Goal: Transaction & Acquisition: Book appointment/travel/reservation

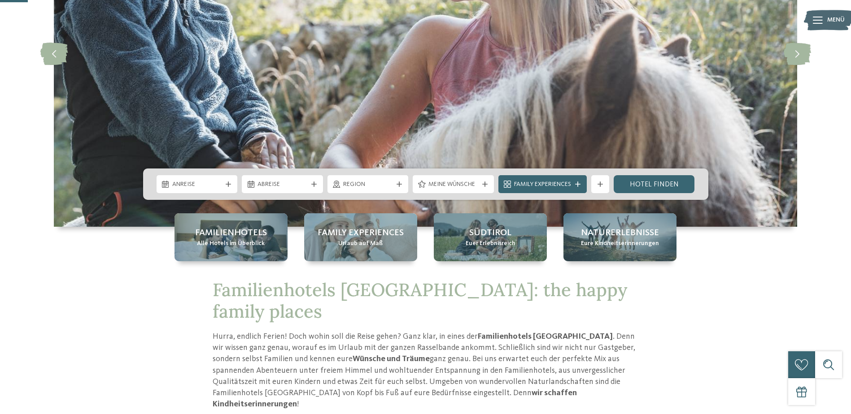
scroll to position [179, 0]
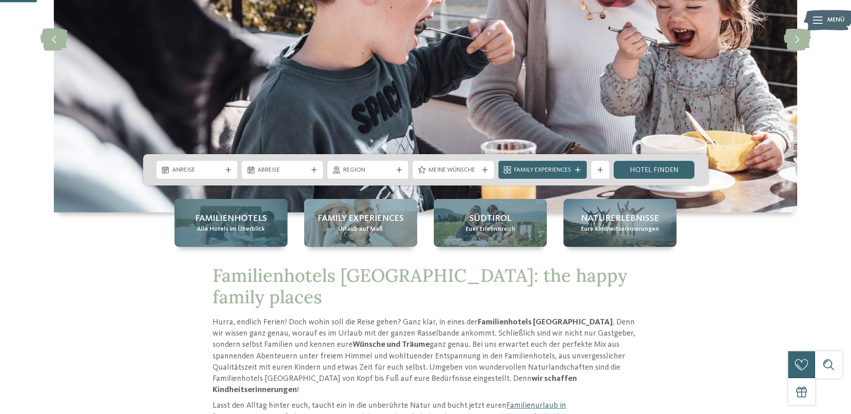
click at [258, 226] on span "Alle Hotels im Überblick" at bounding box center [231, 229] width 68 height 9
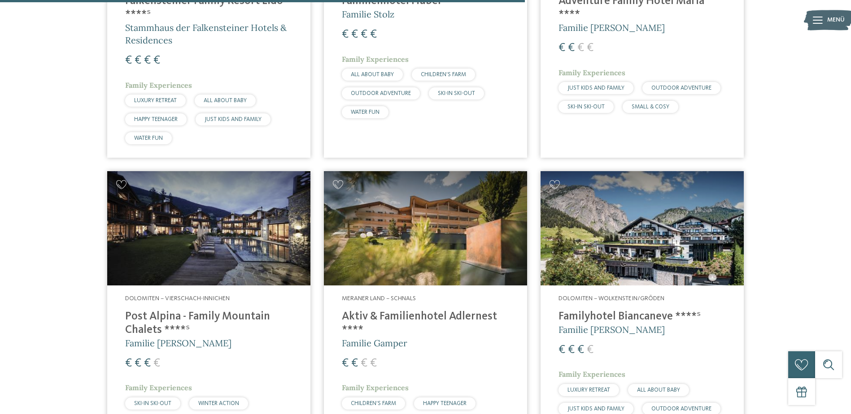
scroll to position [1704, 0]
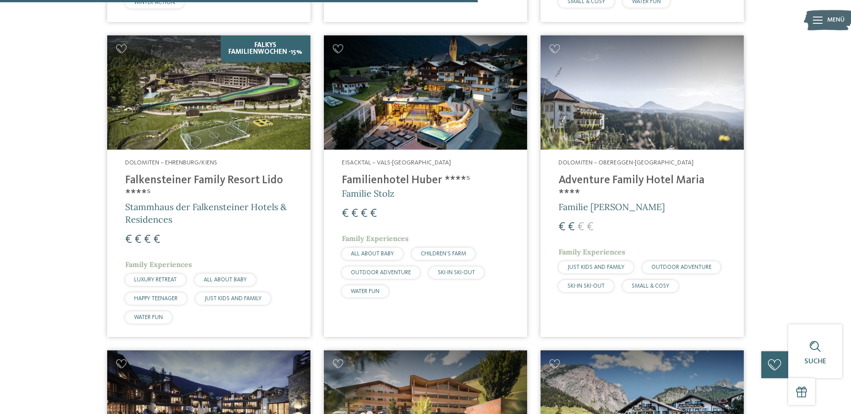
click at [181, 174] on h4 "Falkensteiner Family Resort Lido ****ˢ" at bounding box center [208, 187] width 167 height 27
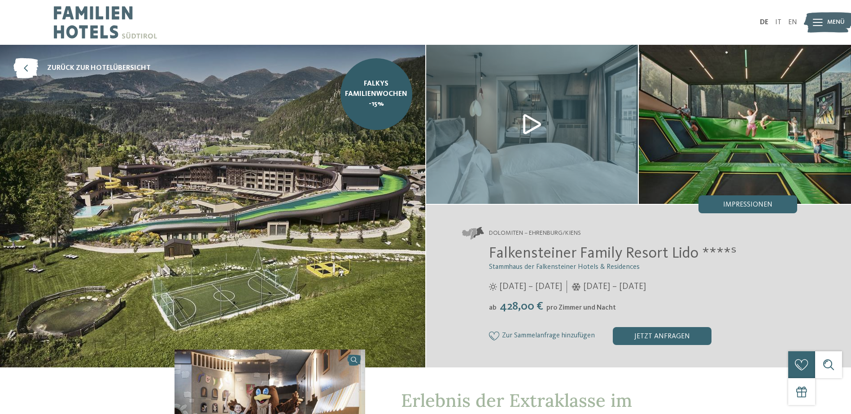
click at [525, 127] on img at bounding box center [532, 124] width 212 height 159
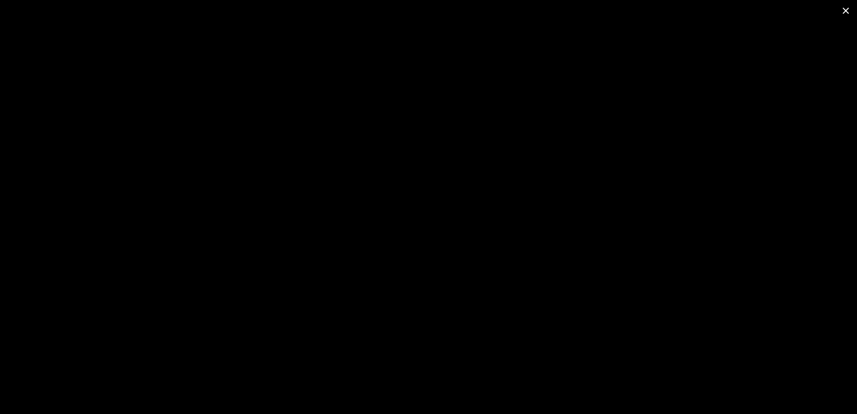
click at [845, 13] on span at bounding box center [846, 10] width 22 height 21
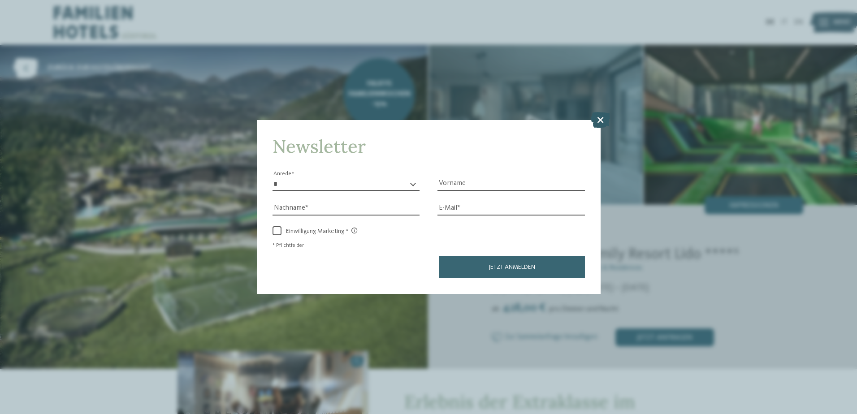
click at [599, 122] on icon at bounding box center [600, 120] width 19 height 16
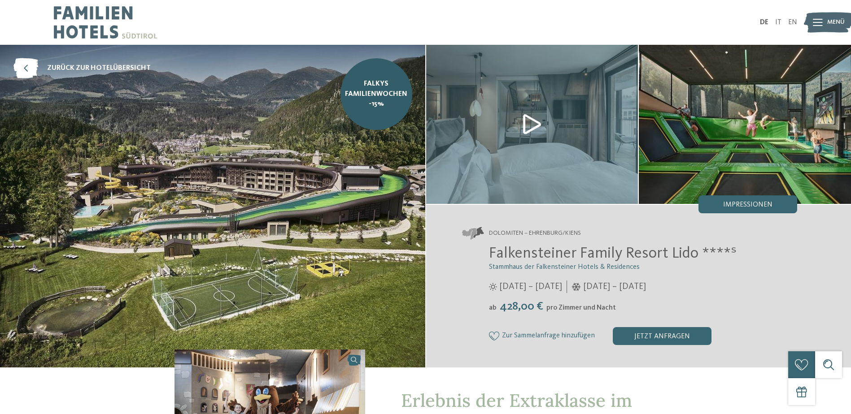
click at [818, 22] on icon at bounding box center [818, 22] width 10 height 7
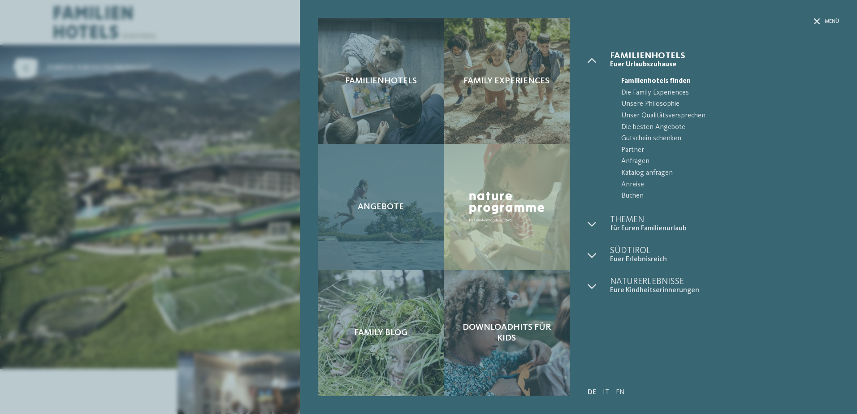
click at [376, 199] on div "Angebote" at bounding box center [381, 207] width 126 height 126
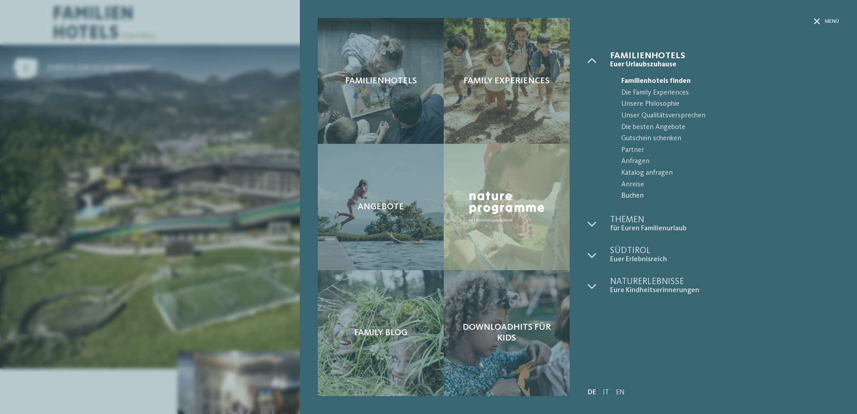
click at [627, 196] on span "Buchen" at bounding box center [731, 197] width 218 height 12
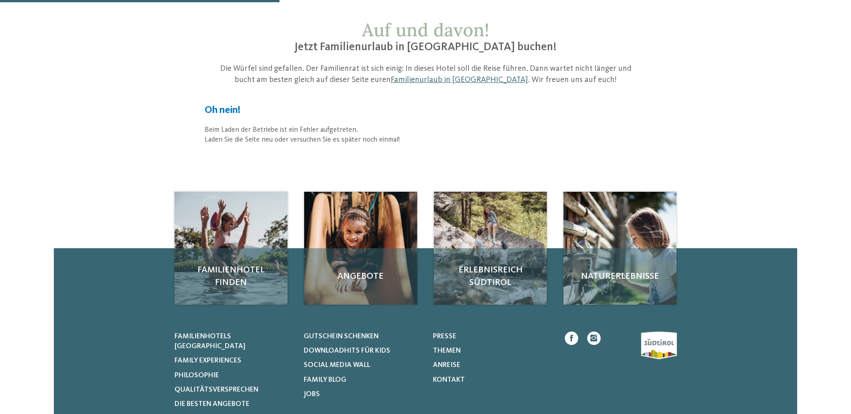
scroll to position [135, 0]
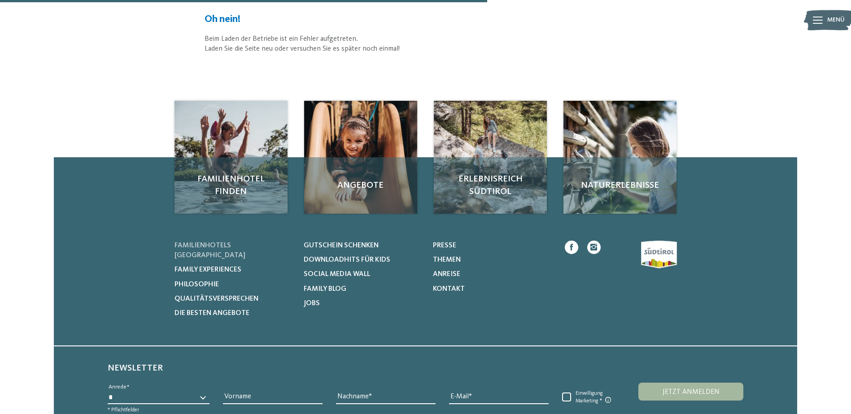
click at [212, 247] on span "Familienhotels [GEOGRAPHIC_DATA]" at bounding box center [209, 250] width 71 height 17
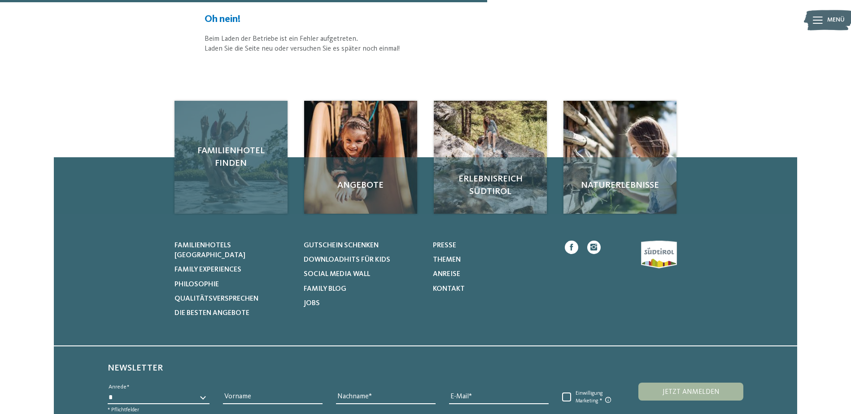
click at [229, 175] on div "Familienhotel finden" at bounding box center [230, 157] width 113 height 113
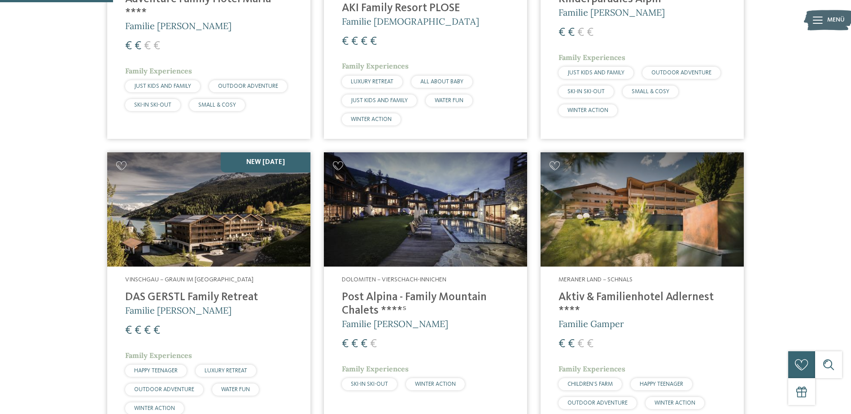
scroll to position [448, 0]
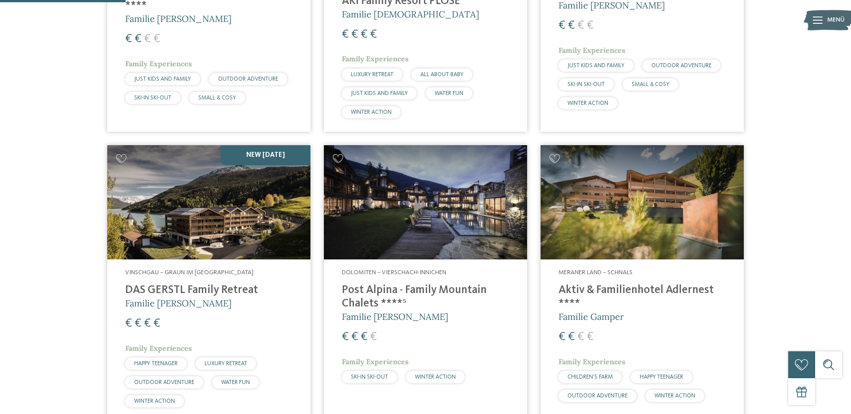
click at [406, 199] on img at bounding box center [425, 202] width 203 height 114
click at [598, 284] on h4 "Aktiv & Familienhotel Adlernest ****" at bounding box center [641, 297] width 167 height 27
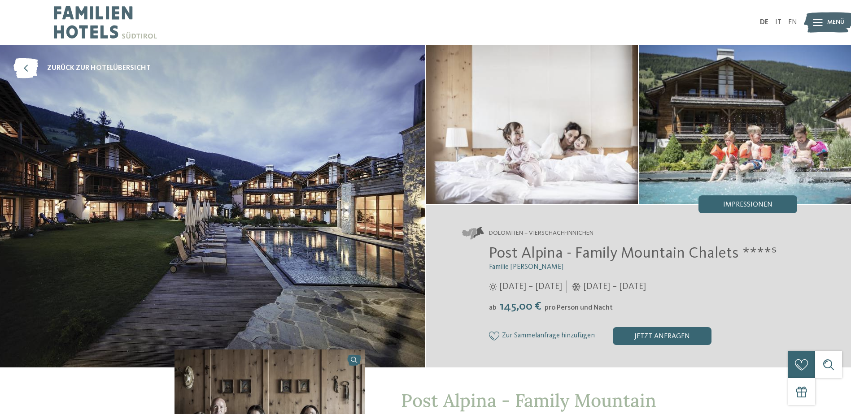
click at [204, 272] on img at bounding box center [212, 206] width 425 height 323
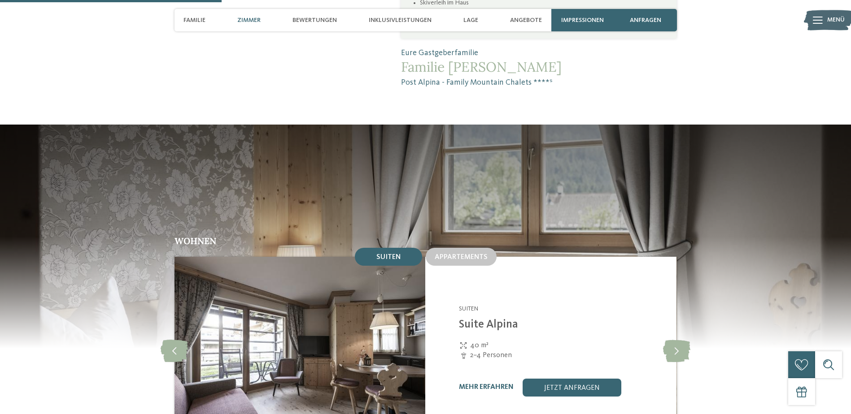
scroll to position [852, 0]
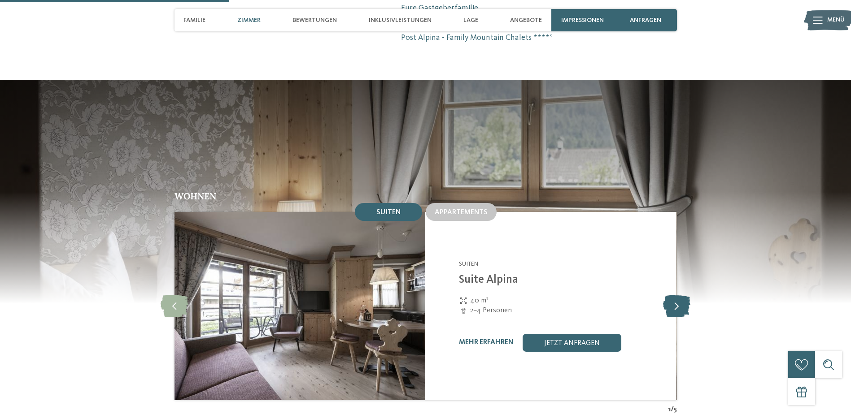
click at [684, 295] on icon at bounding box center [676, 306] width 27 height 22
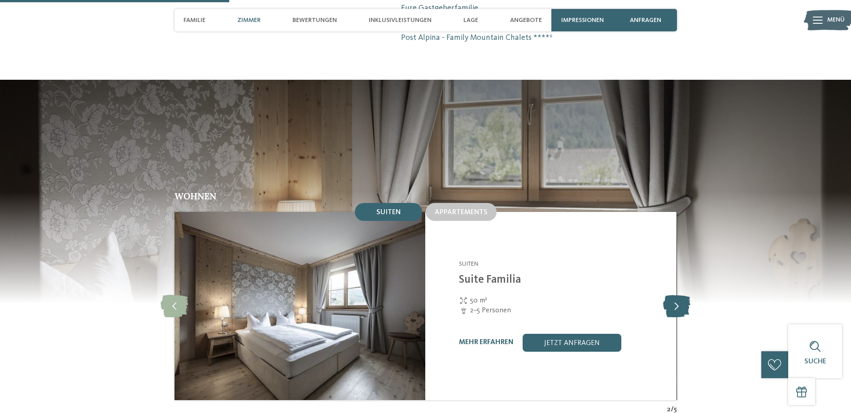
click at [684, 295] on icon at bounding box center [676, 306] width 27 height 22
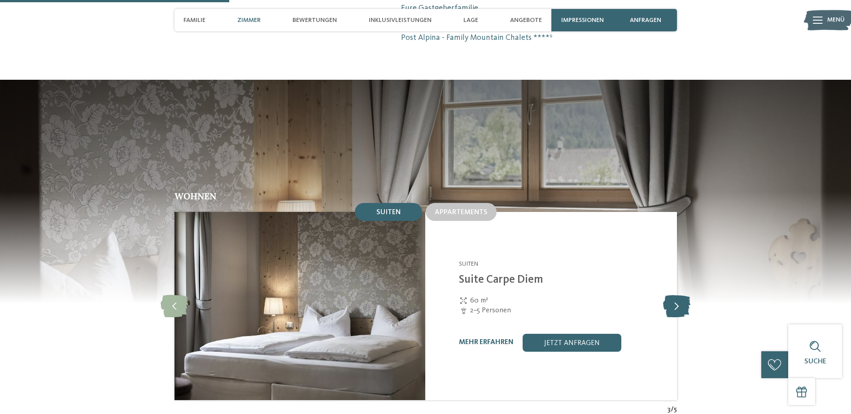
click at [684, 295] on icon at bounding box center [676, 306] width 27 height 22
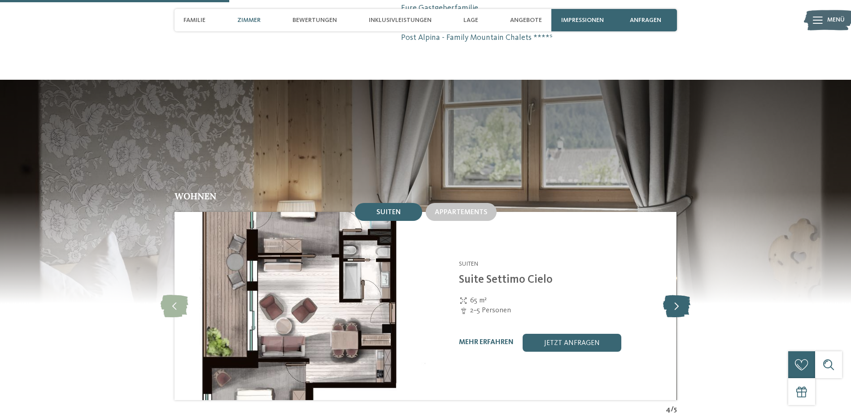
click at [684, 295] on icon at bounding box center [676, 306] width 27 height 22
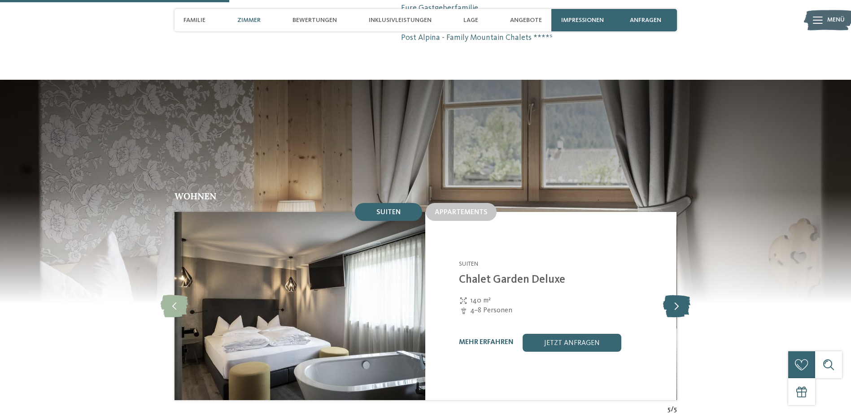
click at [684, 295] on icon at bounding box center [676, 306] width 27 height 22
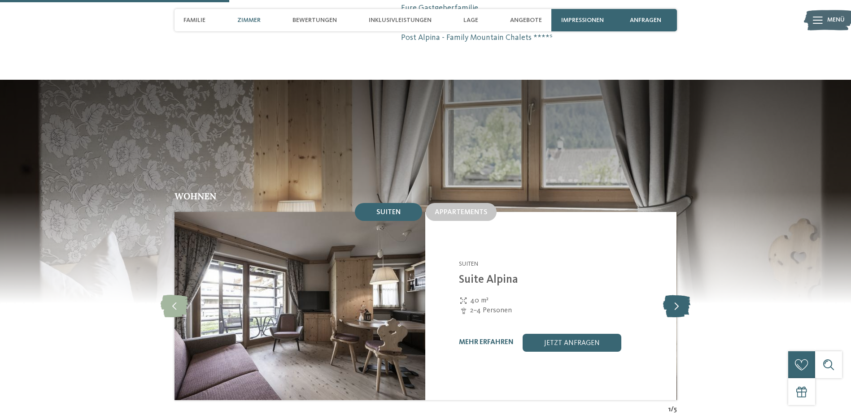
click at [684, 295] on icon at bounding box center [676, 306] width 27 height 22
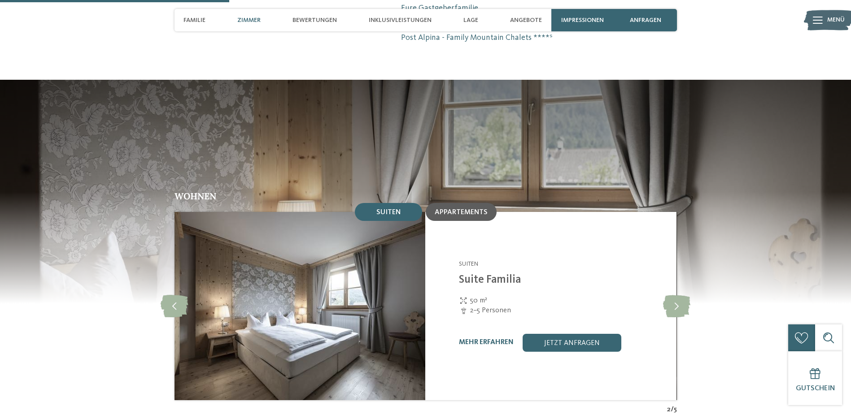
click at [457, 208] on div "Appartements" at bounding box center [461, 212] width 53 height 8
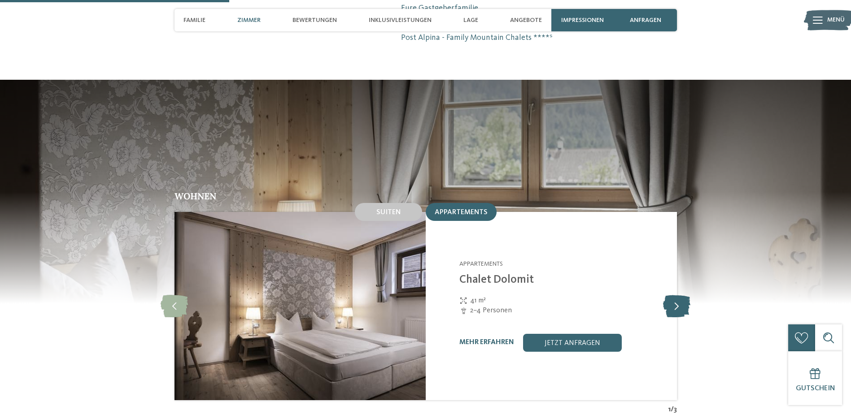
click at [682, 295] on icon at bounding box center [676, 306] width 27 height 22
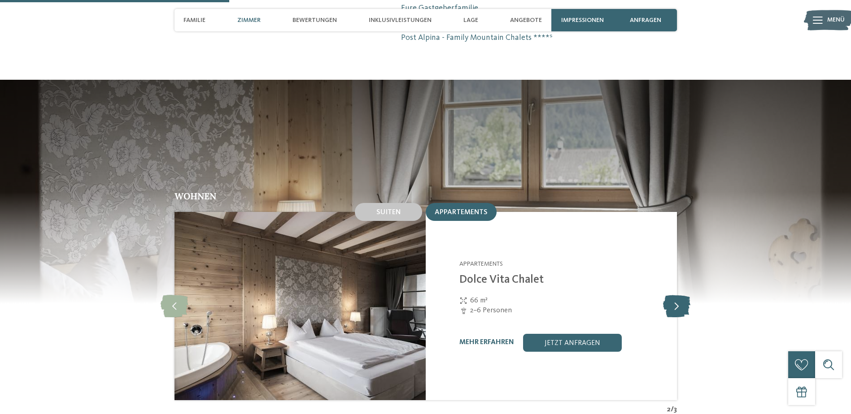
click at [682, 295] on icon at bounding box center [676, 306] width 27 height 22
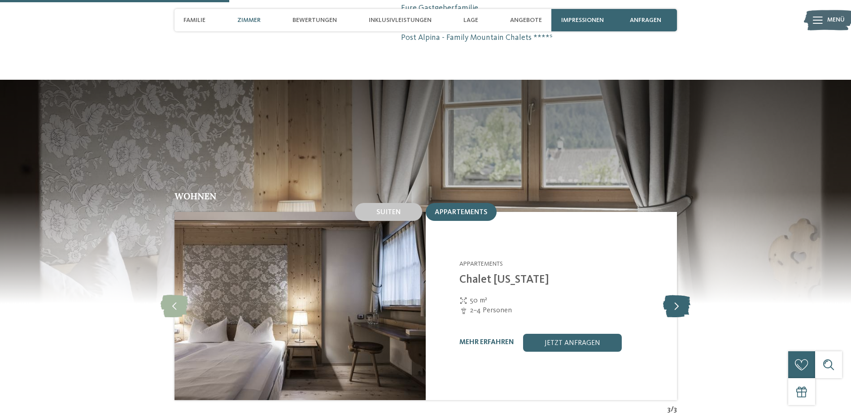
click at [682, 295] on icon at bounding box center [676, 306] width 27 height 22
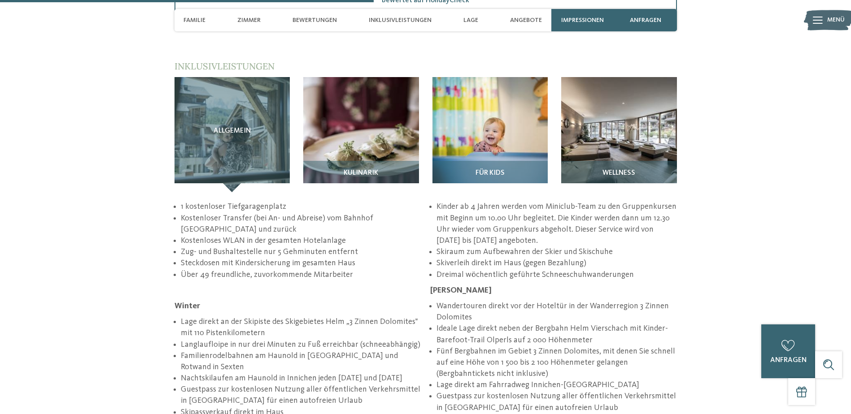
scroll to position [1390, 0]
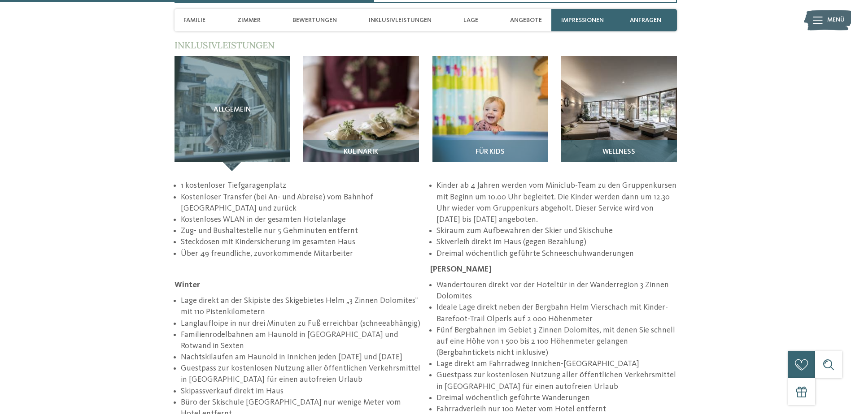
click at [600, 100] on img at bounding box center [619, 114] width 116 height 116
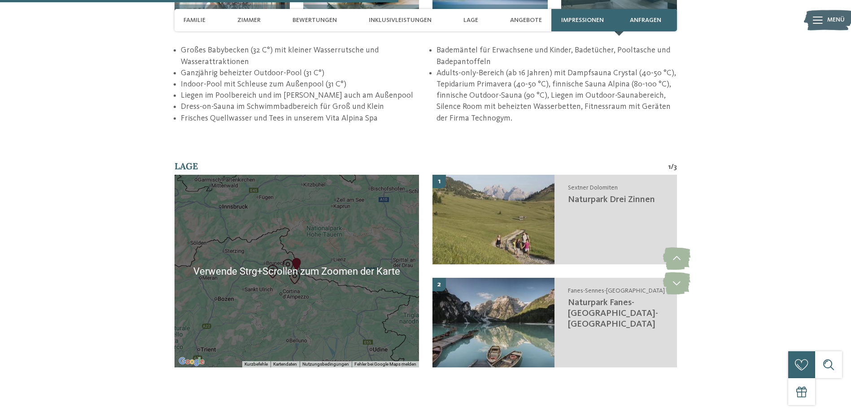
scroll to position [1570, 0]
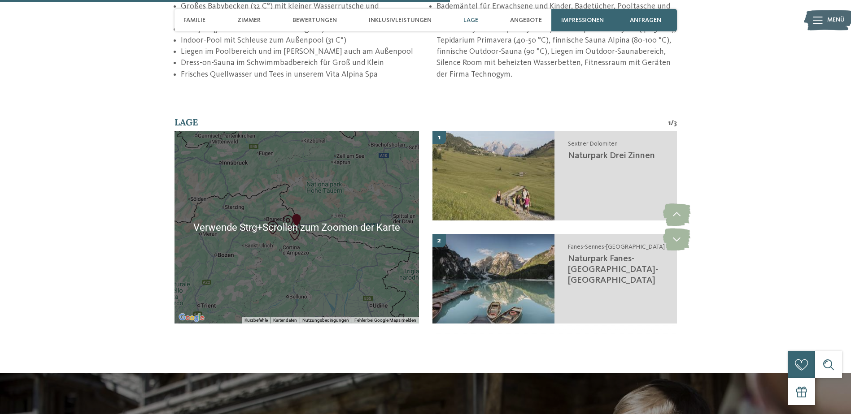
click at [300, 257] on div at bounding box center [296, 227] width 244 height 193
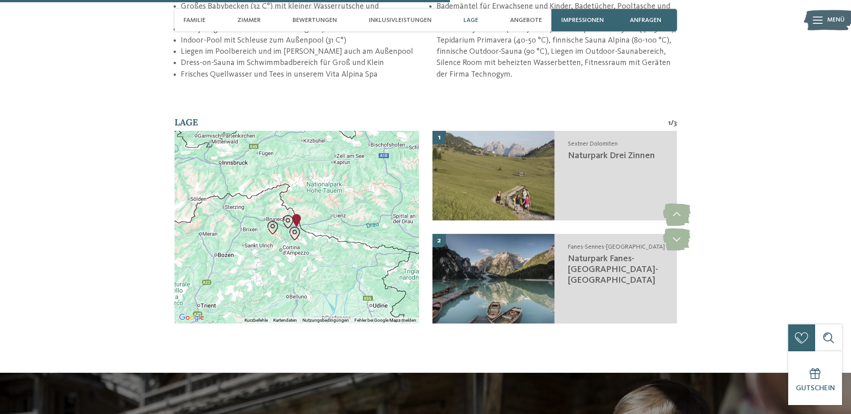
click at [290, 215] on img "Abenteuerpark Toblach" at bounding box center [287, 221] width 13 height 13
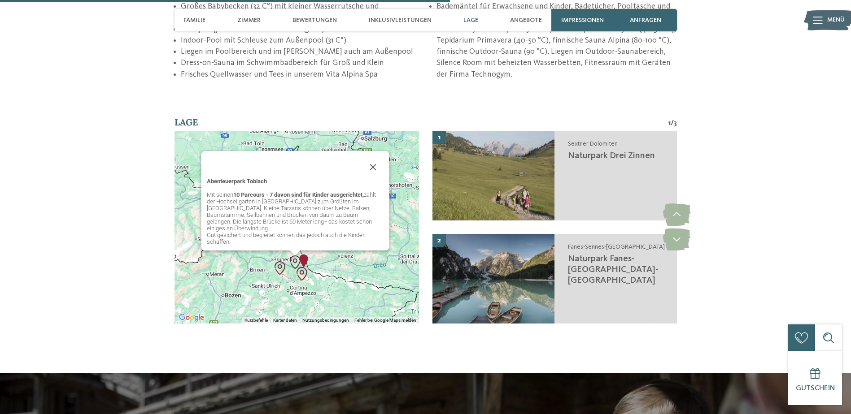
drag, startPoint x: 374, startPoint y: 142, endPoint x: 353, endPoint y: 173, distance: 37.2
click at [374, 157] on button "Schließen" at bounding box center [373, 168] width 22 height 22
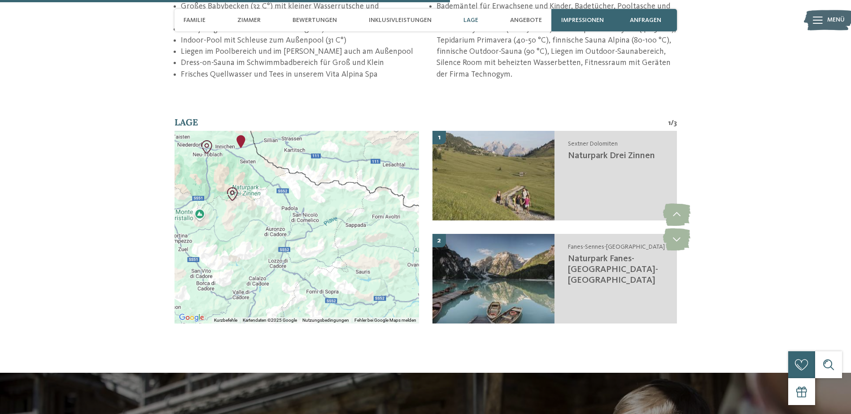
click at [325, 275] on div at bounding box center [296, 227] width 244 height 193
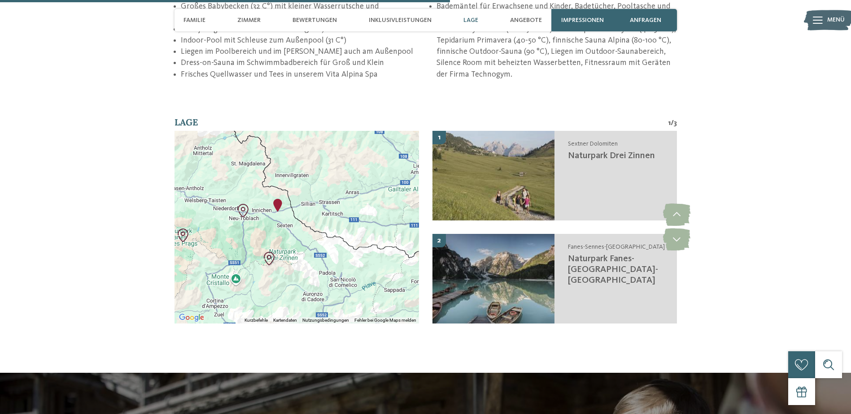
drag, startPoint x: 250, startPoint y: 189, endPoint x: 288, endPoint y: 256, distance: 76.5
click at [288, 256] on div at bounding box center [296, 227] width 244 height 193
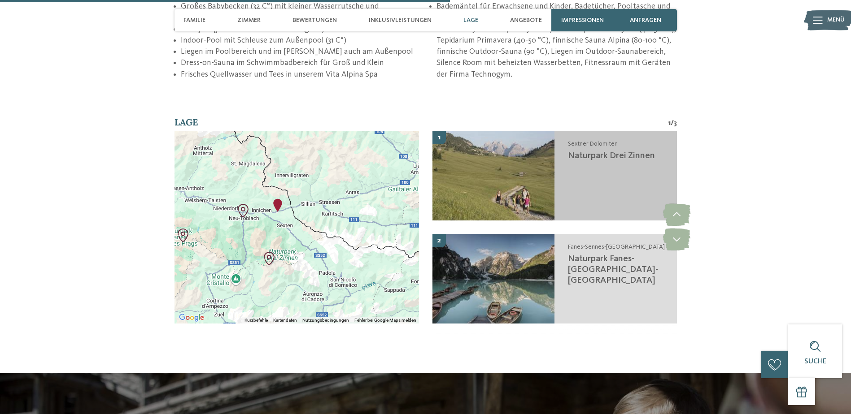
click at [614, 146] on div "Sextner Dolomiten Naturpark Drei Zinnen" at bounding box center [615, 176] width 122 height 90
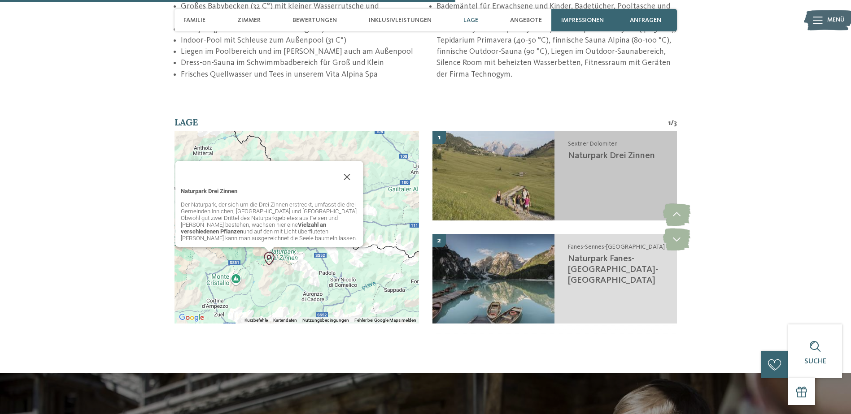
scroll to position [1604, 0]
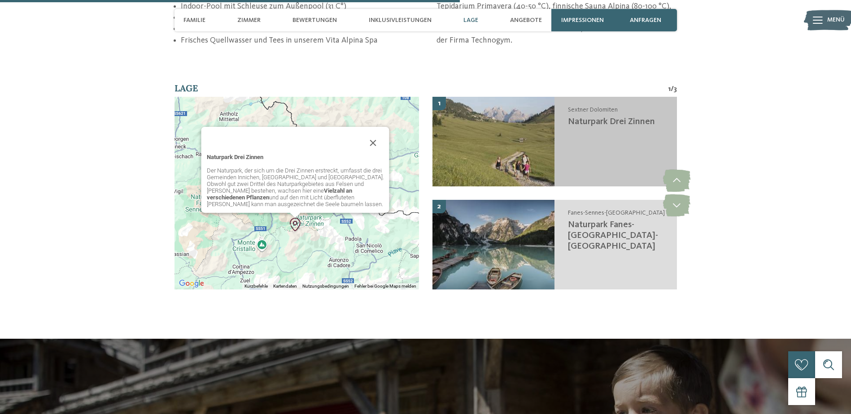
click at [481, 131] on img at bounding box center [493, 142] width 122 height 90
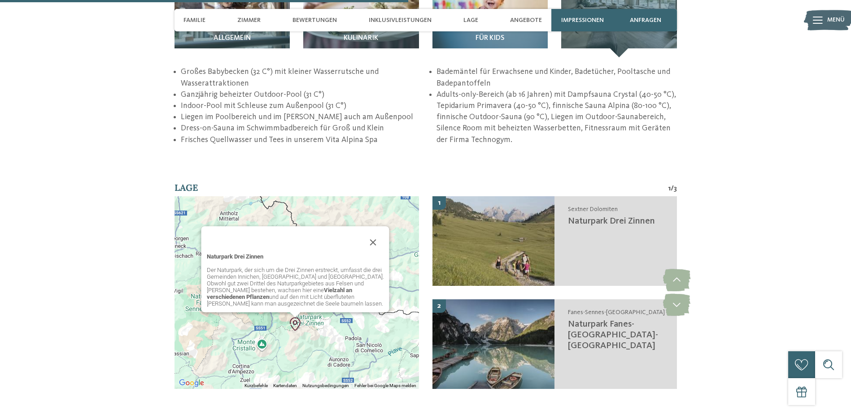
scroll to position [1424, 0]
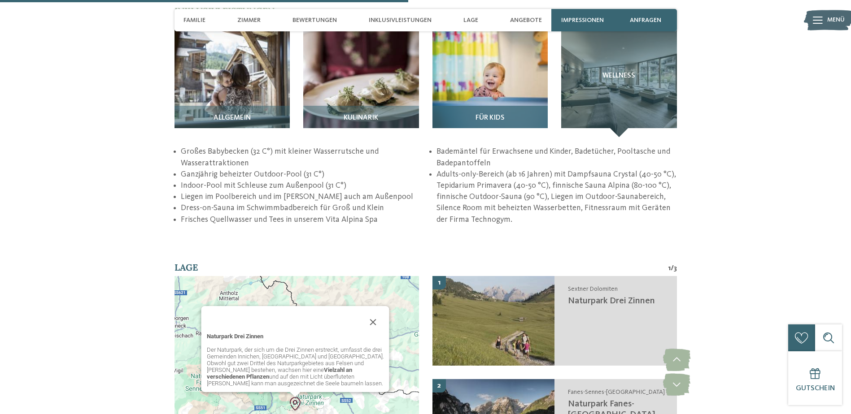
click at [492, 63] on img at bounding box center [490, 80] width 116 height 116
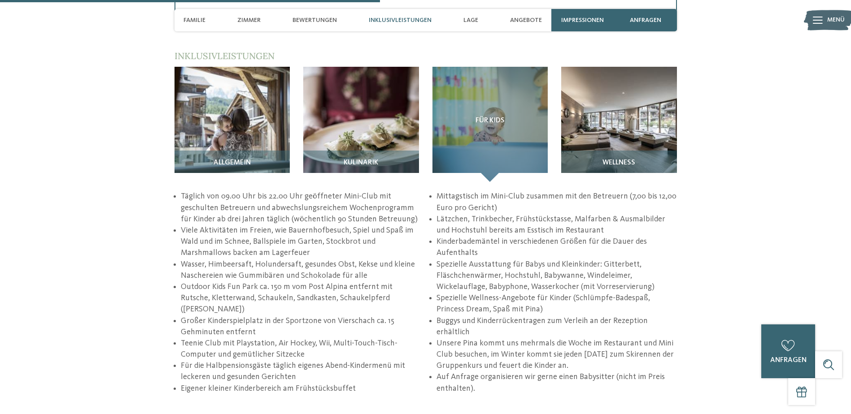
scroll to position [1245, 0]
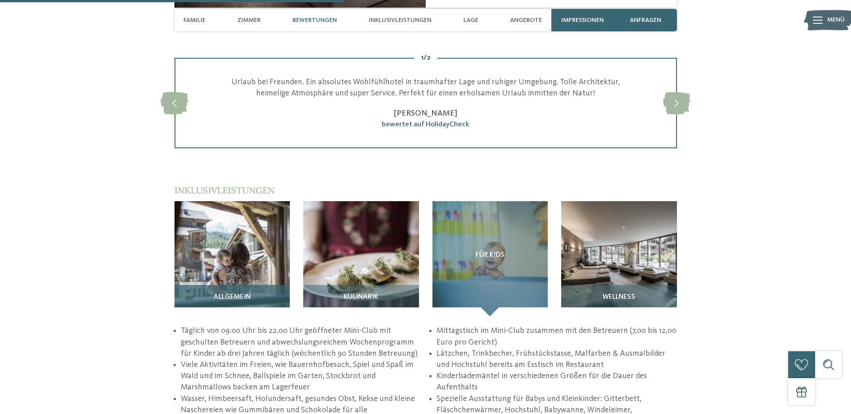
click at [216, 252] on img at bounding box center [232, 259] width 116 height 116
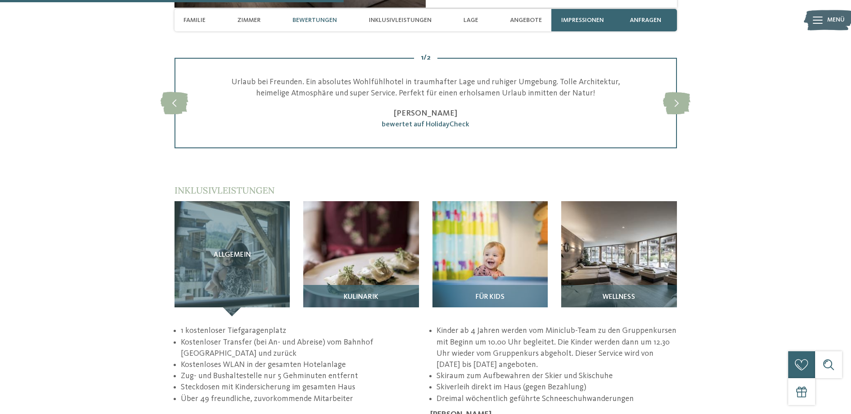
click at [365, 285] on div "Kulinarik" at bounding box center [361, 300] width 116 height 31
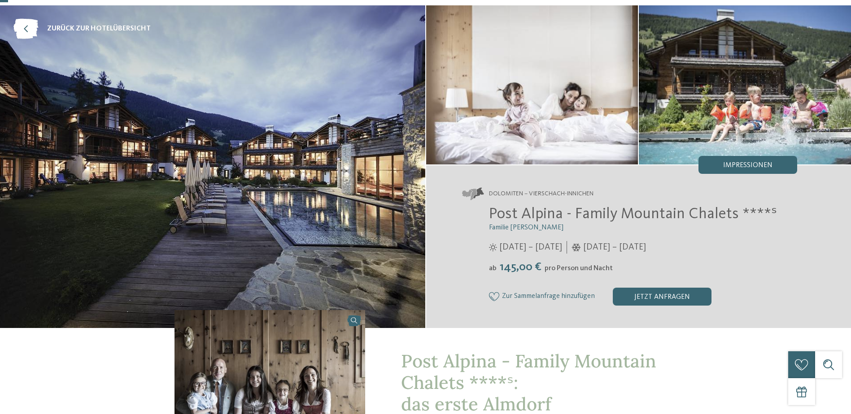
scroll to position [0, 0]
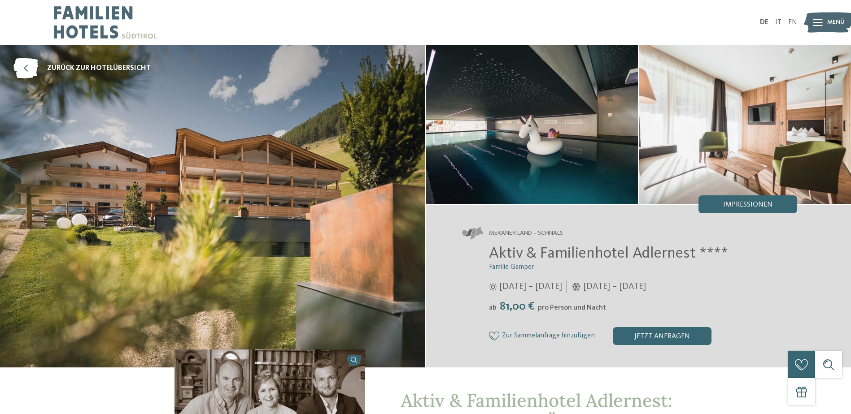
click at [474, 23] on div "DE IT EN Menü" at bounding box center [612, 22] width 372 height 45
drag, startPoint x: 588, startPoint y: 43, endPoint x: 586, endPoint y: 89, distance: 46.7
click at [588, 44] on div "DE IT EN Menü" at bounding box center [612, 22] width 372 height 45
click at [815, 23] on icon at bounding box center [818, 22] width 10 height 7
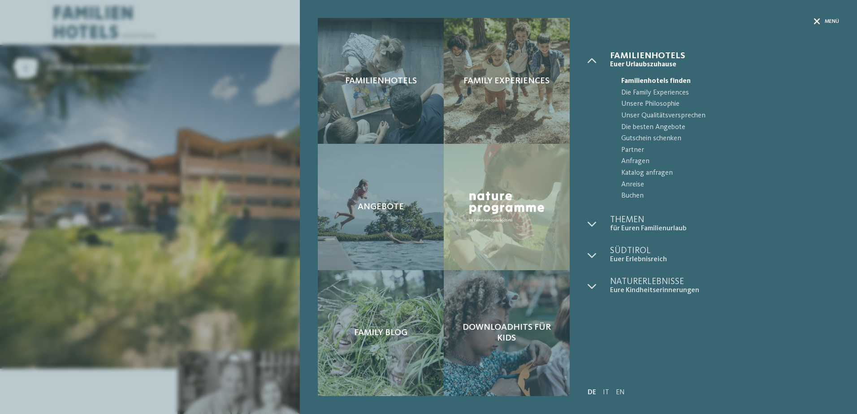
click at [821, 22] on div "Menü" at bounding box center [826, 22] width 25 height 8
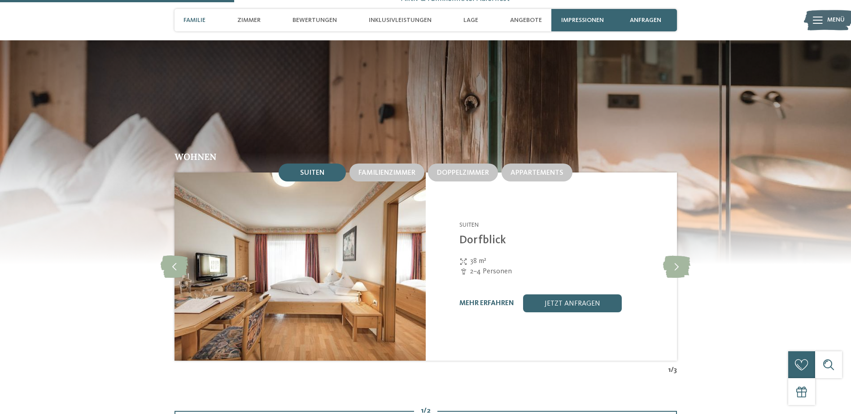
scroll to position [897, 0]
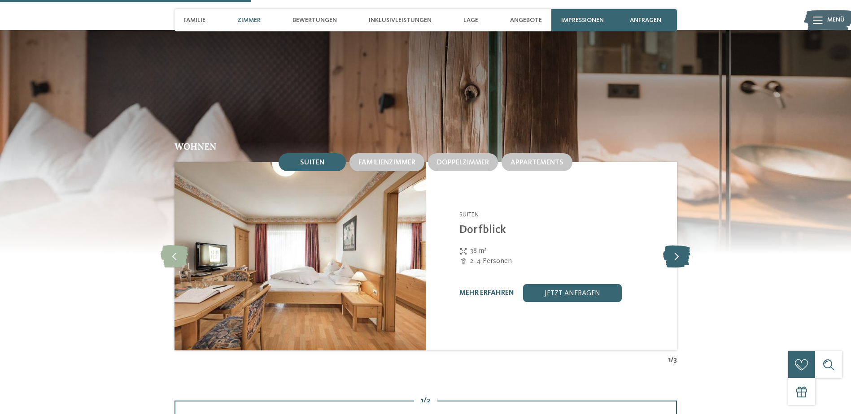
click at [678, 259] on icon at bounding box center [676, 256] width 27 height 22
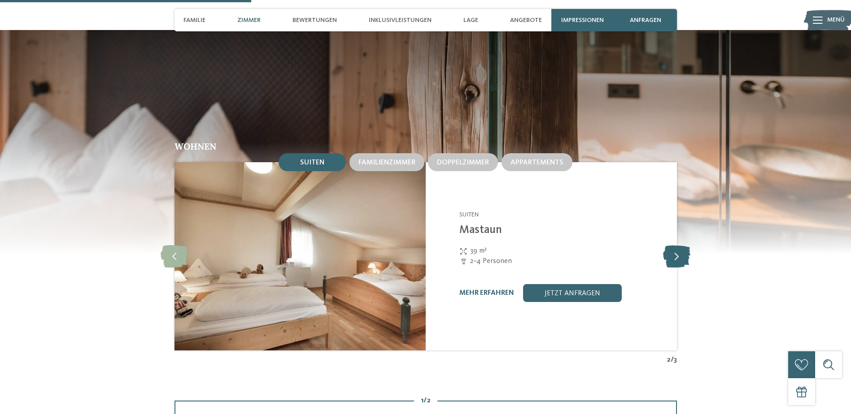
click at [678, 259] on icon at bounding box center [676, 256] width 27 height 22
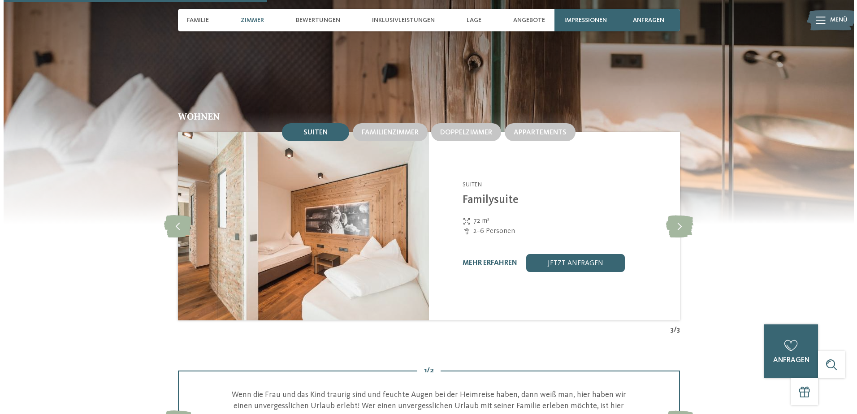
scroll to position [942, 0]
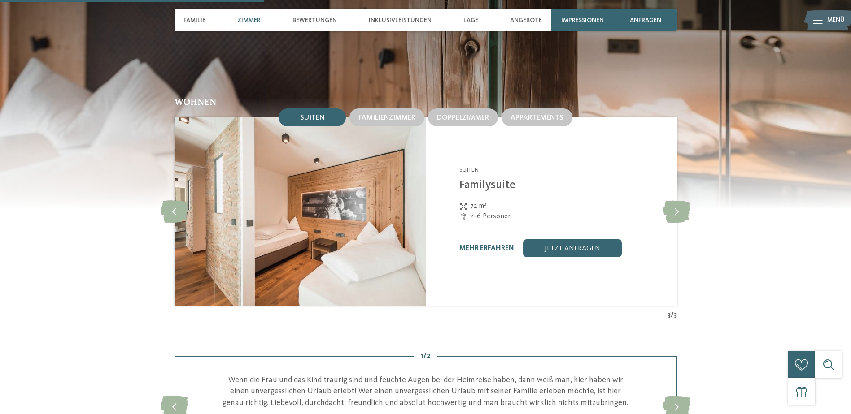
click at [286, 210] on img at bounding box center [299, 212] width 251 height 188
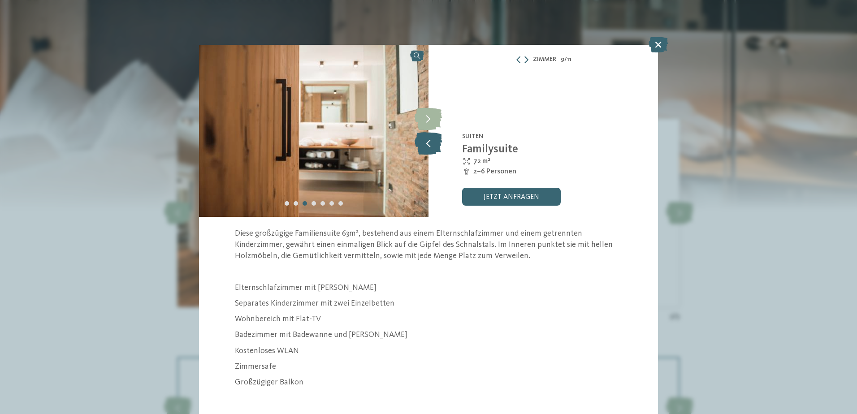
click at [426, 147] on icon at bounding box center [428, 143] width 27 height 22
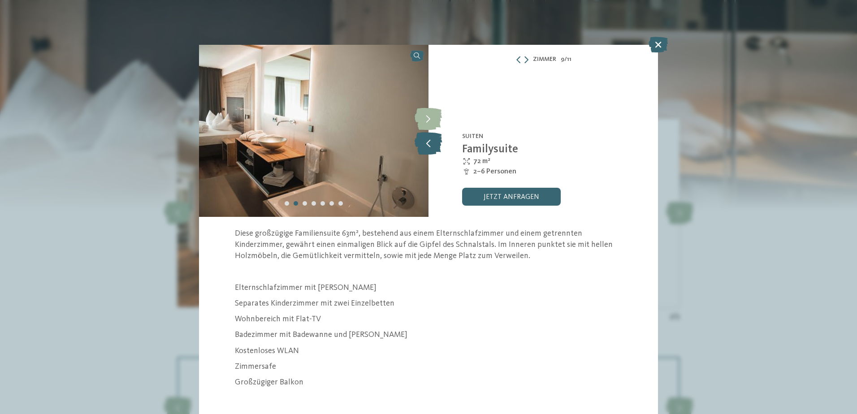
click at [426, 147] on icon at bounding box center [428, 143] width 27 height 22
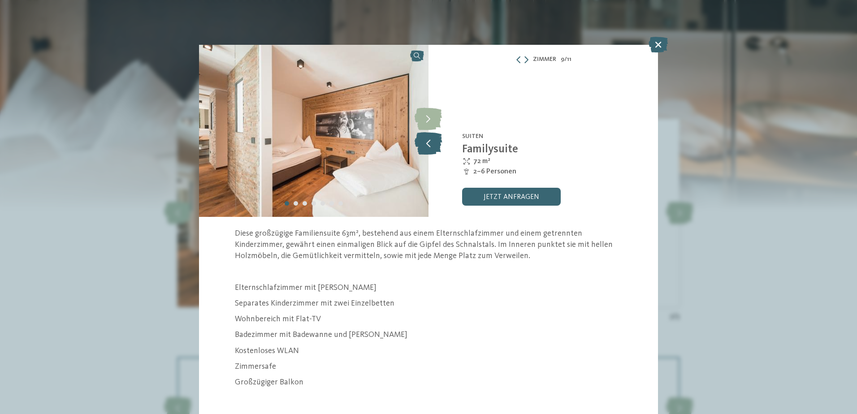
click at [426, 147] on icon at bounding box center [428, 143] width 27 height 22
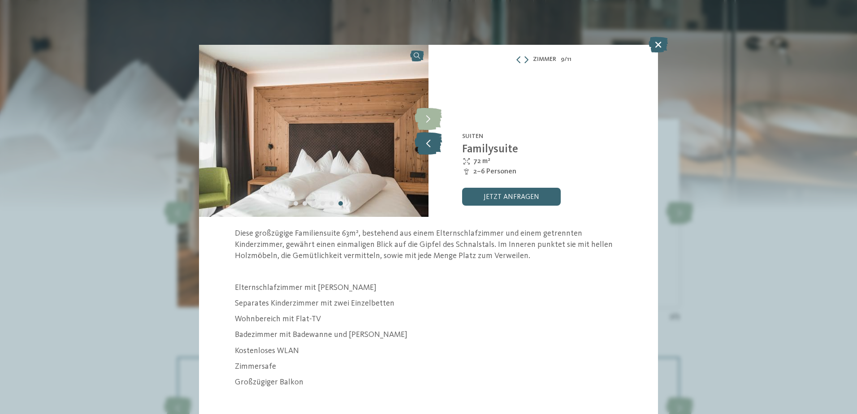
click at [426, 147] on icon at bounding box center [428, 143] width 27 height 22
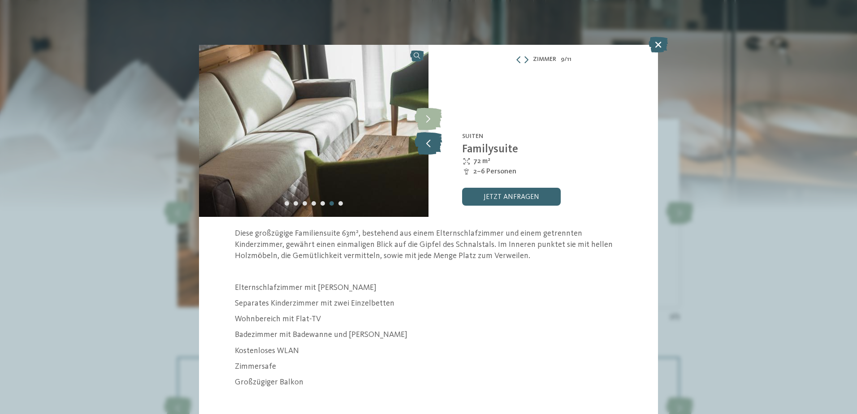
click at [426, 147] on icon at bounding box center [428, 143] width 27 height 22
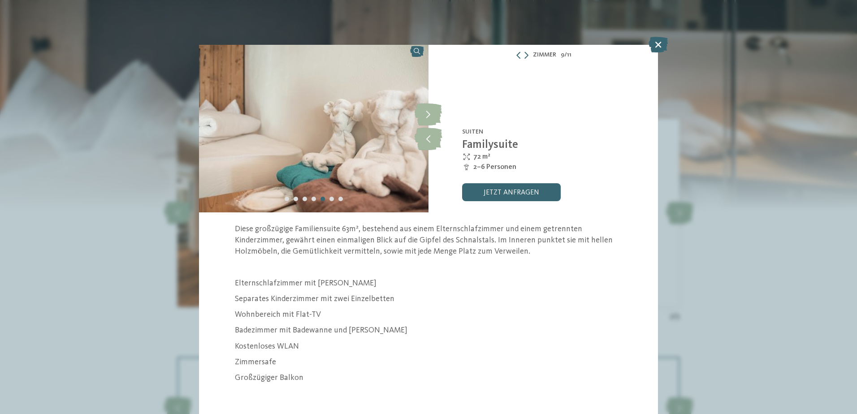
scroll to position [6, 0]
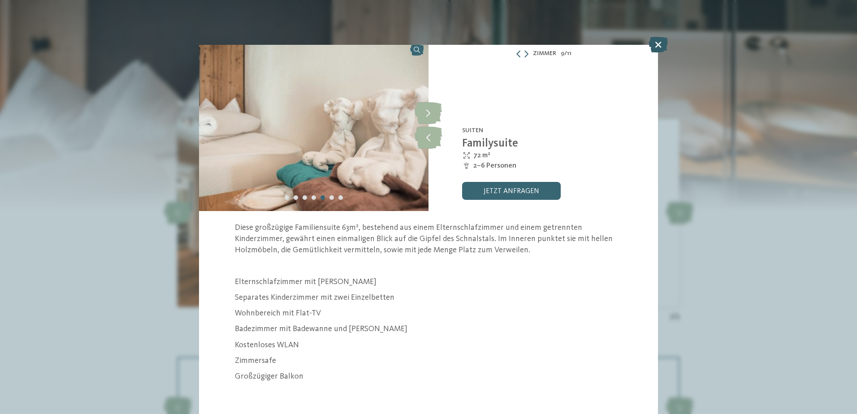
click at [659, 45] on icon at bounding box center [658, 45] width 19 height 16
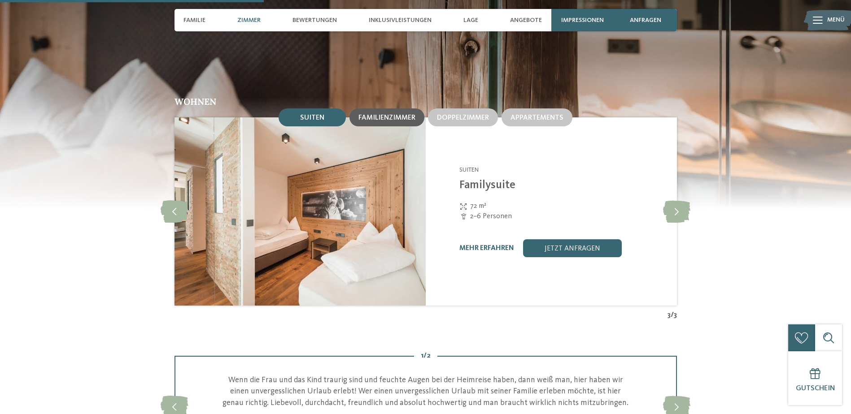
click at [395, 115] on span "Familienzimmer" at bounding box center [386, 117] width 57 height 7
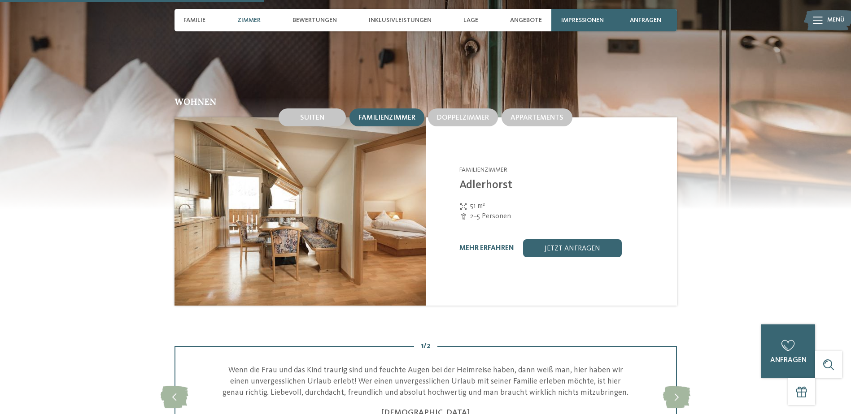
click at [331, 239] on img at bounding box center [299, 212] width 251 height 188
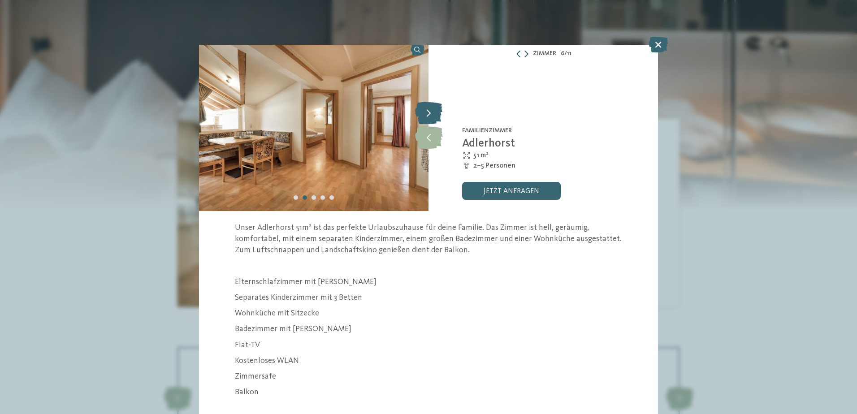
click at [428, 115] on icon at bounding box center [428, 113] width 27 height 22
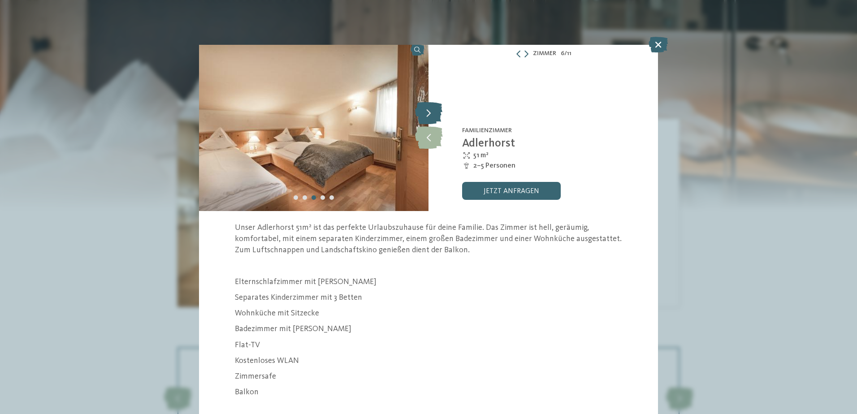
click at [428, 115] on icon at bounding box center [428, 113] width 27 height 22
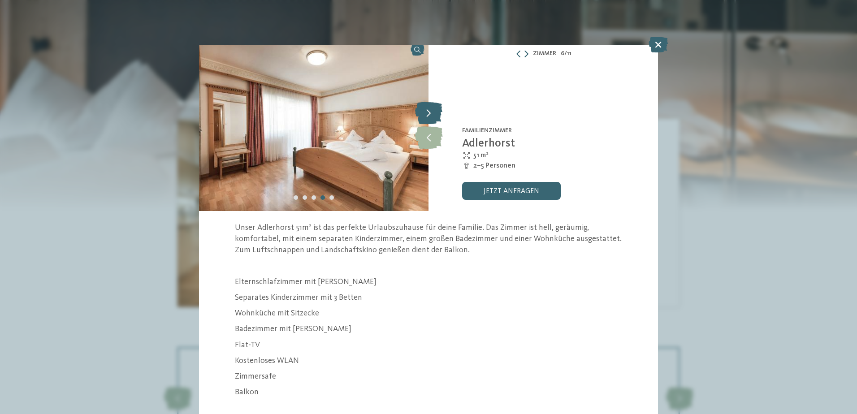
click at [428, 114] on icon at bounding box center [428, 113] width 27 height 22
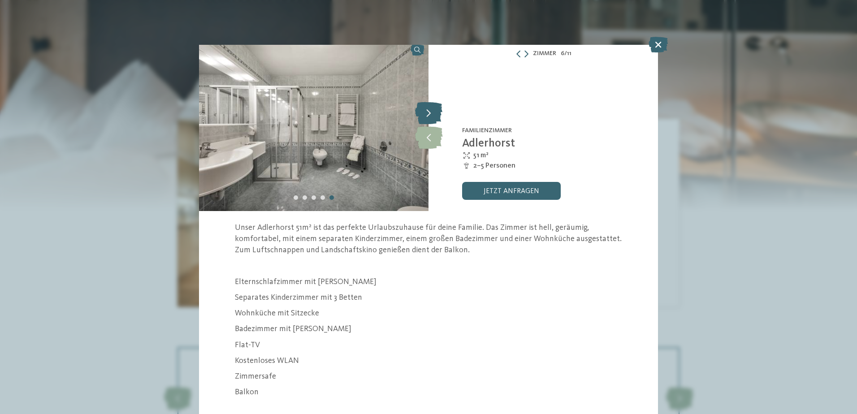
click at [428, 114] on icon at bounding box center [428, 113] width 27 height 22
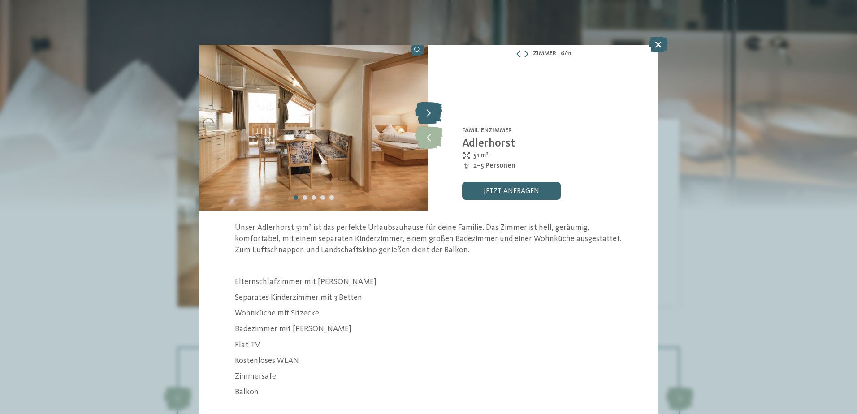
click at [428, 114] on icon at bounding box center [428, 113] width 27 height 22
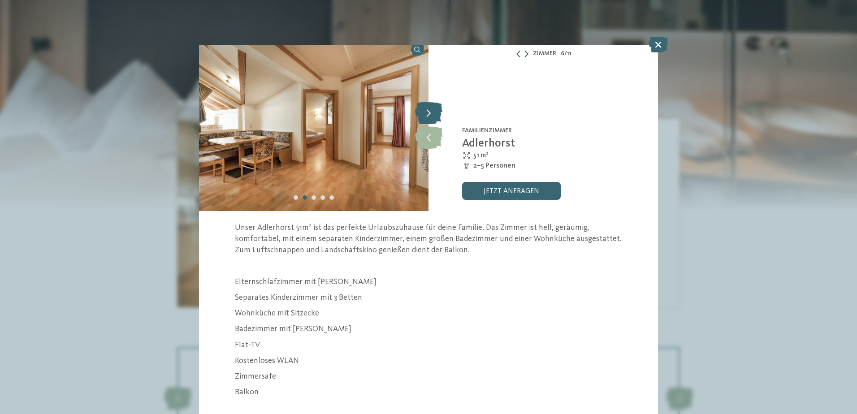
click at [428, 114] on icon at bounding box center [428, 113] width 27 height 22
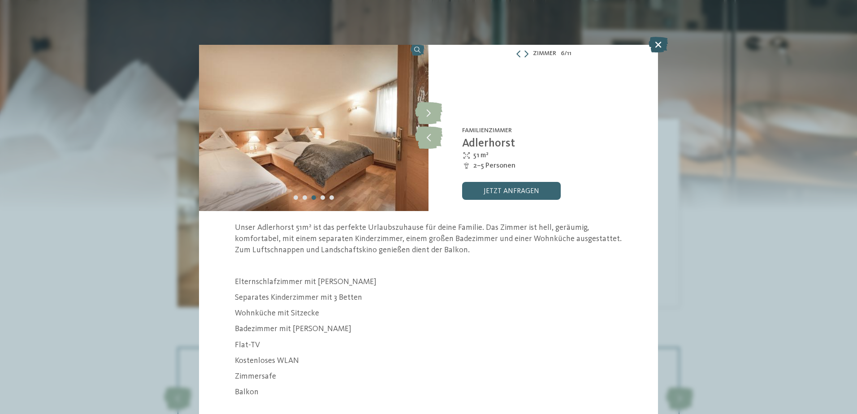
click at [654, 44] on icon at bounding box center [658, 45] width 19 height 16
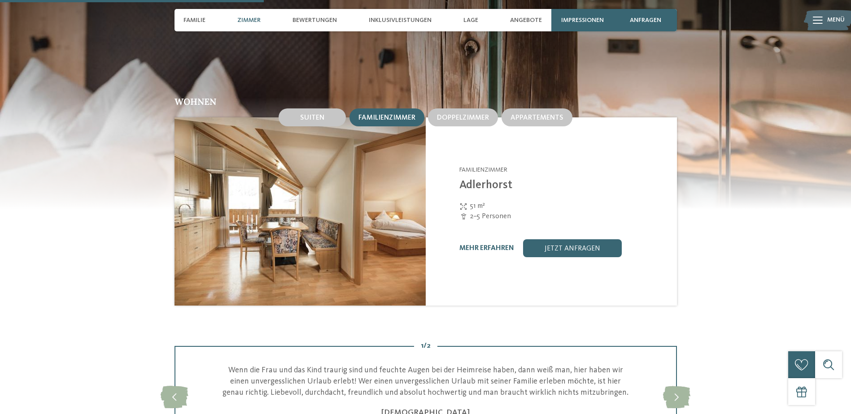
click at [490, 244] on div "mehr erfahren" at bounding box center [486, 248] width 55 height 9
click at [488, 252] on link "mehr erfahren" at bounding box center [486, 248] width 55 height 7
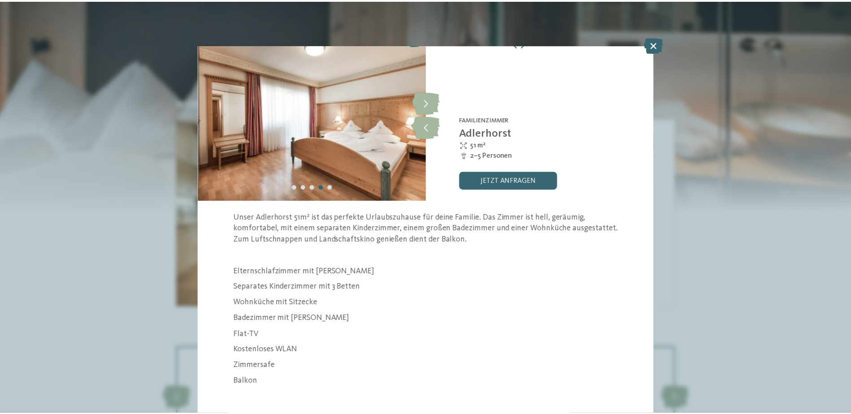
scroll to position [22, 0]
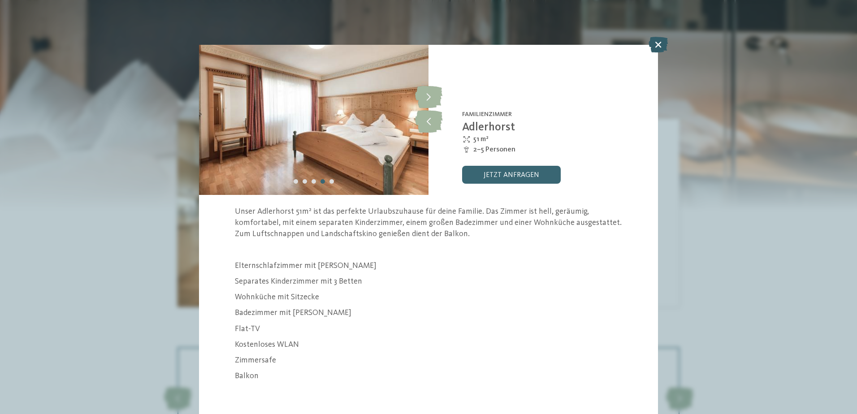
click at [660, 44] on icon at bounding box center [658, 45] width 19 height 16
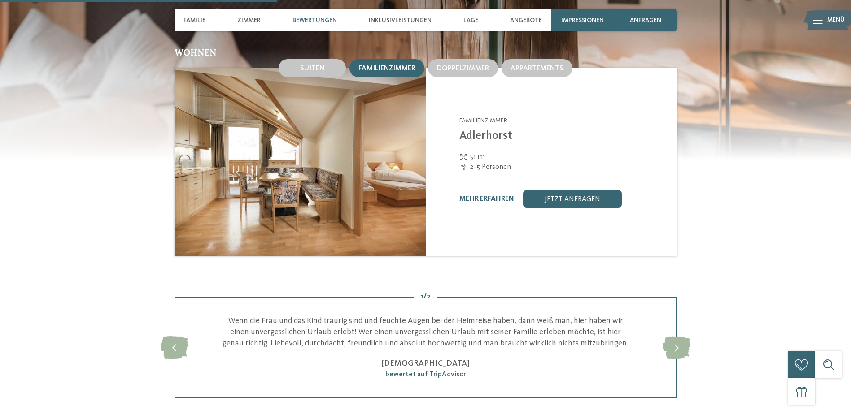
scroll to position [987, 0]
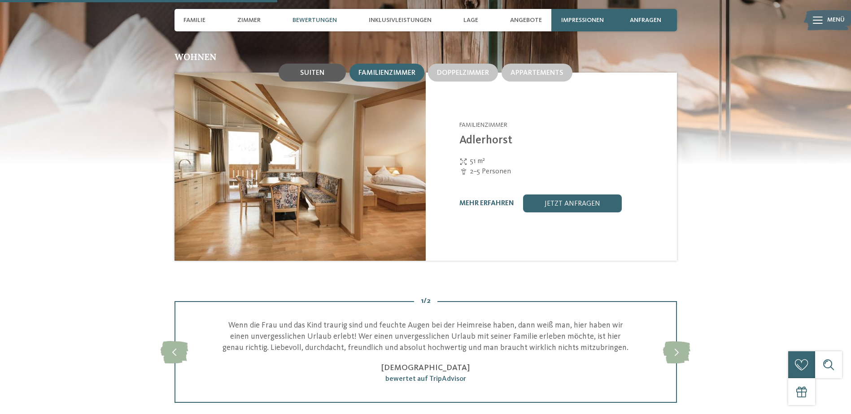
click at [319, 70] on span "Suiten" at bounding box center [312, 73] width 24 height 7
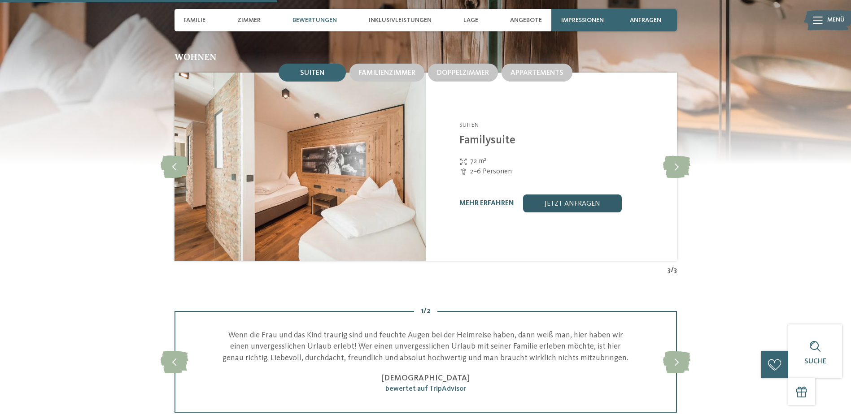
click at [583, 205] on link "jetzt anfragen" at bounding box center [572, 204] width 99 height 18
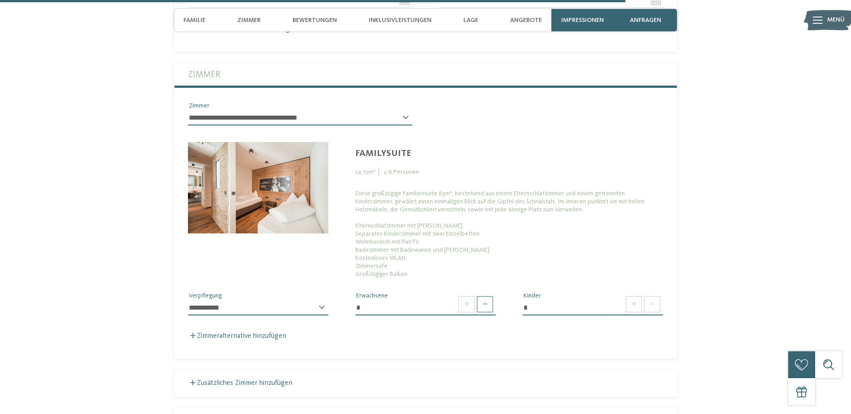
scroll to position [2533, 0]
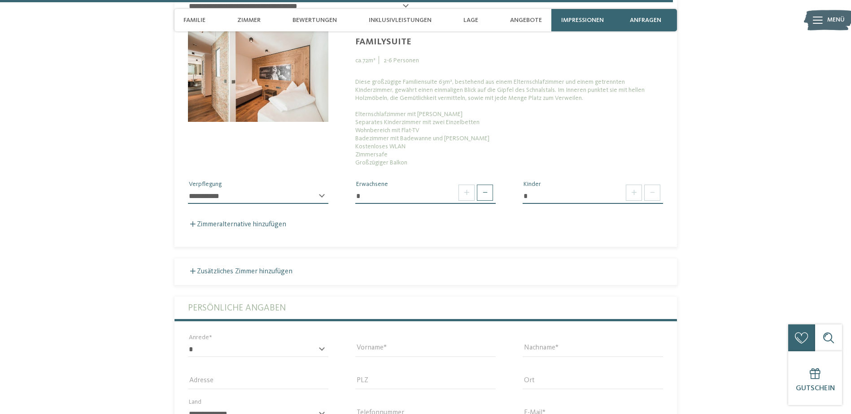
click at [320, 189] on select "**********" at bounding box center [258, 196] width 140 height 15
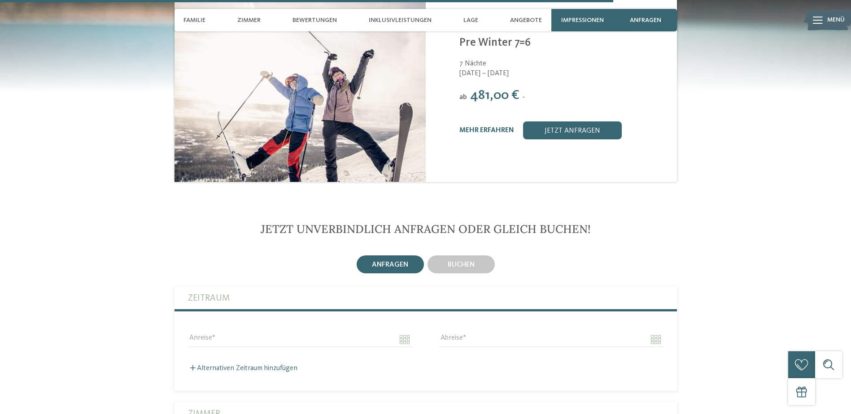
scroll to position [2039, 0]
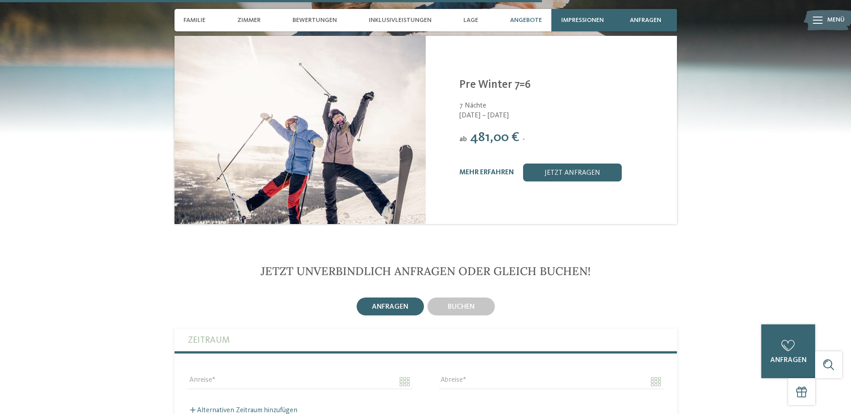
click at [532, 24] on span "Angebote" at bounding box center [526, 21] width 32 height 8
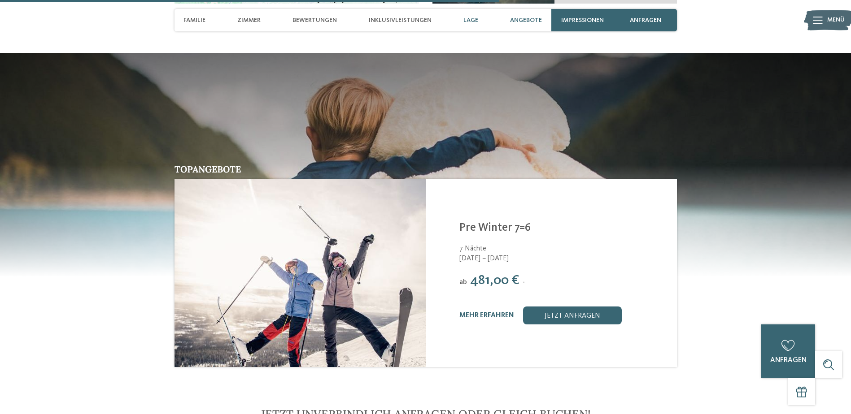
scroll to position [1877, 0]
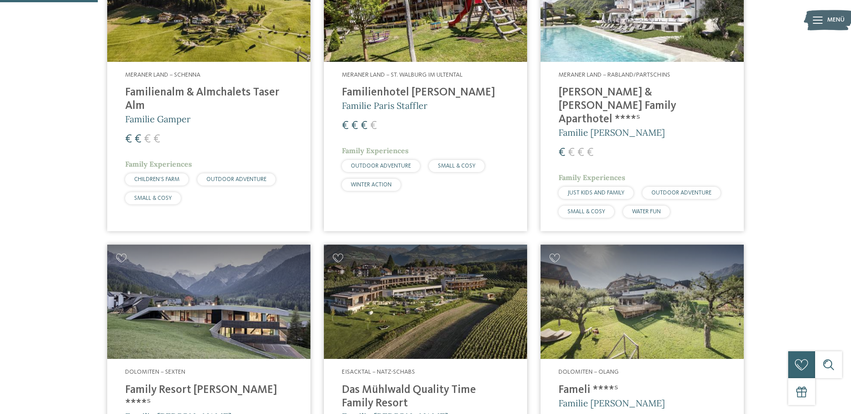
scroll to position [448, 0]
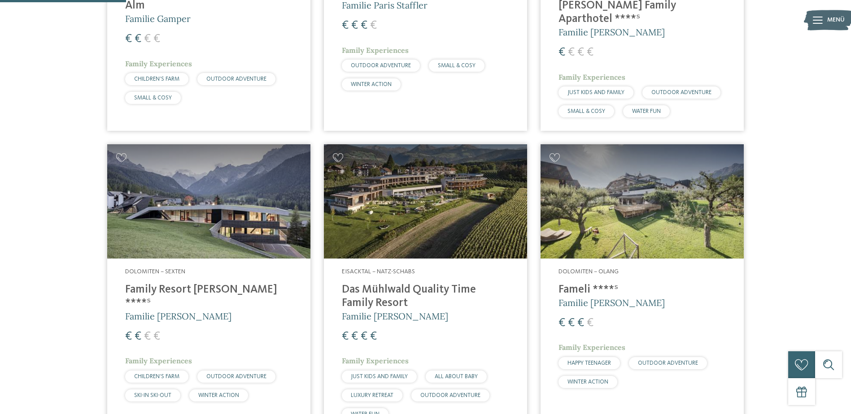
click at [387, 283] on h4 "Das Mühlwald Quality Time Family Resort" at bounding box center [425, 296] width 167 height 27
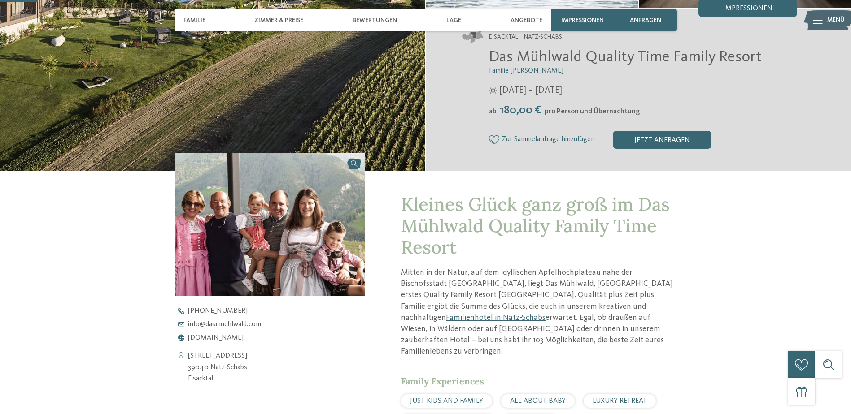
scroll to position [359, 0]
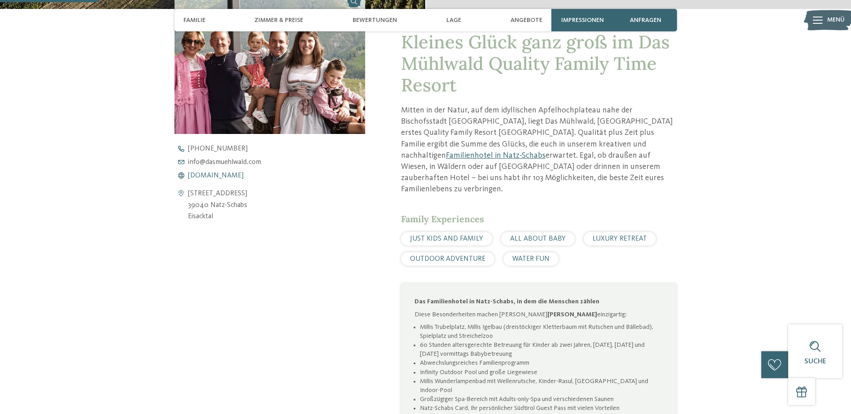
click at [216, 175] on span "[DOMAIN_NAME]" at bounding box center [216, 175] width 56 height 7
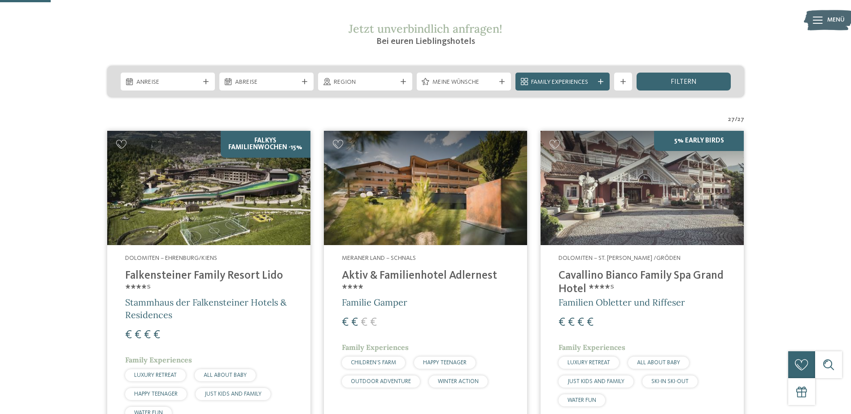
scroll to position [179, 0]
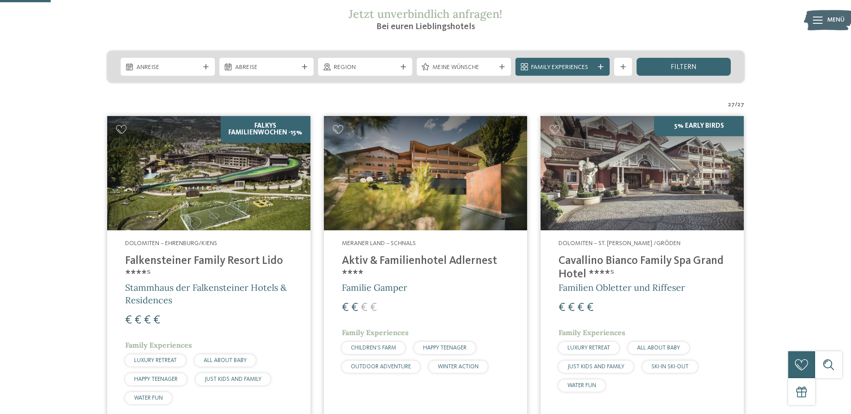
click at [177, 258] on h4 "Falkensteiner Family Resort Lido ****ˢ" at bounding box center [208, 268] width 167 height 27
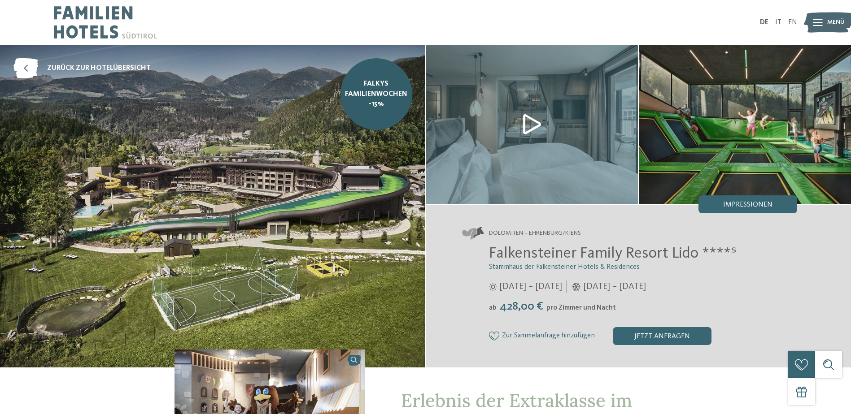
click at [541, 140] on img at bounding box center [532, 124] width 212 height 159
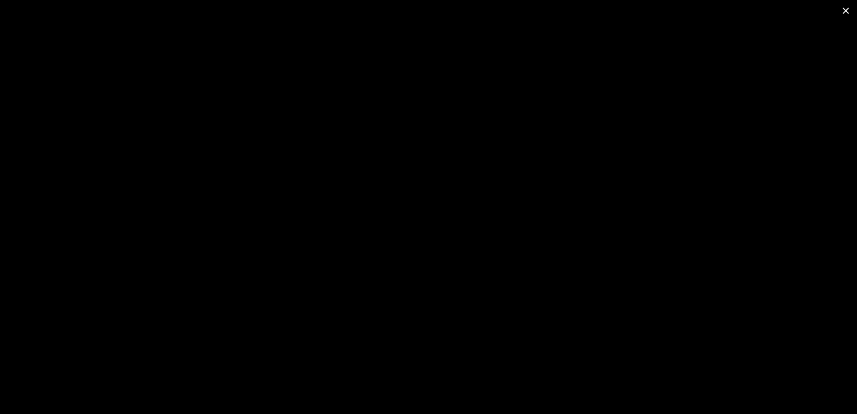
click at [843, 12] on span at bounding box center [846, 10] width 22 height 21
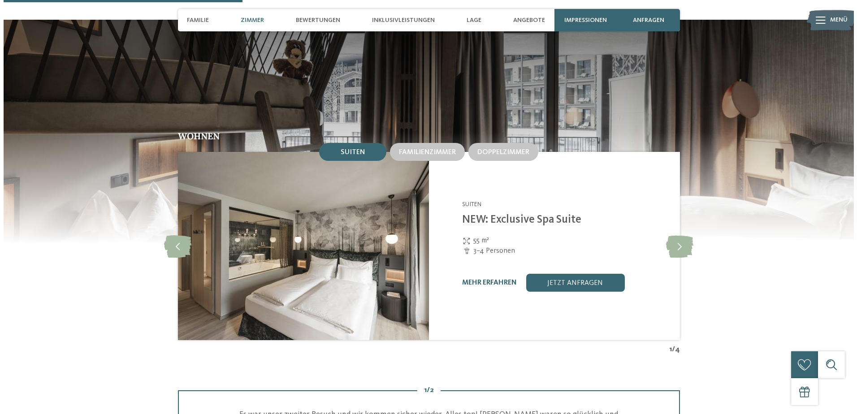
scroll to position [942, 0]
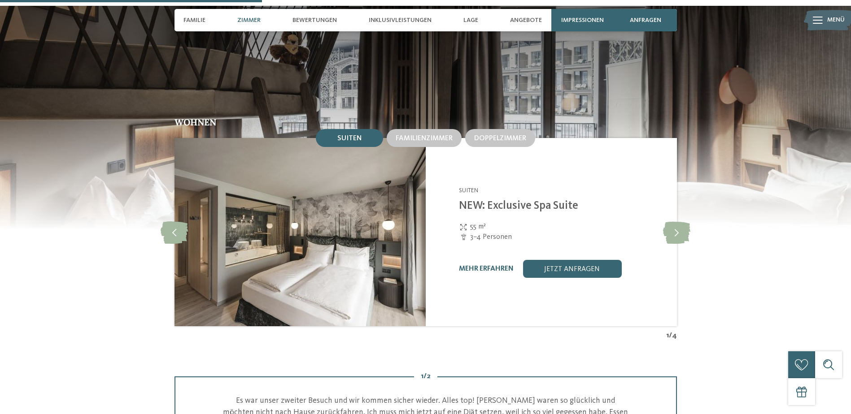
click at [298, 244] on img at bounding box center [299, 232] width 251 height 188
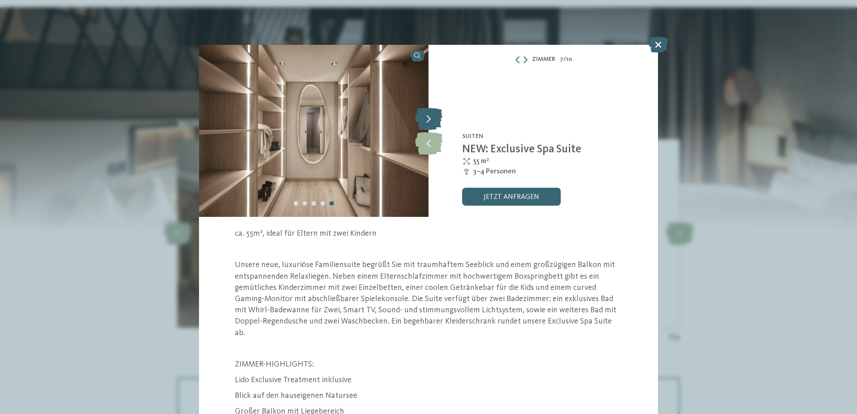
click at [428, 124] on icon at bounding box center [428, 119] width 27 height 22
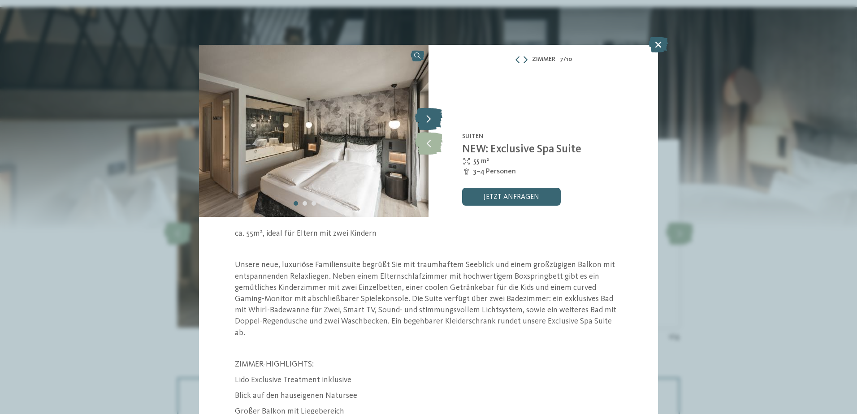
click at [428, 125] on icon at bounding box center [428, 119] width 27 height 22
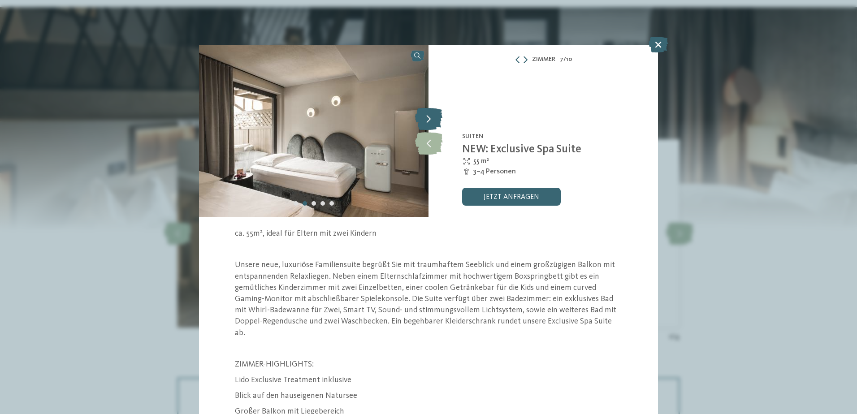
click at [428, 125] on icon at bounding box center [428, 119] width 27 height 22
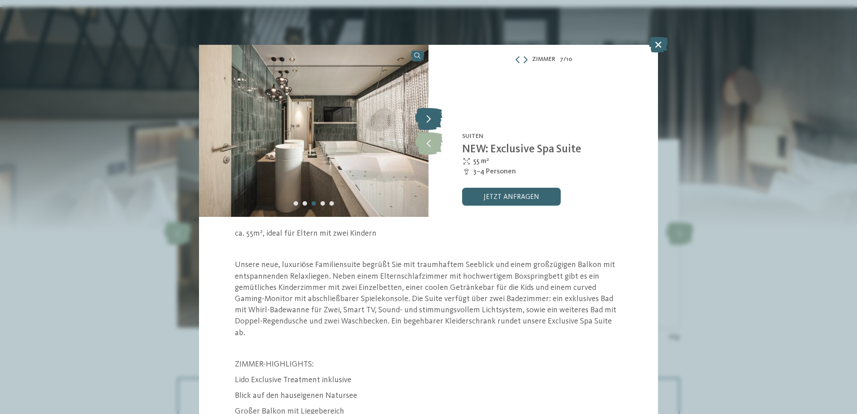
click at [422, 120] on icon at bounding box center [428, 119] width 27 height 22
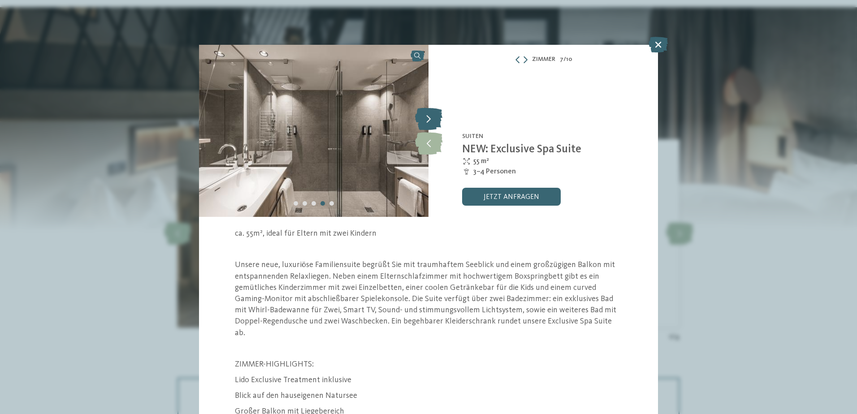
click at [429, 118] on icon at bounding box center [428, 119] width 27 height 22
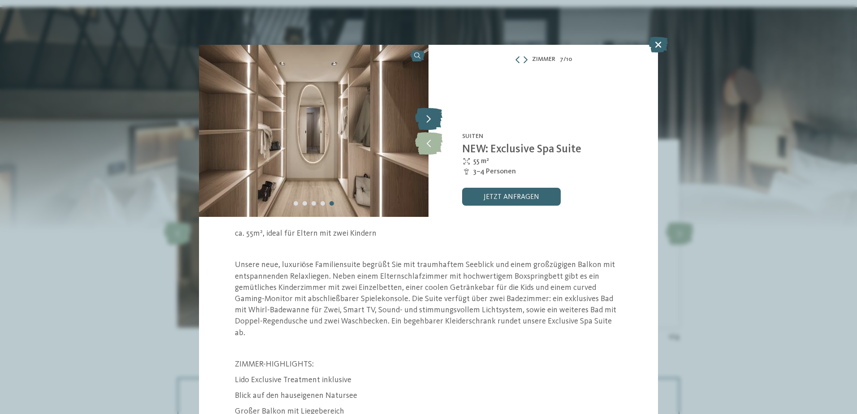
click at [429, 118] on icon at bounding box center [428, 119] width 27 height 22
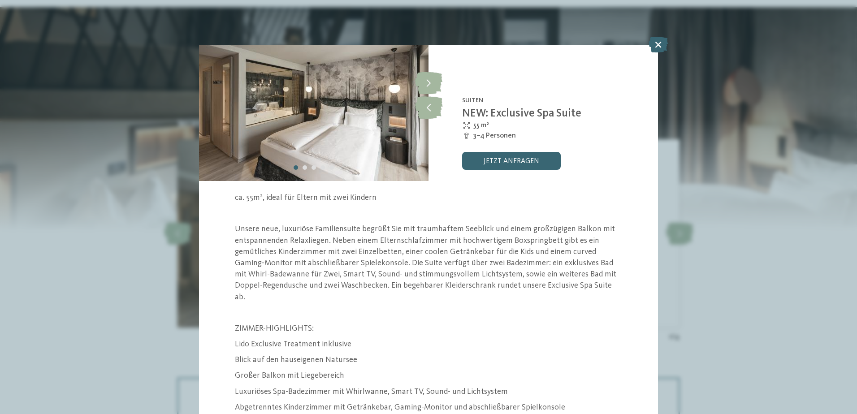
scroll to position [71, 0]
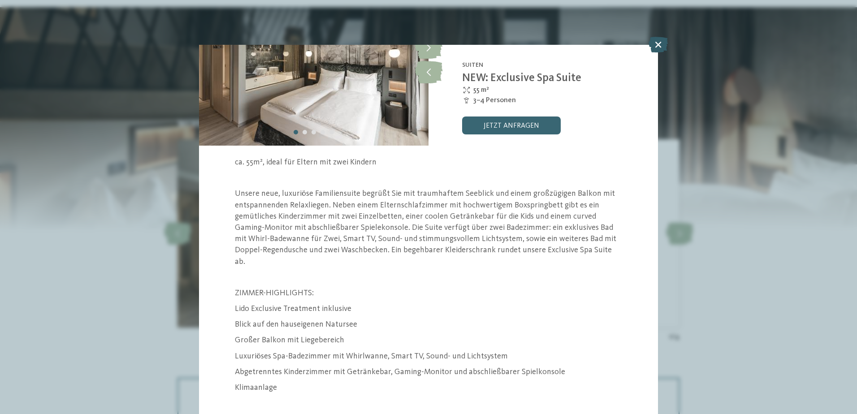
click at [653, 40] on icon at bounding box center [658, 45] width 19 height 16
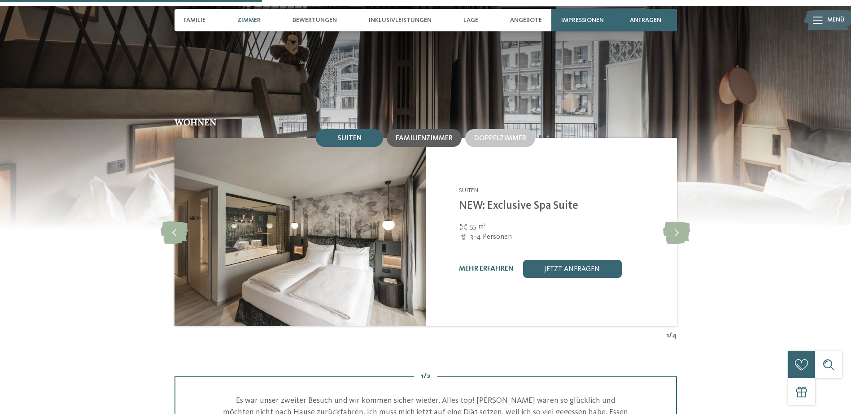
click at [427, 135] on span "Familienzimmer" at bounding box center [424, 138] width 57 height 7
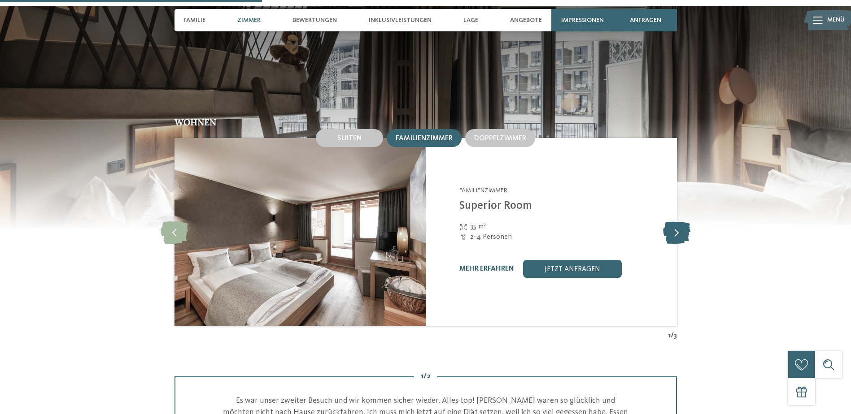
click at [683, 221] on icon at bounding box center [676, 232] width 27 height 22
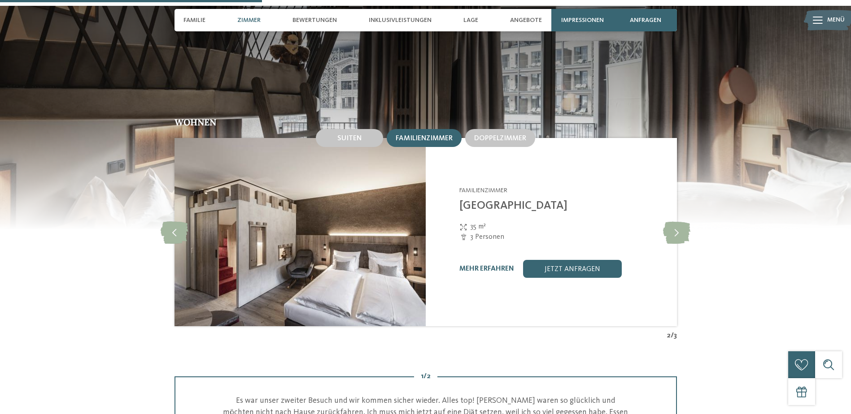
click at [260, 248] on img at bounding box center [299, 232] width 251 height 188
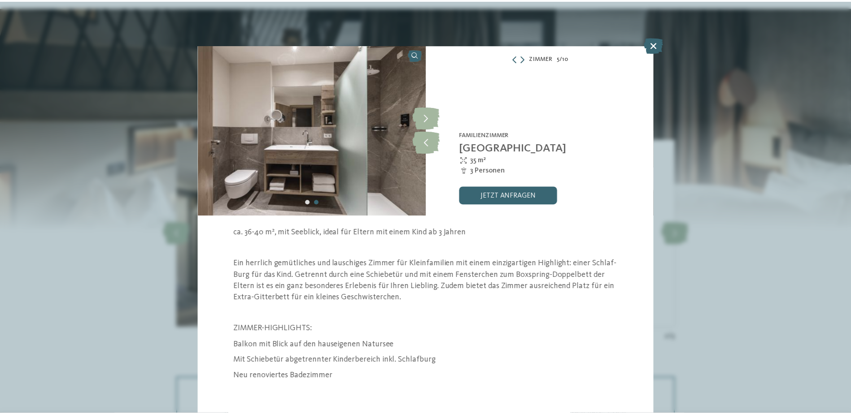
scroll to position [1, 0]
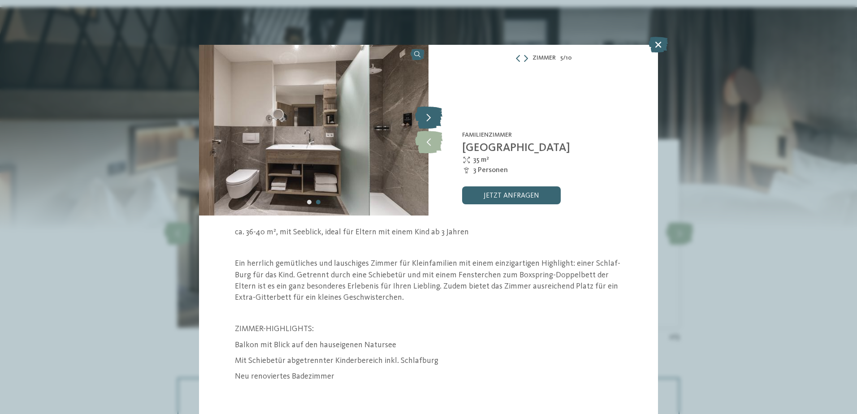
click at [421, 122] on icon at bounding box center [428, 117] width 27 height 22
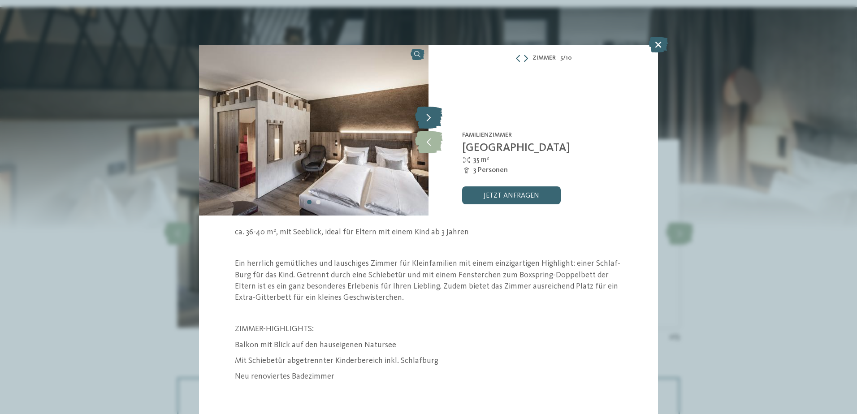
click at [422, 121] on icon at bounding box center [428, 117] width 27 height 22
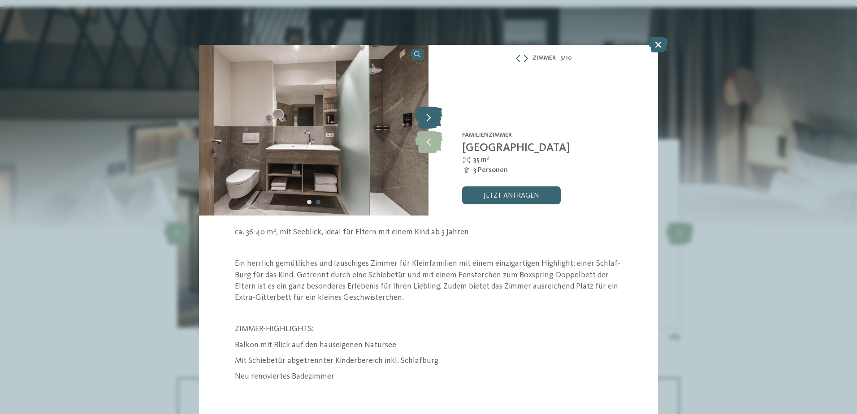
click at [422, 121] on icon at bounding box center [428, 117] width 27 height 22
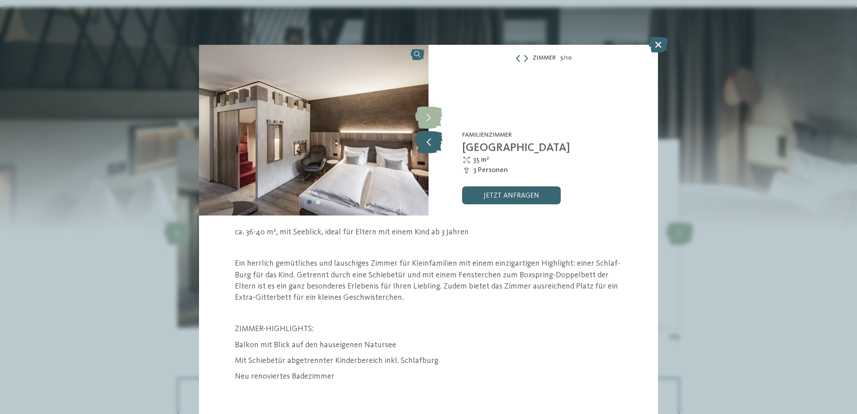
click at [429, 140] on icon at bounding box center [428, 142] width 27 height 22
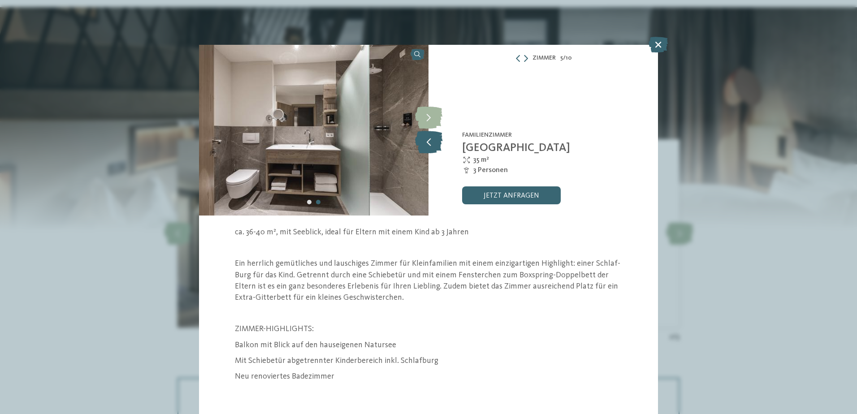
click at [429, 140] on icon at bounding box center [428, 142] width 27 height 22
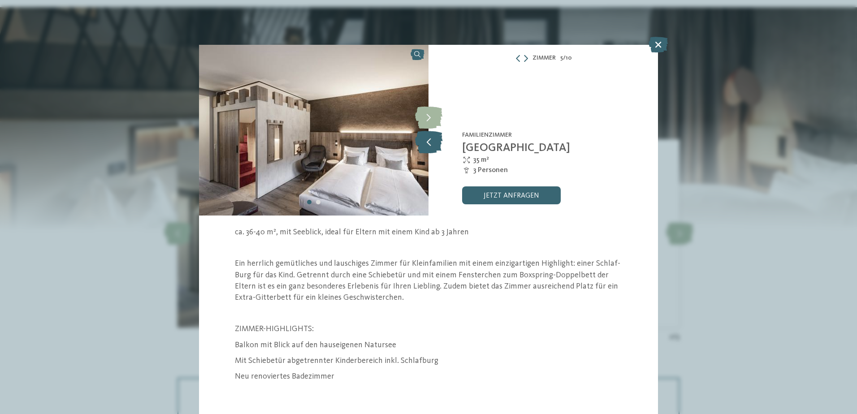
click at [429, 141] on icon at bounding box center [428, 142] width 27 height 22
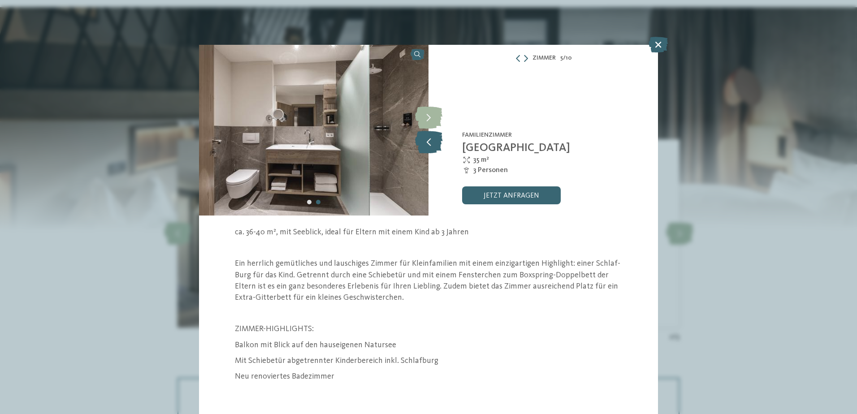
click at [429, 141] on icon at bounding box center [428, 142] width 27 height 22
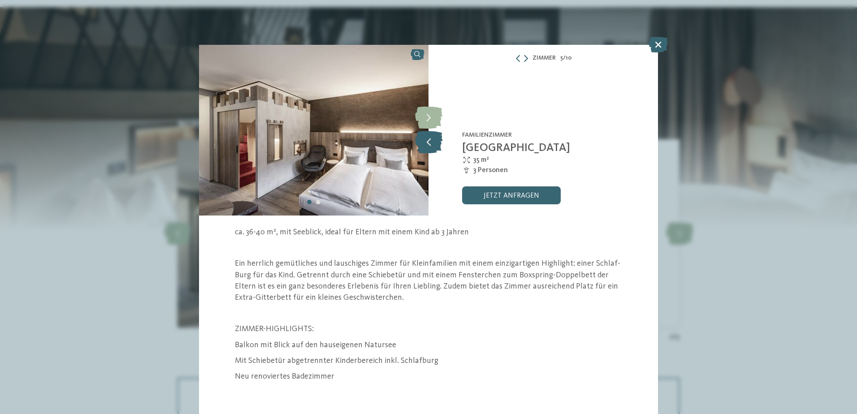
click at [429, 141] on icon at bounding box center [428, 142] width 27 height 22
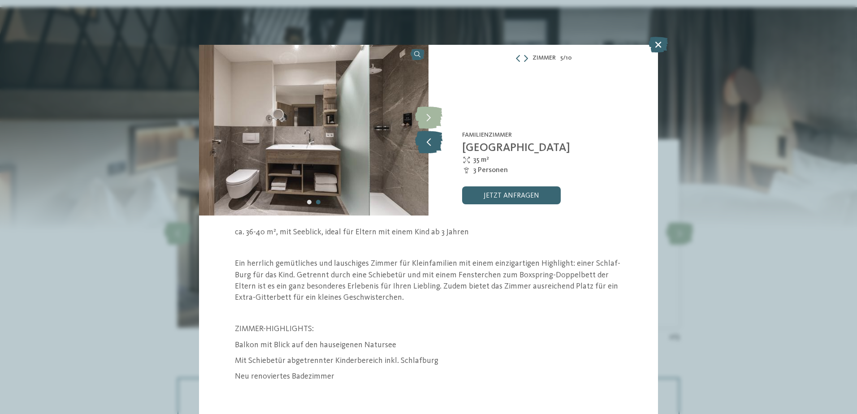
click at [429, 142] on icon at bounding box center [428, 142] width 27 height 22
click at [658, 44] on icon at bounding box center [658, 45] width 19 height 16
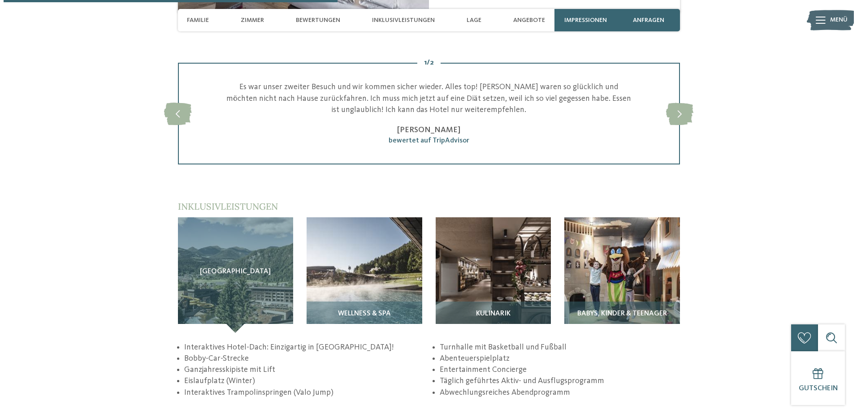
scroll to position [987, 0]
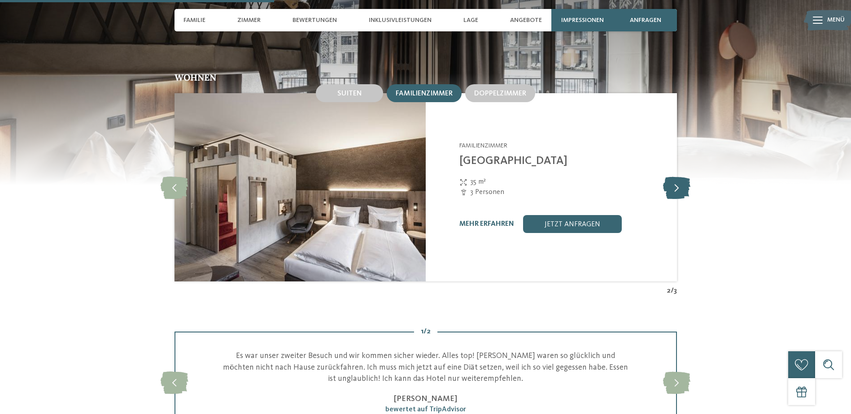
click at [679, 178] on icon at bounding box center [676, 187] width 27 height 22
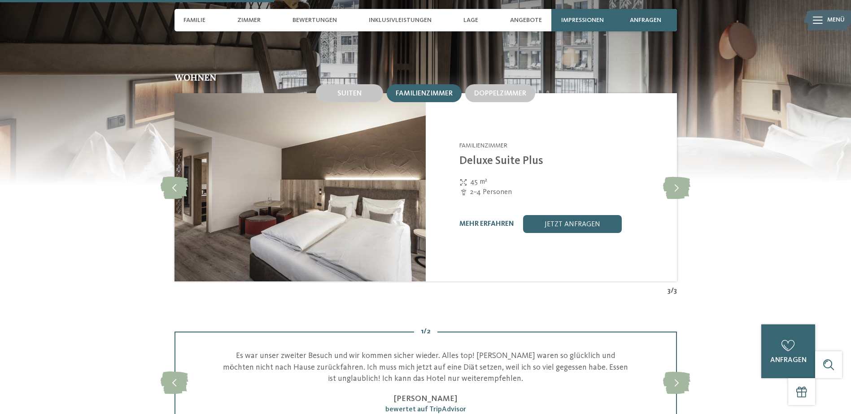
click at [411, 208] on img at bounding box center [299, 187] width 251 height 188
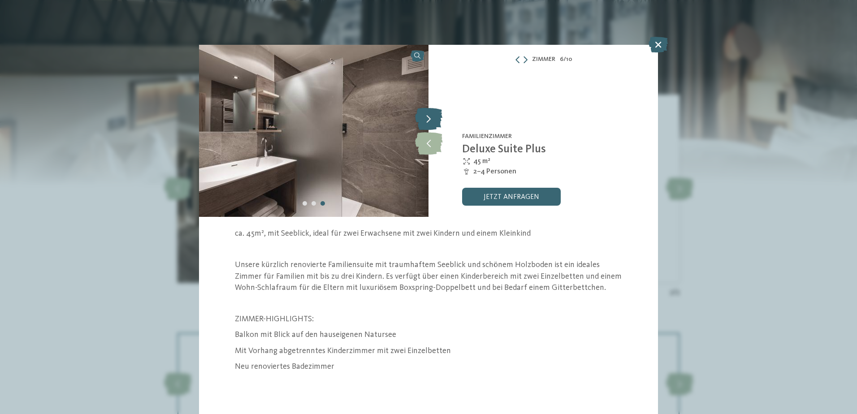
click at [429, 119] on icon at bounding box center [428, 119] width 27 height 22
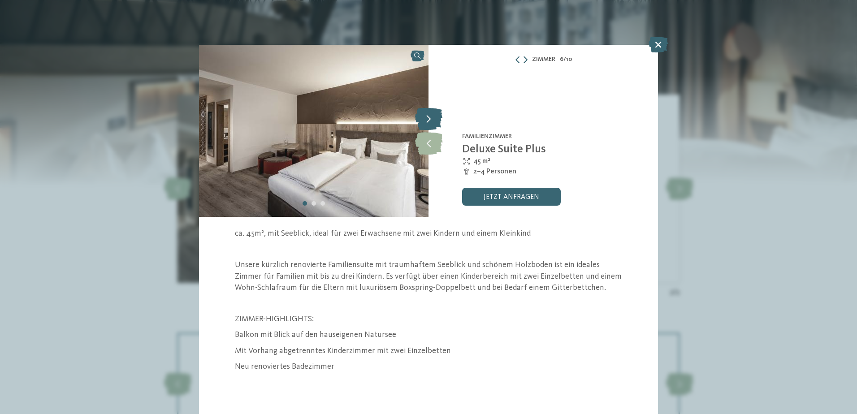
click at [429, 119] on icon at bounding box center [428, 119] width 27 height 22
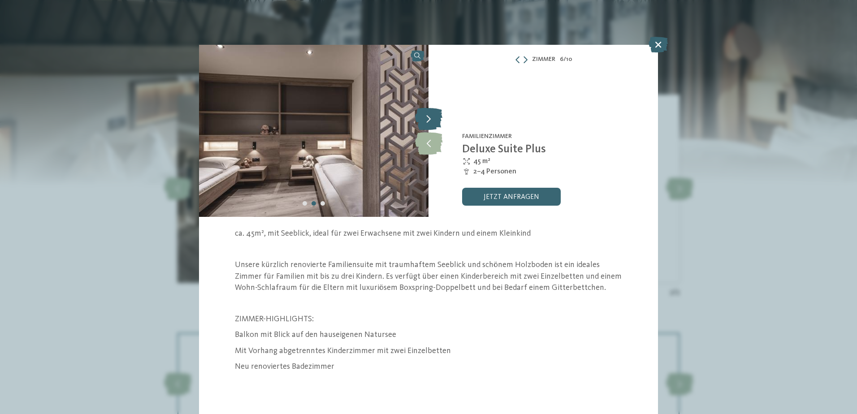
click at [429, 119] on icon at bounding box center [428, 119] width 27 height 22
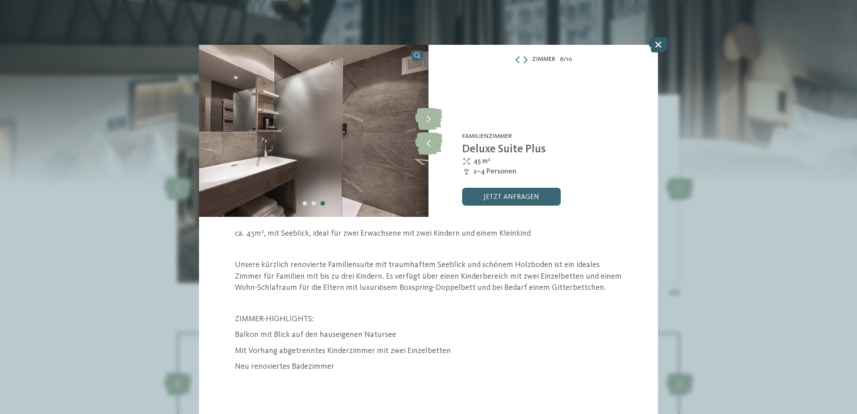
click at [654, 48] on icon at bounding box center [658, 45] width 19 height 16
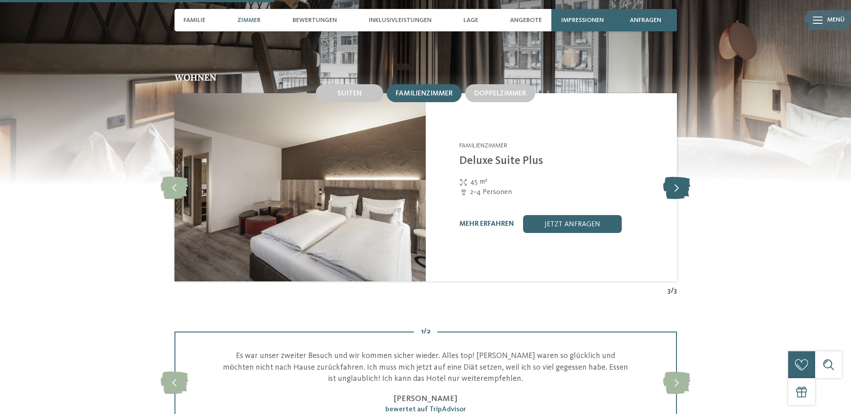
click at [676, 178] on icon at bounding box center [676, 187] width 27 height 22
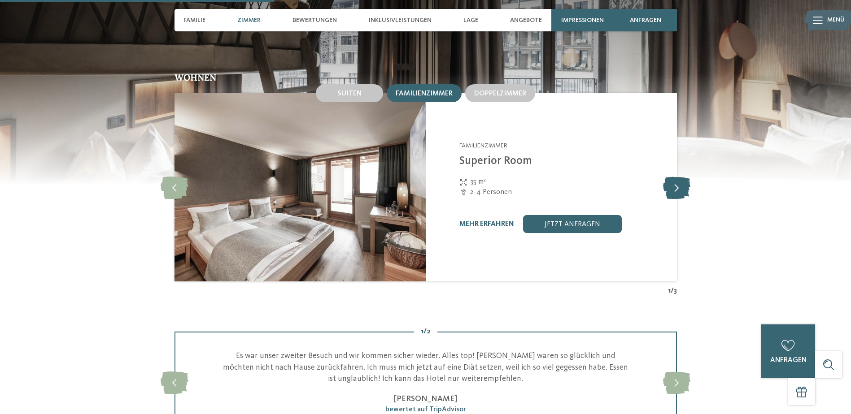
click at [681, 182] on icon at bounding box center [676, 187] width 27 height 22
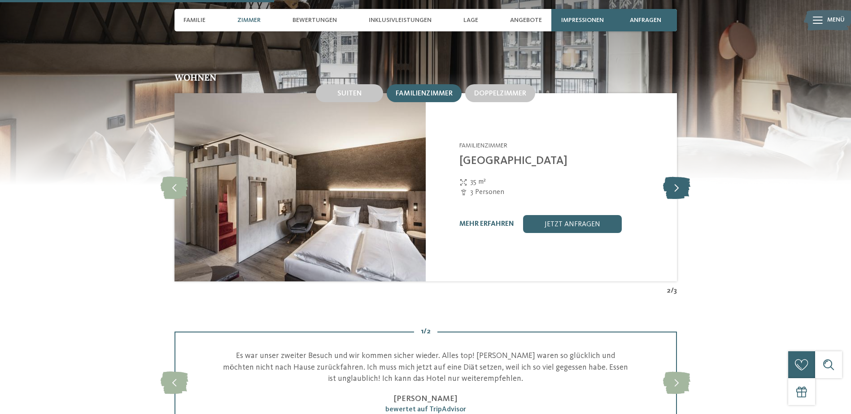
click at [681, 182] on icon at bounding box center [676, 187] width 27 height 22
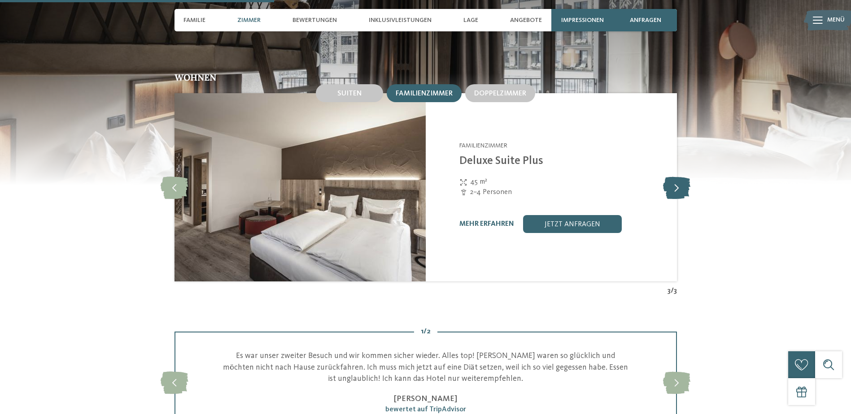
click at [676, 183] on icon at bounding box center [676, 187] width 27 height 22
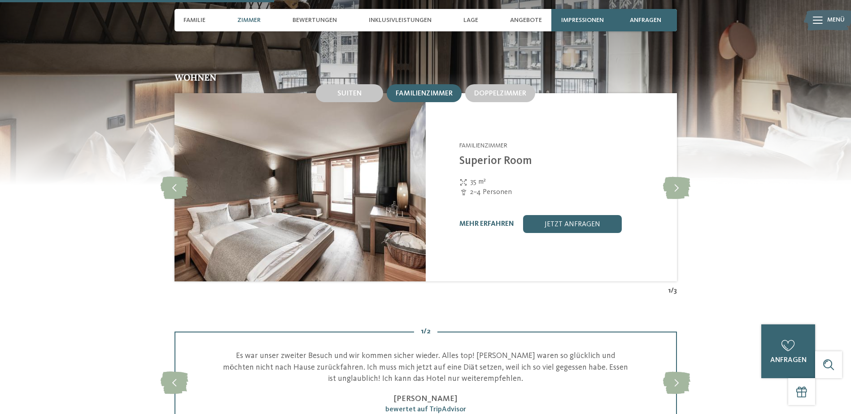
click at [330, 206] on img at bounding box center [299, 187] width 251 height 188
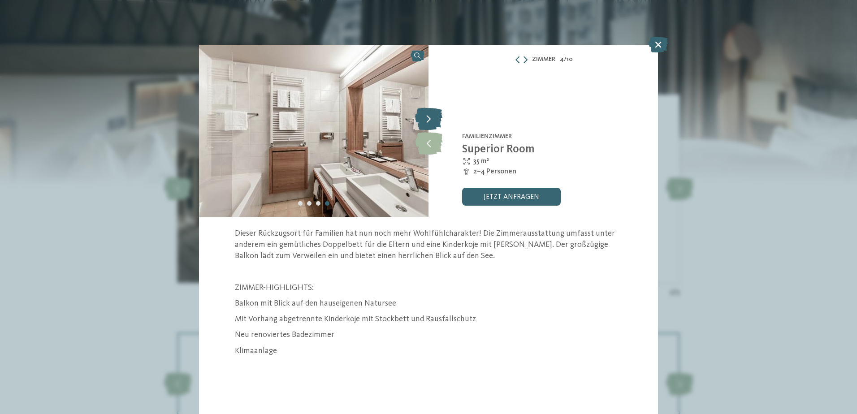
click at [434, 119] on icon at bounding box center [428, 119] width 27 height 22
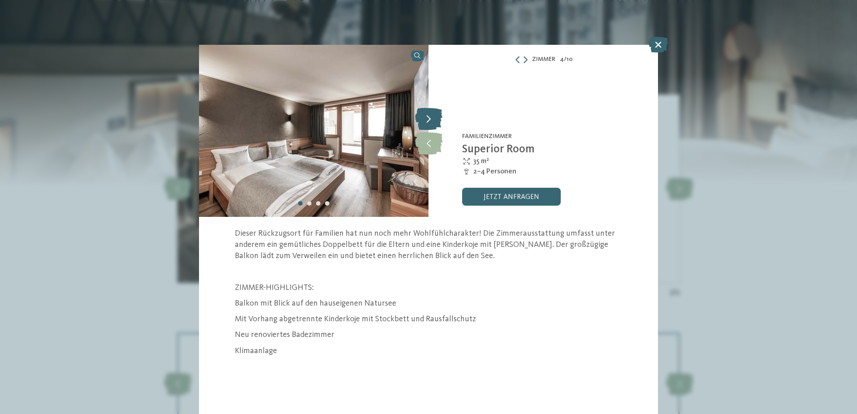
click at [434, 119] on icon at bounding box center [428, 119] width 27 height 22
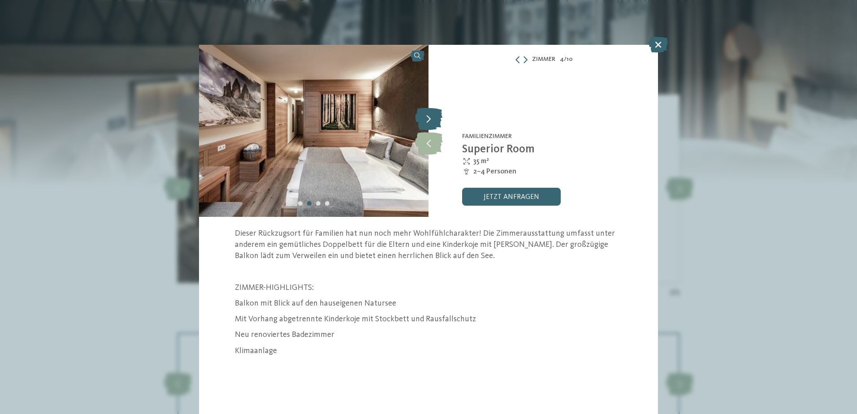
click at [434, 119] on icon at bounding box center [428, 119] width 27 height 22
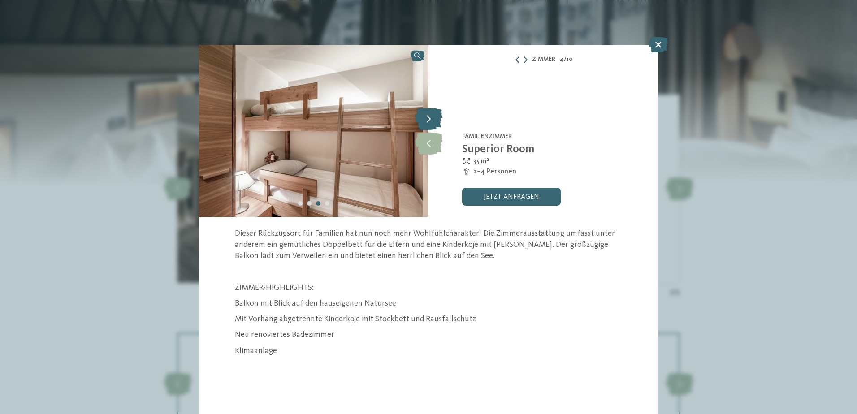
click at [435, 118] on icon at bounding box center [428, 119] width 27 height 22
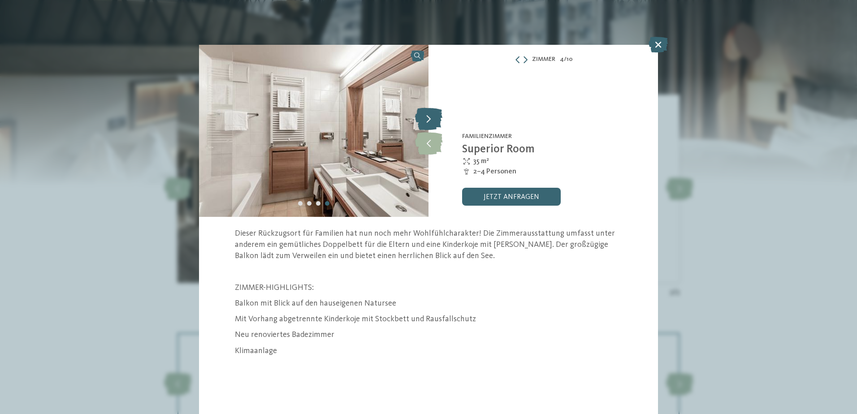
click at [435, 119] on icon at bounding box center [428, 119] width 27 height 22
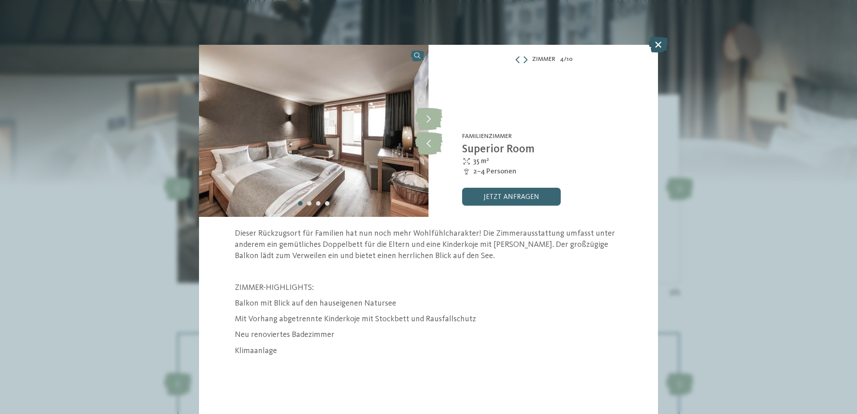
click at [656, 45] on icon at bounding box center [658, 45] width 19 height 16
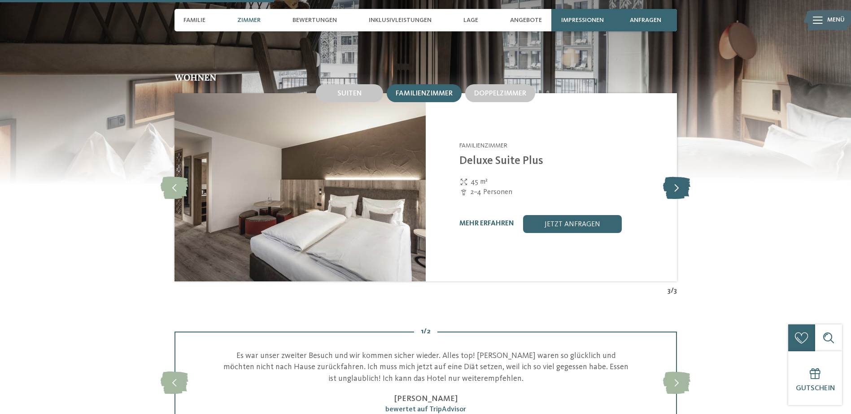
click at [685, 176] on icon at bounding box center [676, 187] width 27 height 22
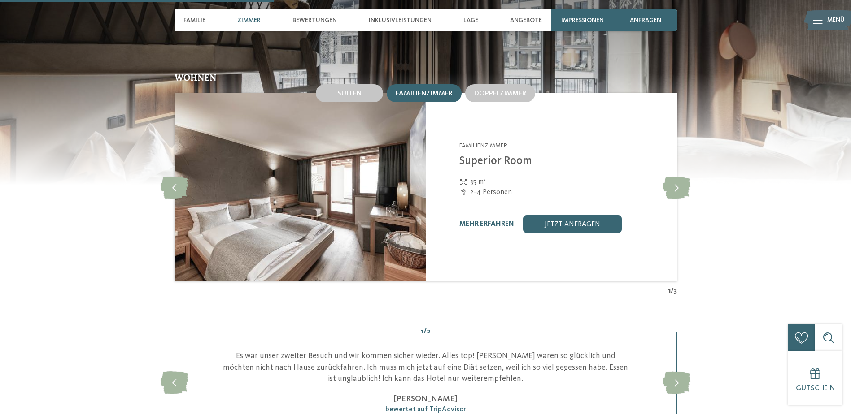
click at [375, 167] on img at bounding box center [299, 187] width 251 height 188
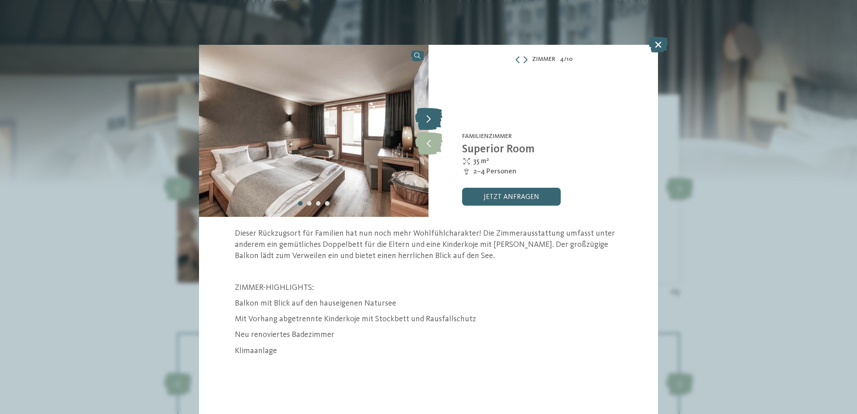
click at [427, 111] on icon at bounding box center [428, 119] width 27 height 22
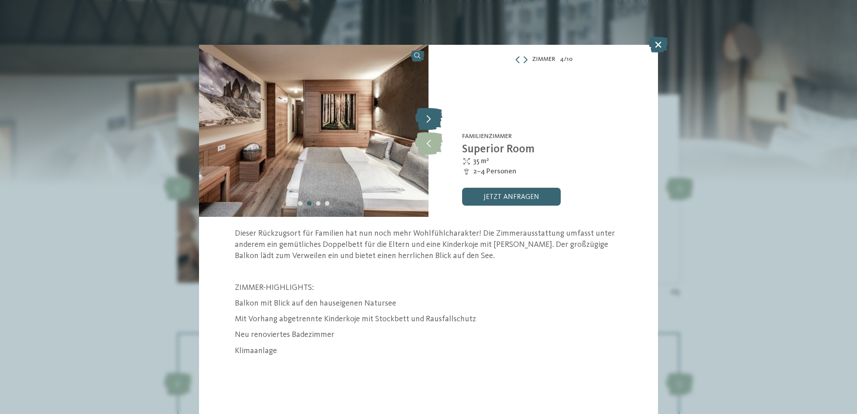
click at [428, 113] on icon at bounding box center [428, 119] width 27 height 22
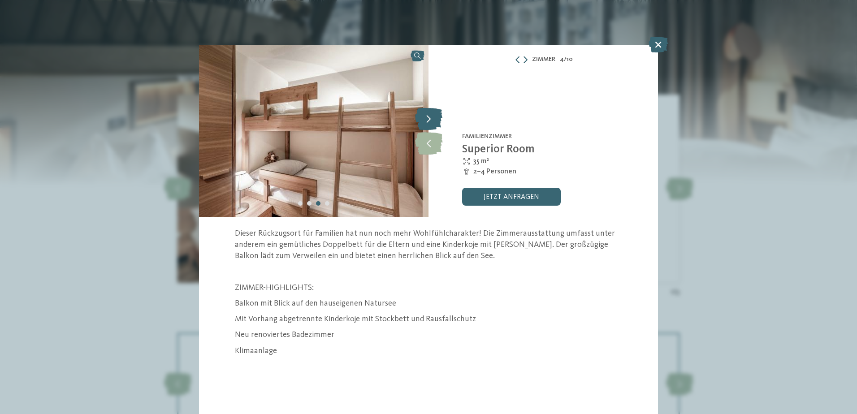
click at [429, 113] on icon at bounding box center [428, 119] width 27 height 22
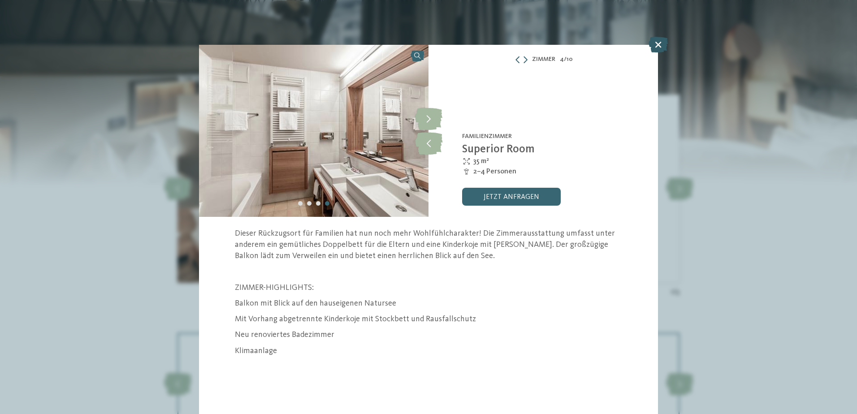
click at [657, 44] on icon at bounding box center [658, 45] width 19 height 16
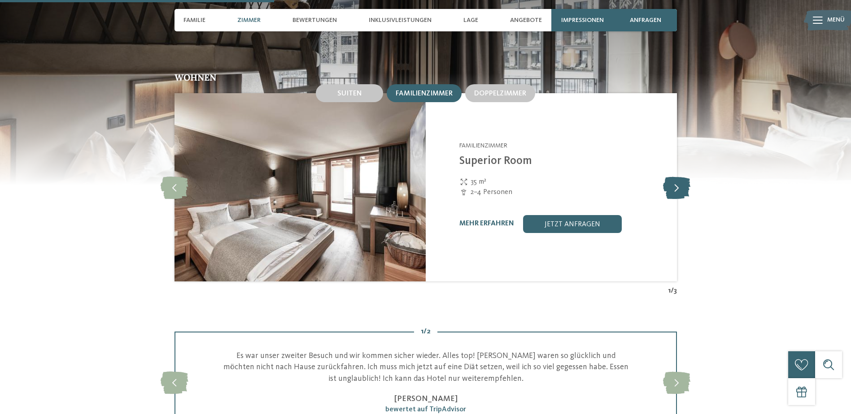
click at [674, 176] on icon at bounding box center [676, 187] width 27 height 22
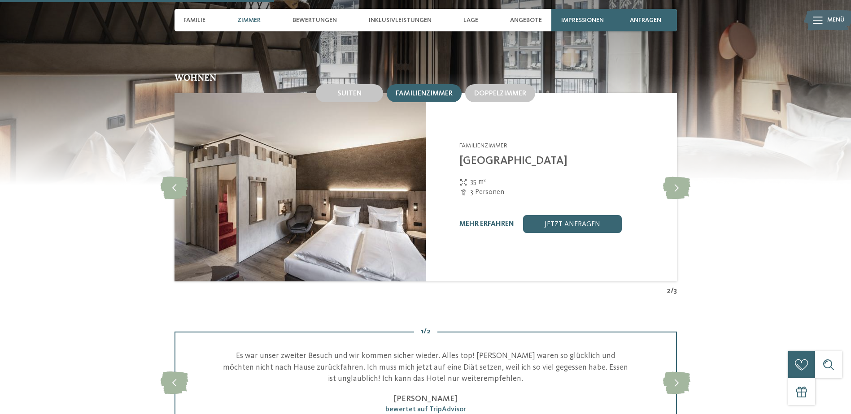
click at [252, 197] on img at bounding box center [299, 187] width 251 height 188
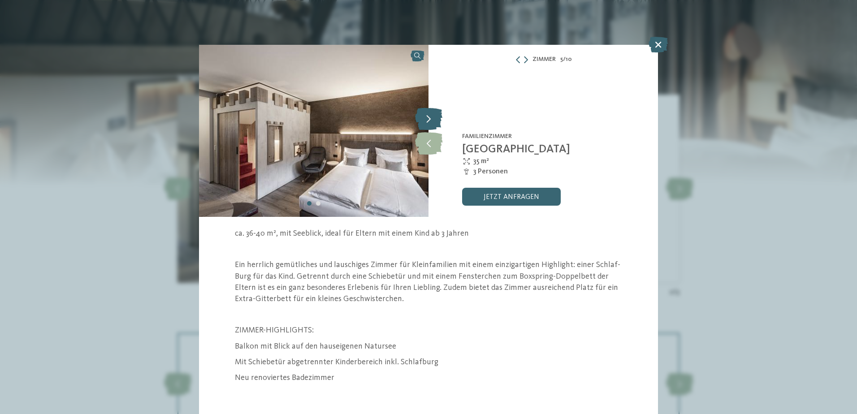
click at [429, 115] on icon at bounding box center [428, 119] width 27 height 22
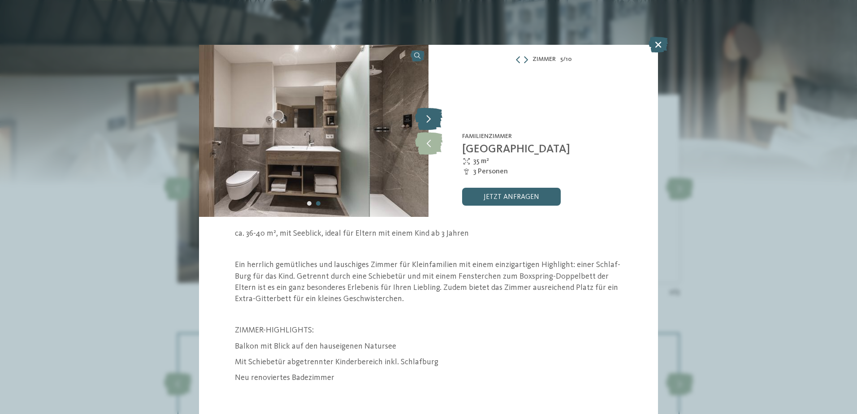
click at [429, 115] on icon at bounding box center [428, 119] width 27 height 22
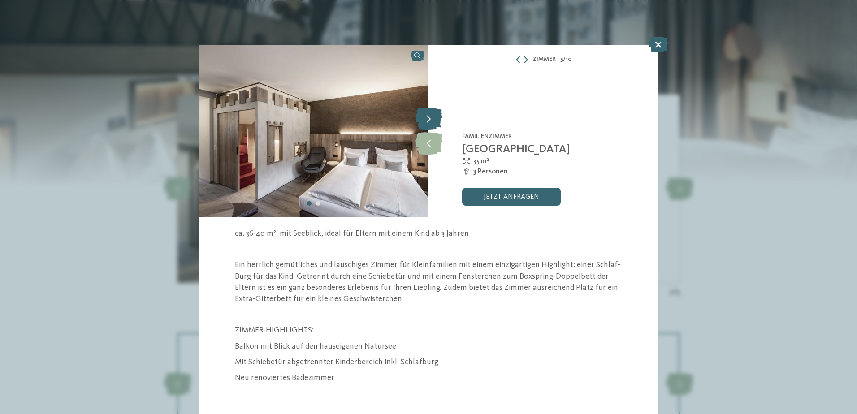
click at [429, 115] on icon at bounding box center [428, 119] width 27 height 22
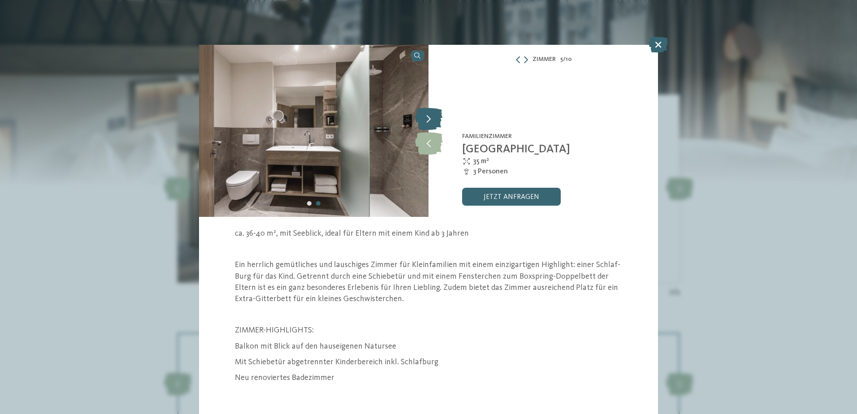
click at [429, 115] on icon at bounding box center [428, 119] width 27 height 22
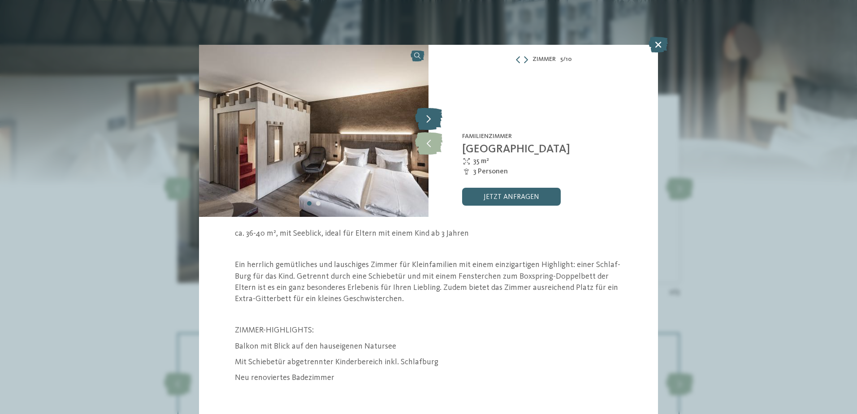
click at [429, 115] on icon at bounding box center [428, 119] width 27 height 22
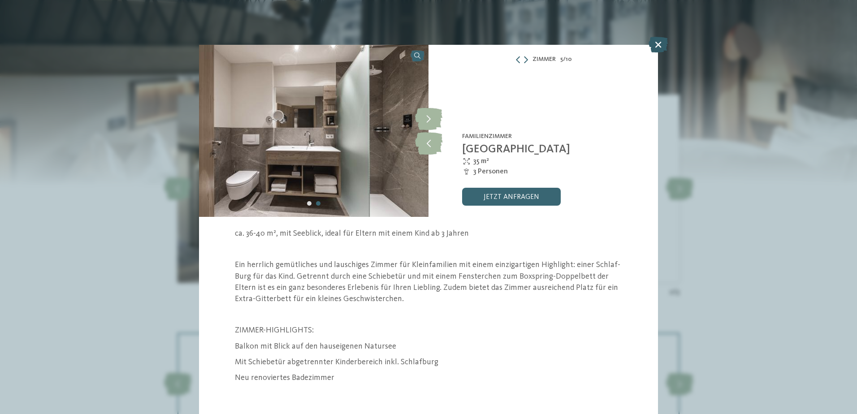
click at [661, 43] on icon at bounding box center [658, 45] width 19 height 16
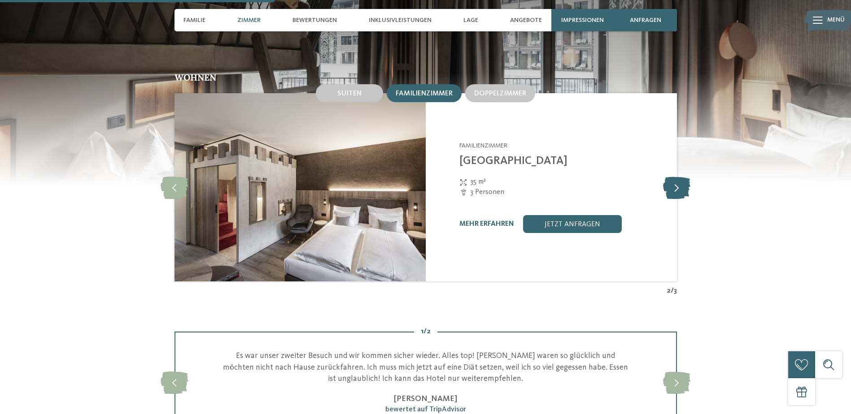
click at [677, 179] on icon at bounding box center [676, 187] width 27 height 22
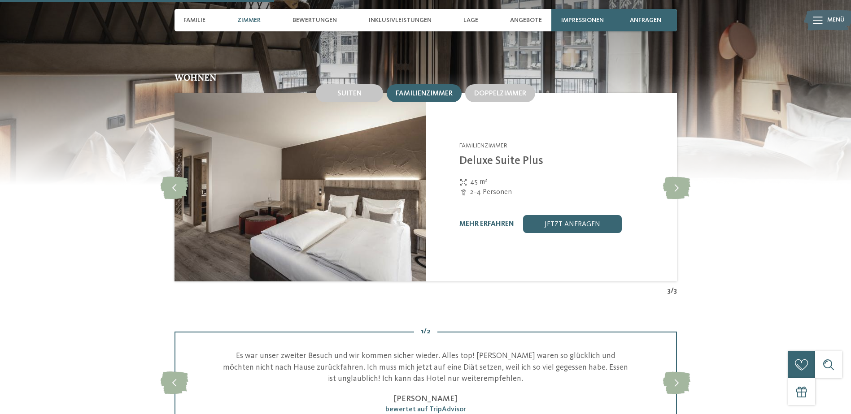
click at [360, 218] on img at bounding box center [299, 187] width 251 height 188
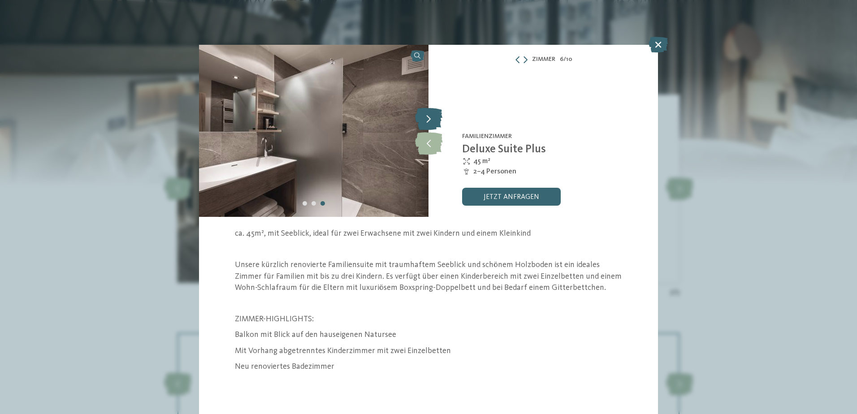
click at [430, 114] on icon at bounding box center [428, 119] width 27 height 22
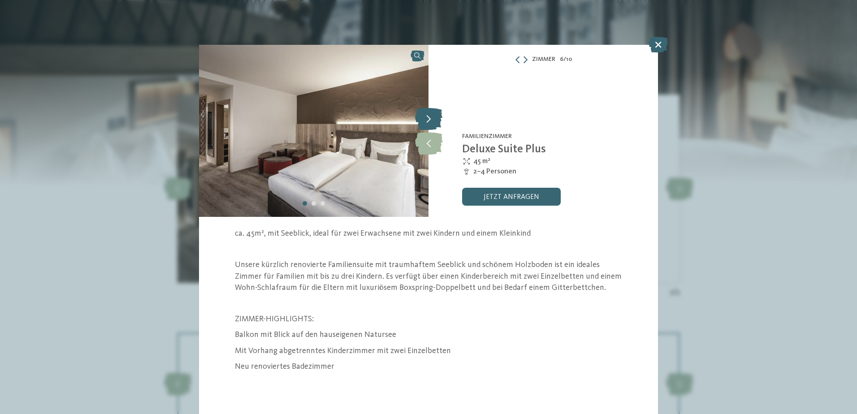
click at [430, 114] on icon at bounding box center [428, 119] width 27 height 22
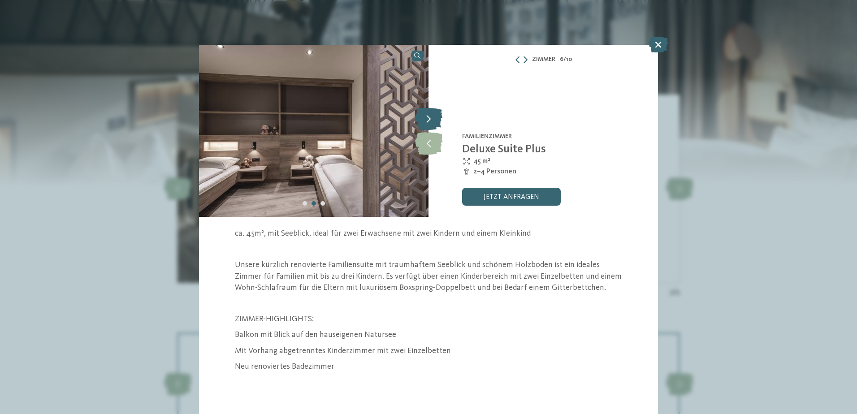
click at [430, 114] on icon at bounding box center [428, 119] width 27 height 22
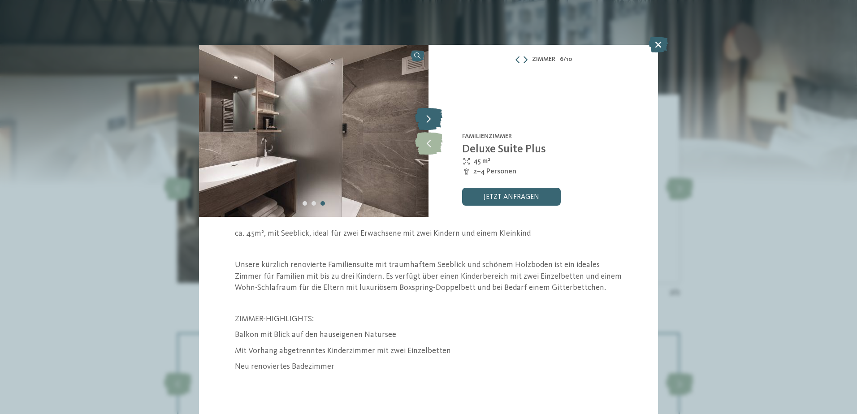
click at [430, 114] on icon at bounding box center [428, 119] width 27 height 22
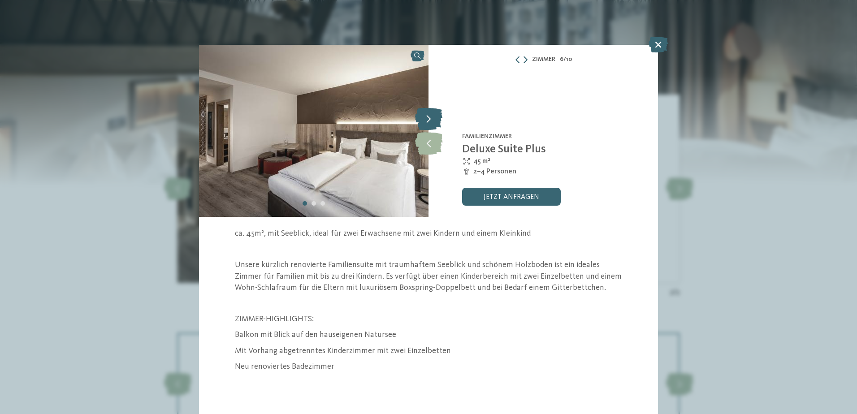
click at [430, 114] on icon at bounding box center [428, 119] width 27 height 22
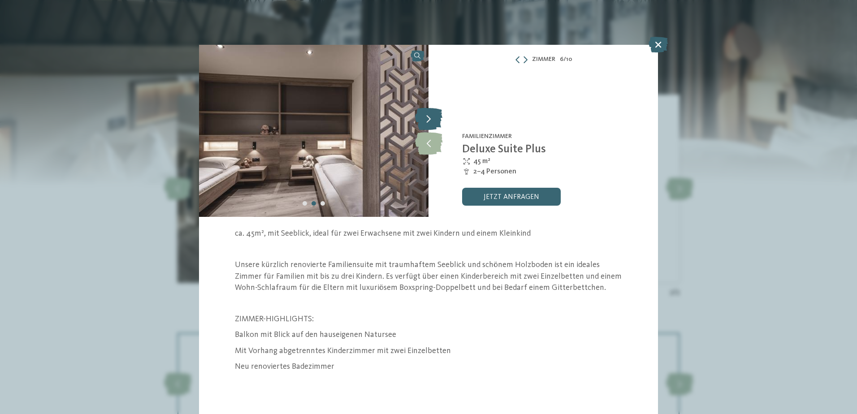
click at [430, 114] on icon at bounding box center [428, 119] width 27 height 22
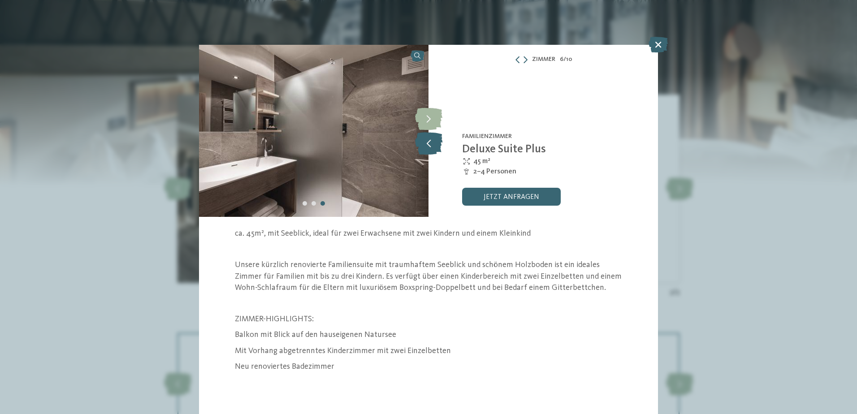
click at [429, 151] on icon at bounding box center [428, 143] width 27 height 22
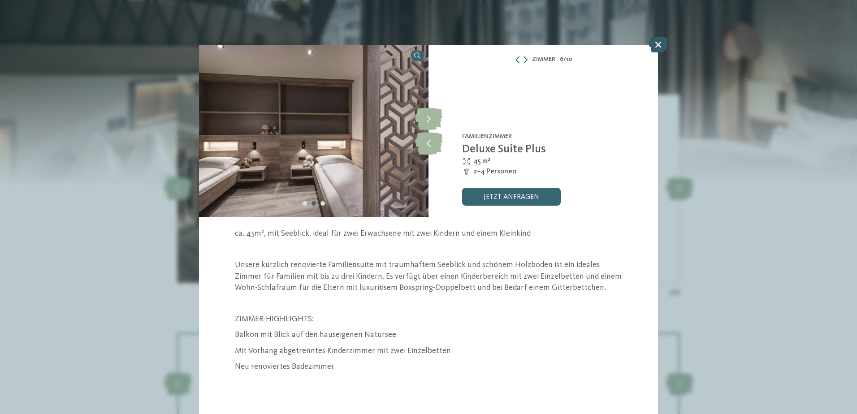
click at [658, 44] on icon at bounding box center [658, 45] width 19 height 16
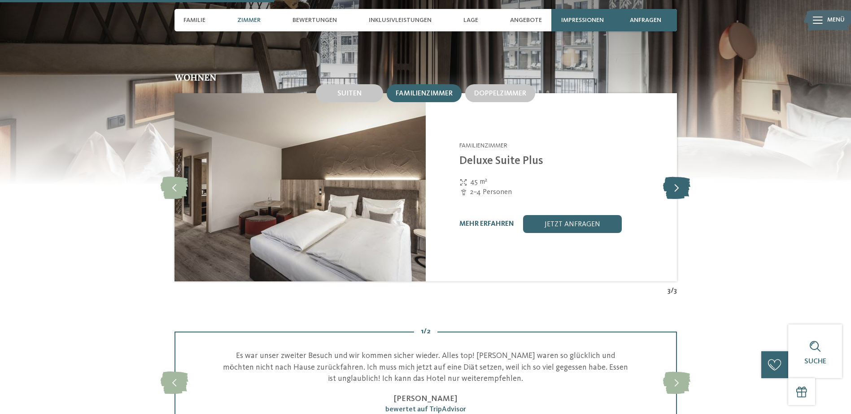
click at [675, 180] on icon at bounding box center [676, 187] width 27 height 22
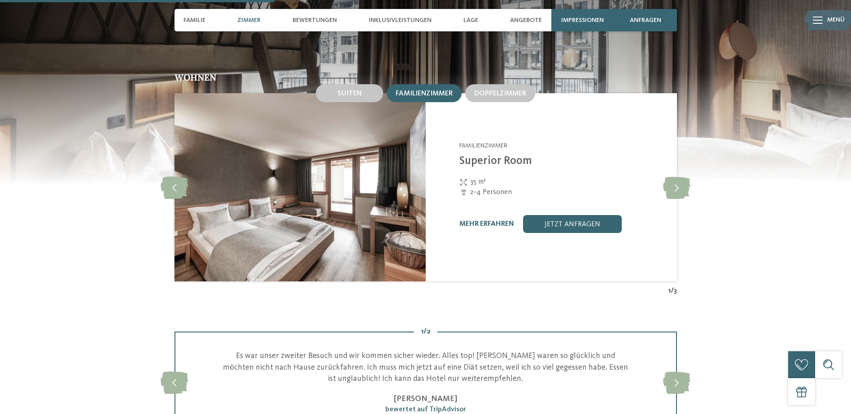
click at [381, 194] on img at bounding box center [299, 187] width 251 height 188
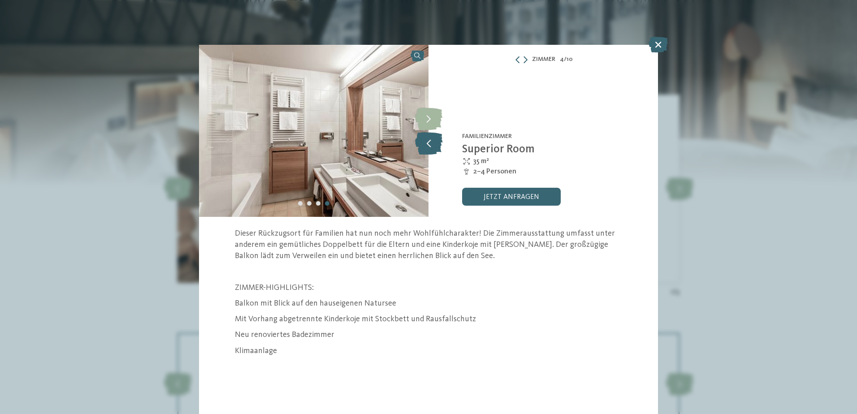
click at [425, 143] on icon at bounding box center [428, 143] width 27 height 22
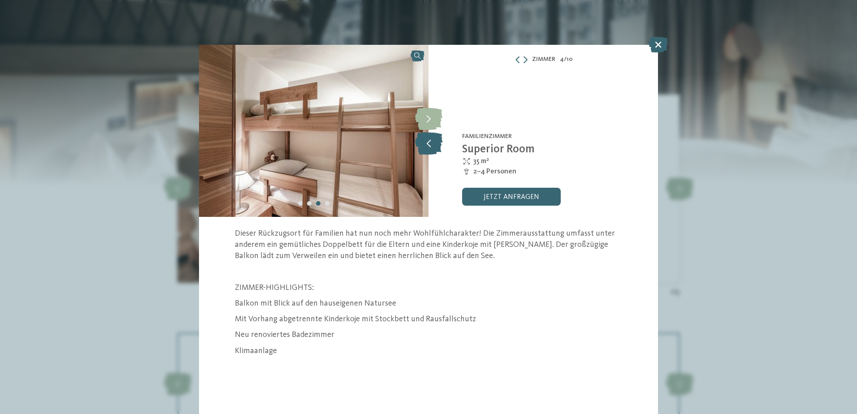
click at [425, 143] on icon at bounding box center [428, 143] width 27 height 22
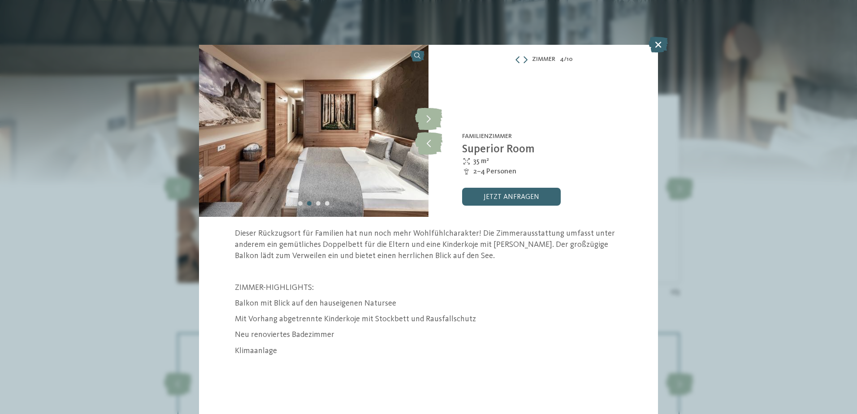
drag, startPoint x: 425, startPoint y: 143, endPoint x: 477, endPoint y: 152, distance: 53.4
click at [428, 144] on icon at bounding box center [428, 143] width 27 height 22
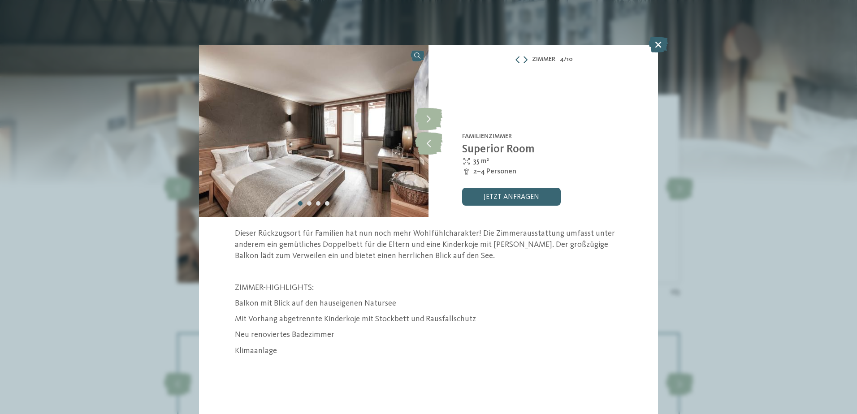
click at [661, 46] on icon at bounding box center [658, 45] width 19 height 16
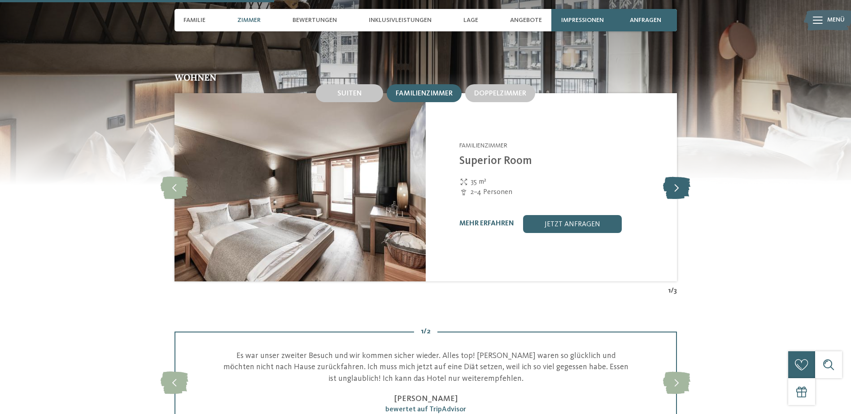
click at [674, 182] on icon at bounding box center [676, 187] width 27 height 22
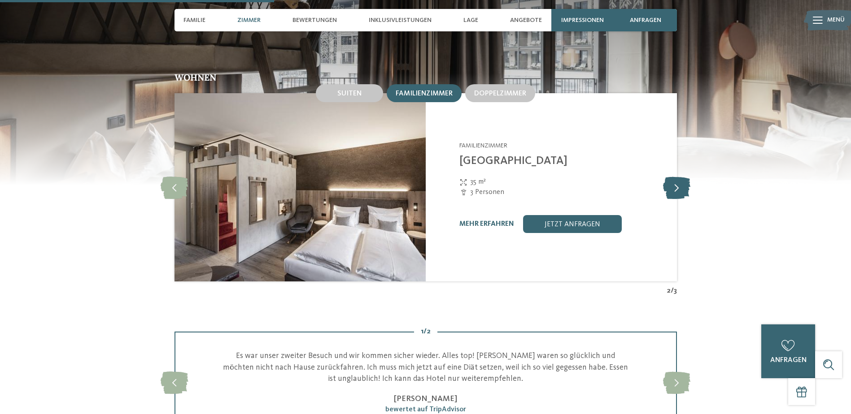
click at [679, 178] on icon at bounding box center [676, 187] width 27 height 22
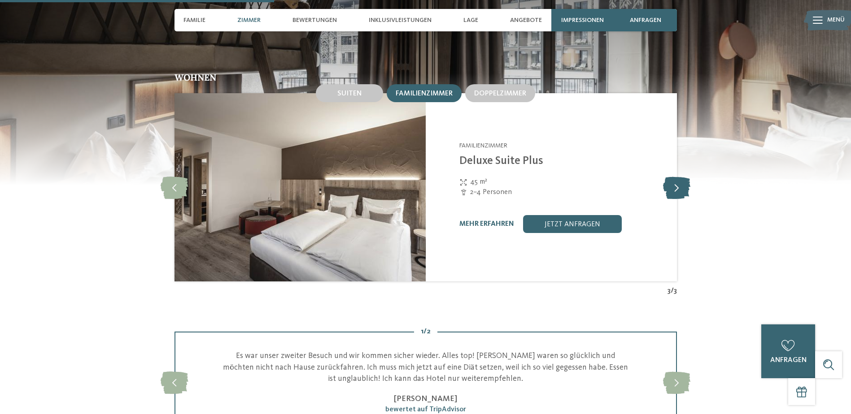
click at [680, 180] on icon at bounding box center [676, 187] width 27 height 22
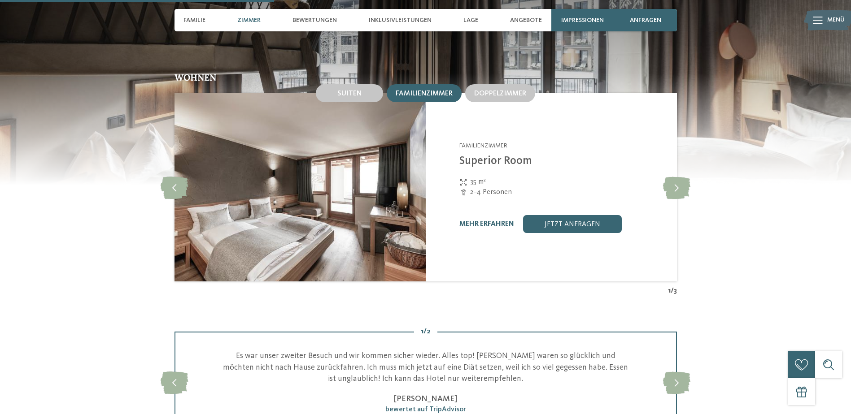
click at [319, 205] on img at bounding box center [299, 187] width 251 height 188
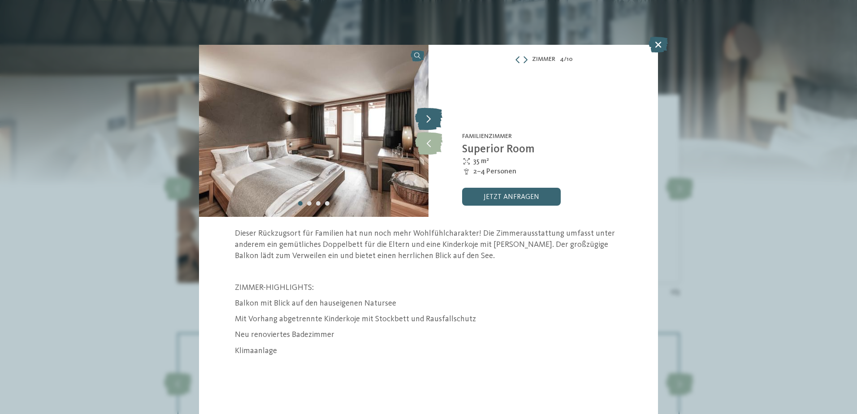
click at [435, 123] on icon at bounding box center [428, 119] width 27 height 22
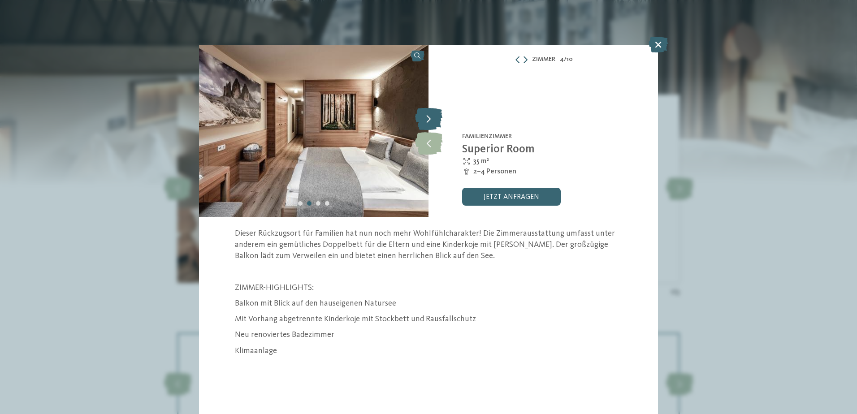
click at [437, 123] on icon at bounding box center [428, 119] width 27 height 22
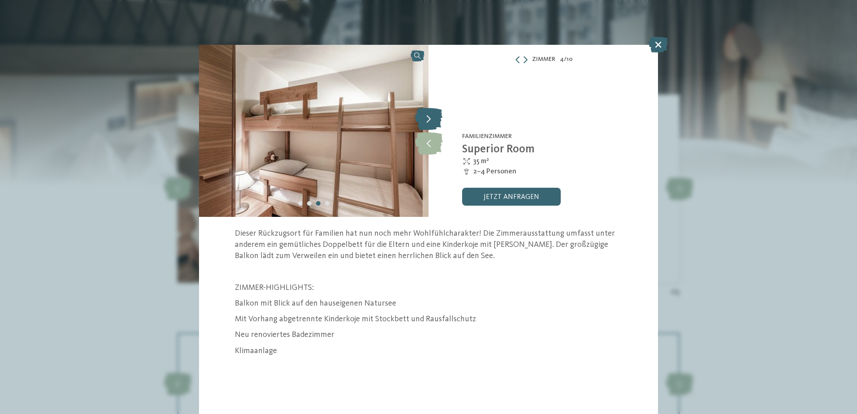
click at [428, 120] on icon at bounding box center [428, 119] width 27 height 22
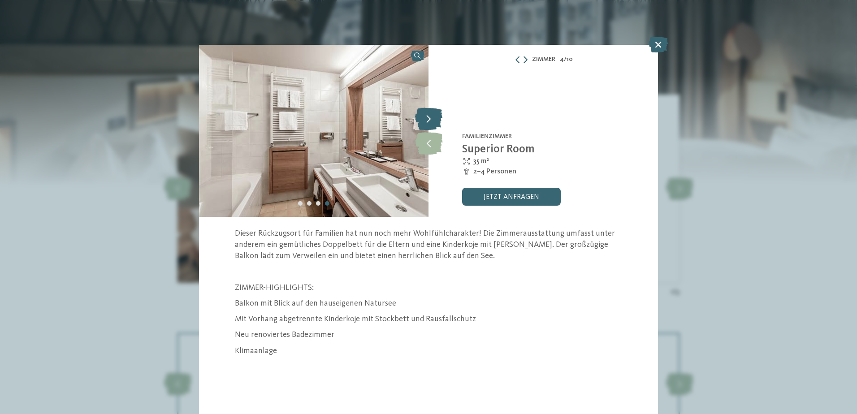
click at [428, 120] on icon at bounding box center [428, 119] width 27 height 22
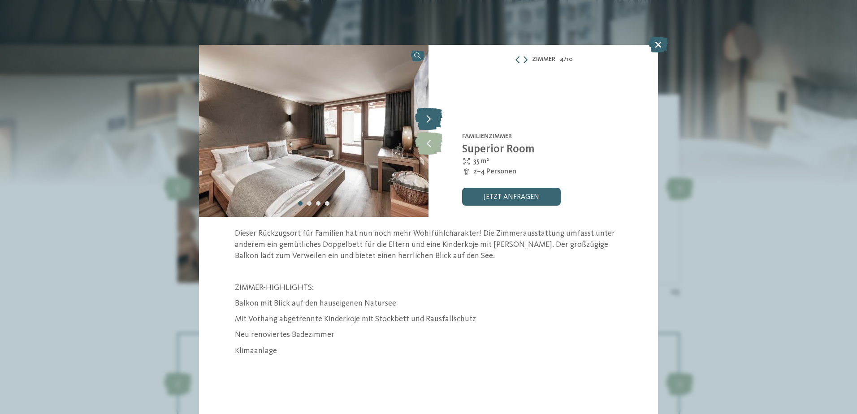
click at [430, 120] on icon at bounding box center [428, 119] width 27 height 22
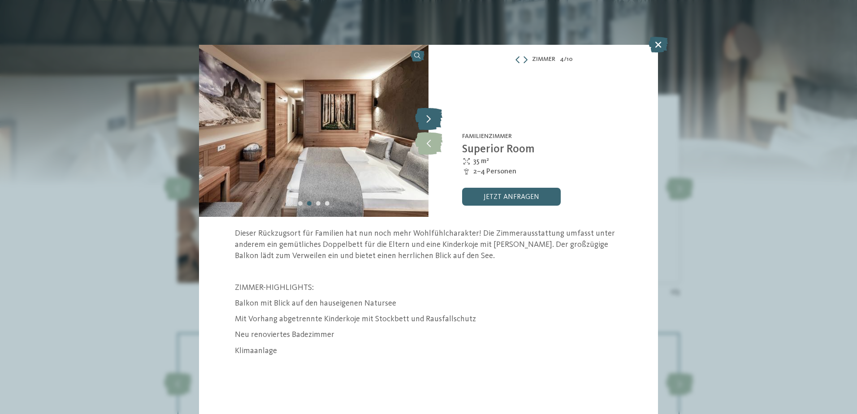
click at [430, 120] on icon at bounding box center [428, 119] width 27 height 22
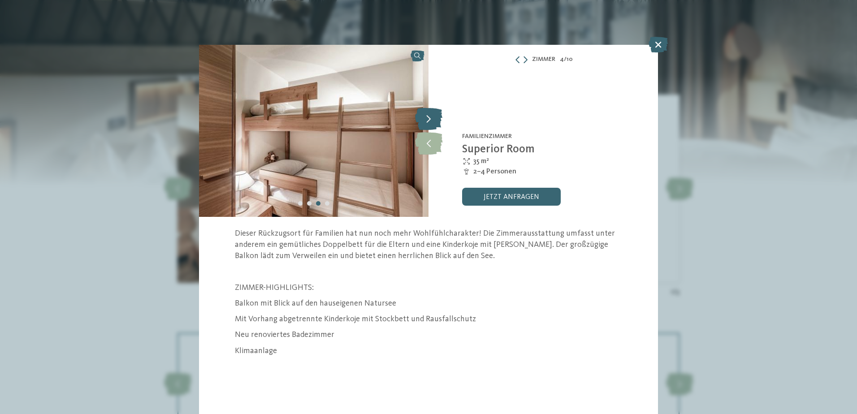
click at [430, 120] on icon at bounding box center [428, 119] width 27 height 22
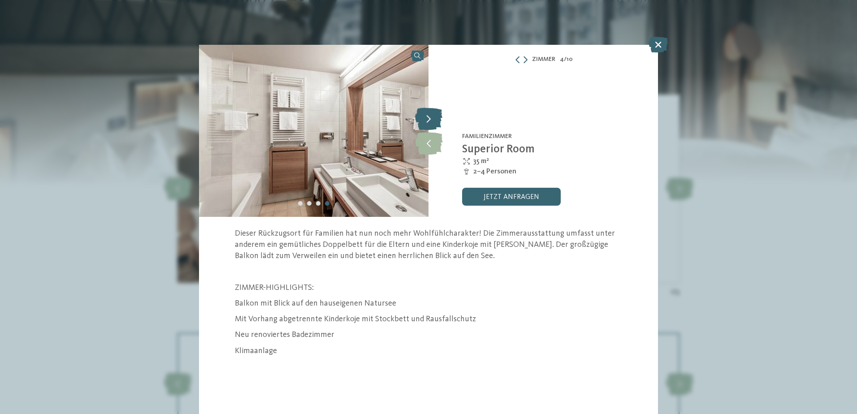
click at [430, 120] on icon at bounding box center [428, 119] width 27 height 22
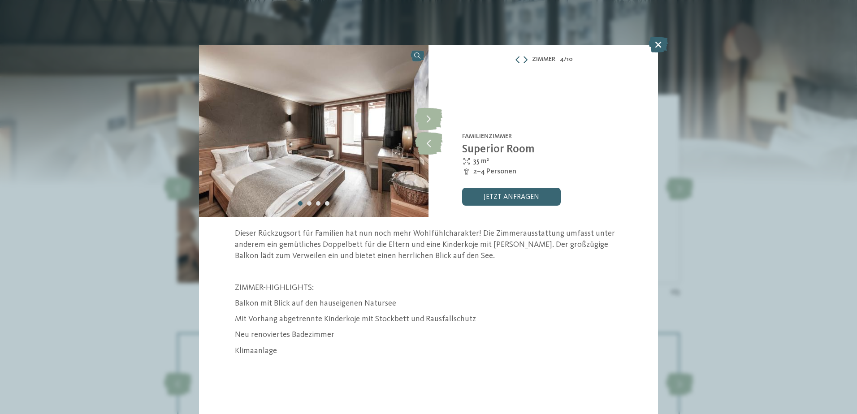
click at [660, 50] on icon at bounding box center [658, 45] width 19 height 16
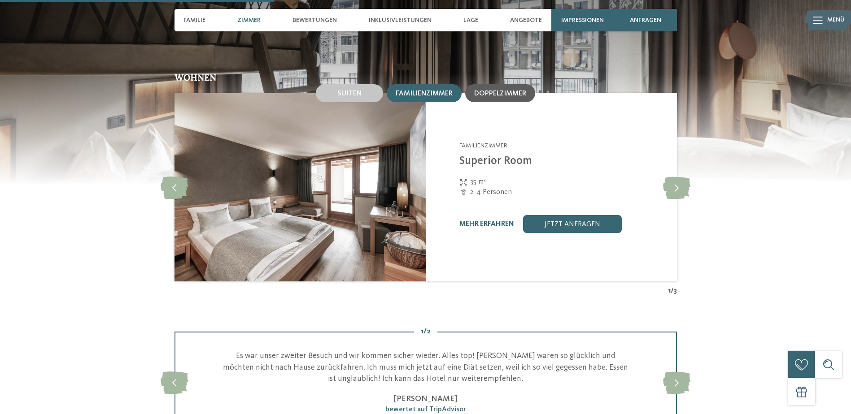
click at [507, 90] on span "Doppelzimmer" at bounding box center [500, 93] width 52 height 7
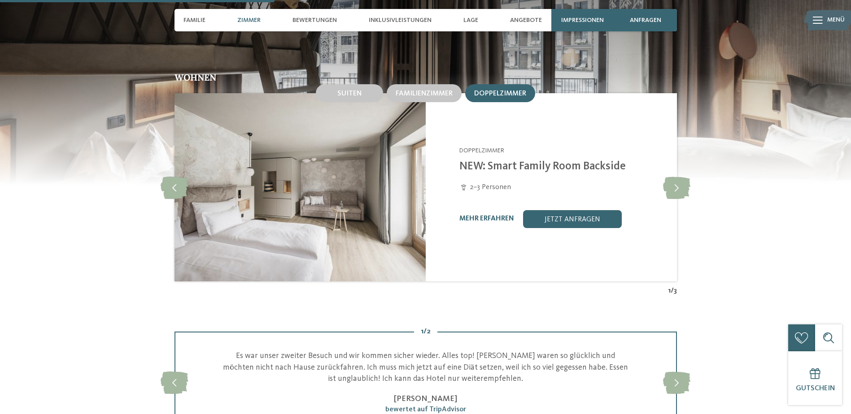
click at [392, 177] on img at bounding box center [299, 187] width 251 height 188
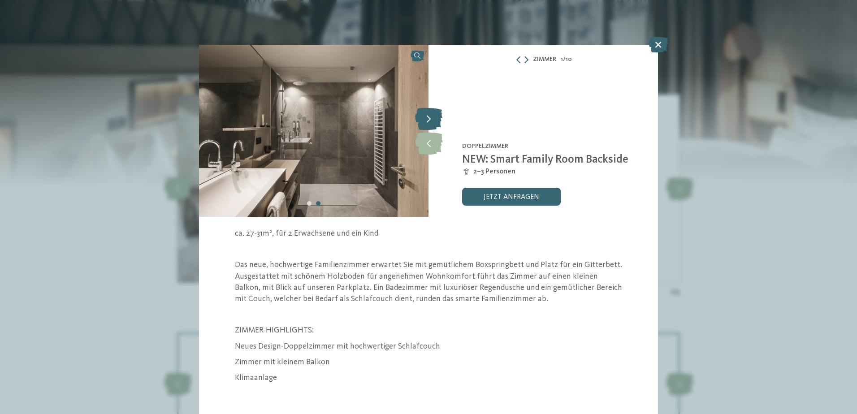
click at [427, 125] on icon at bounding box center [428, 119] width 27 height 22
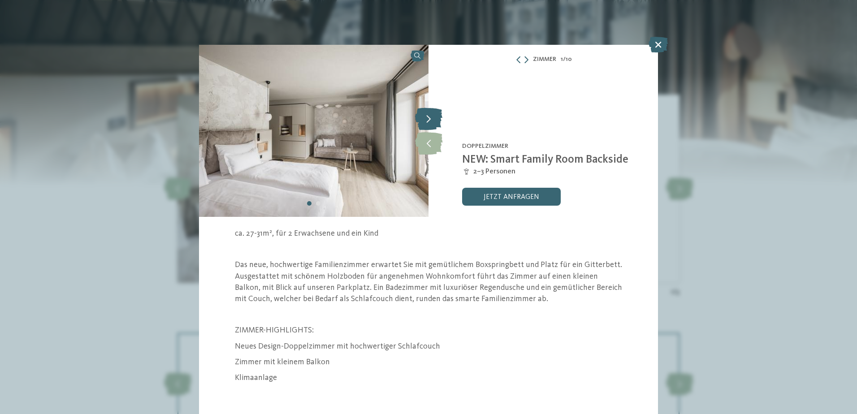
click at [427, 125] on icon at bounding box center [428, 119] width 27 height 22
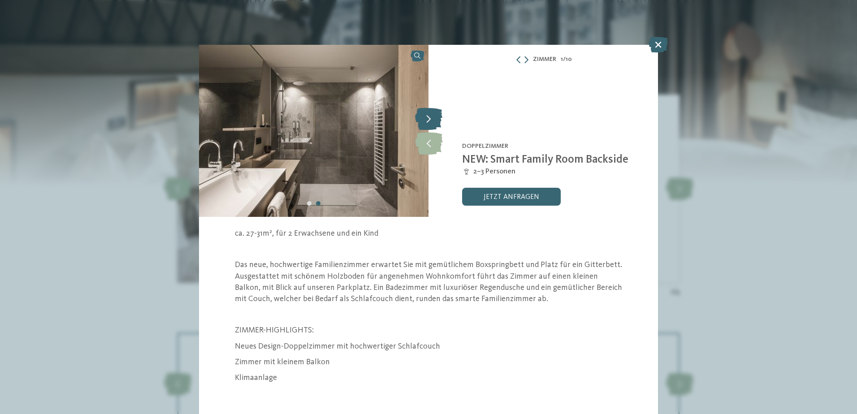
click at [427, 125] on icon at bounding box center [428, 119] width 27 height 22
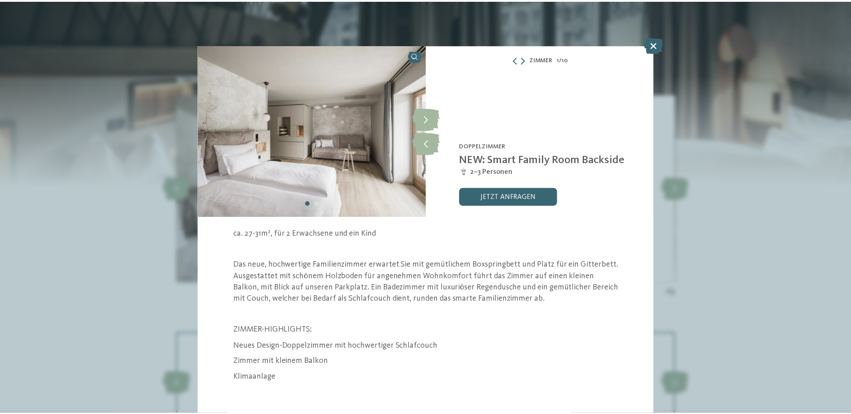
scroll to position [3, 0]
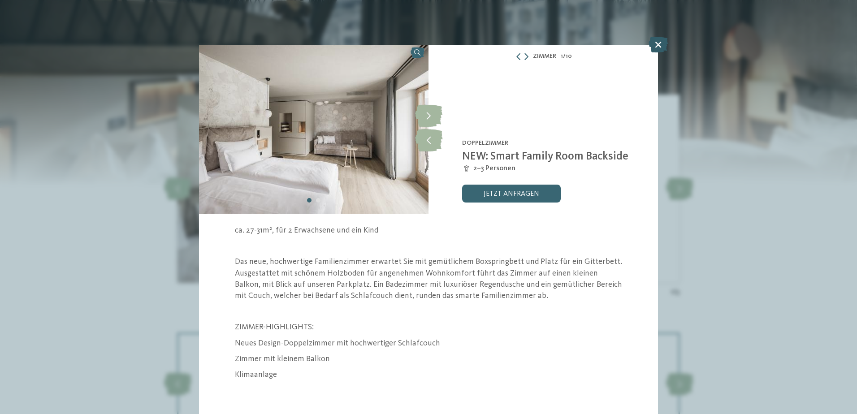
click at [659, 41] on icon at bounding box center [658, 45] width 19 height 16
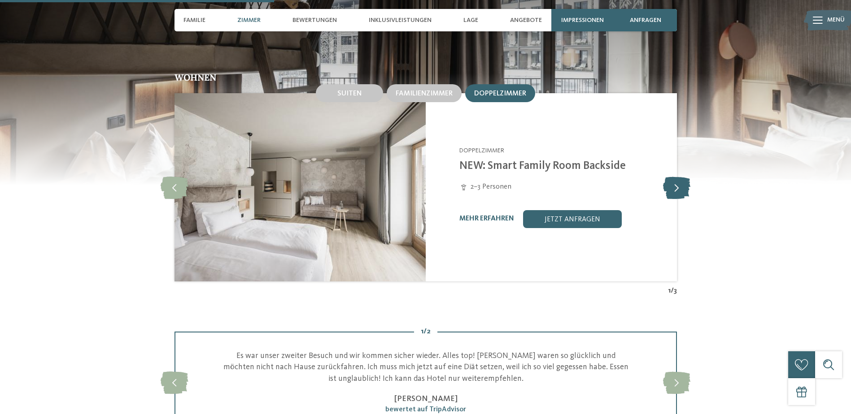
click at [673, 176] on icon at bounding box center [676, 187] width 27 height 22
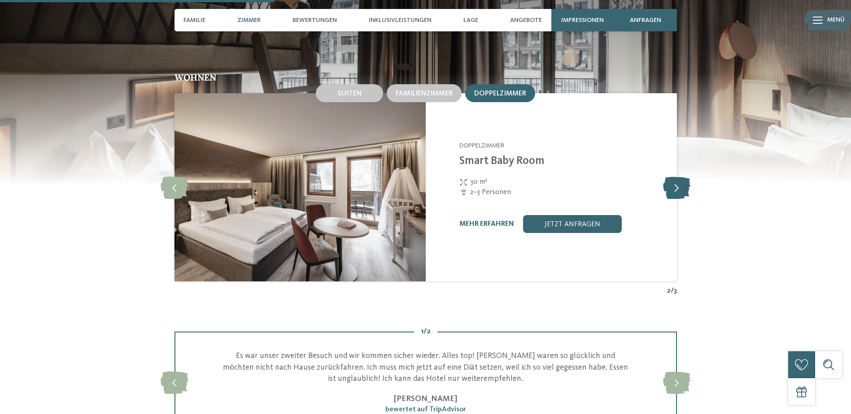
click at [675, 177] on icon at bounding box center [676, 187] width 27 height 22
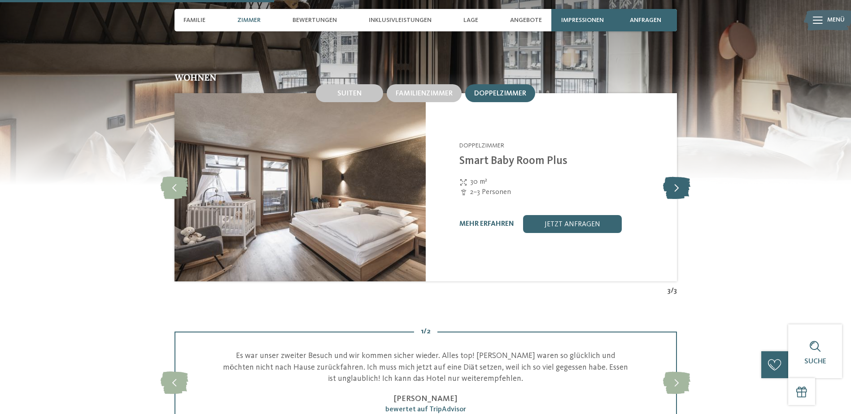
click at [675, 177] on icon at bounding box center [676, 187] width 27 height 22
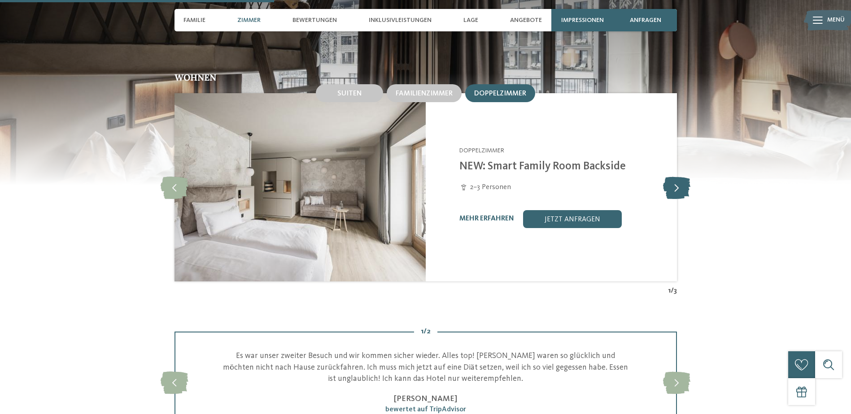
click at [675, 177] on icon at bounding box center [676, 187] width 27 height 22
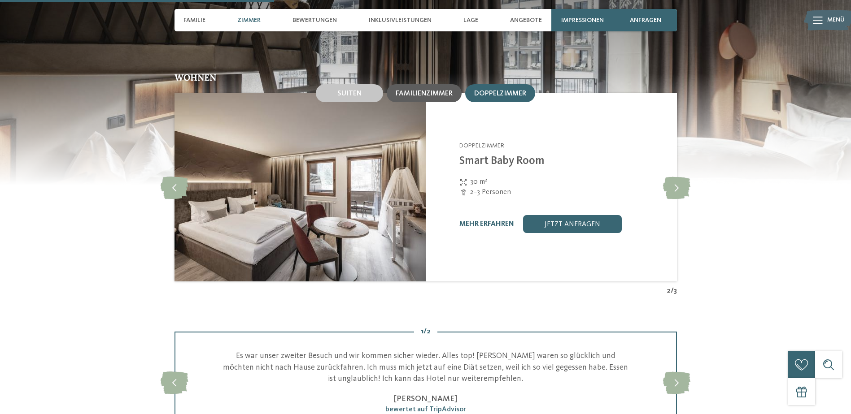
click at [444, 91] on div "Familienzimmer" at bounding box center [424, 93] width 75 height 18
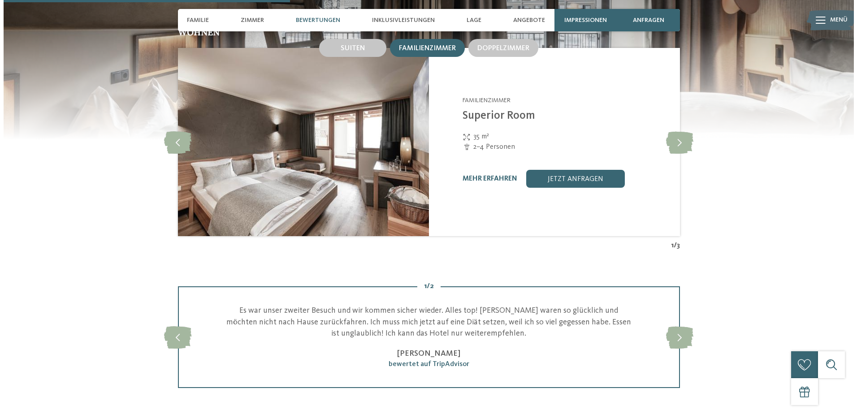
scroll to position [1032, 0]
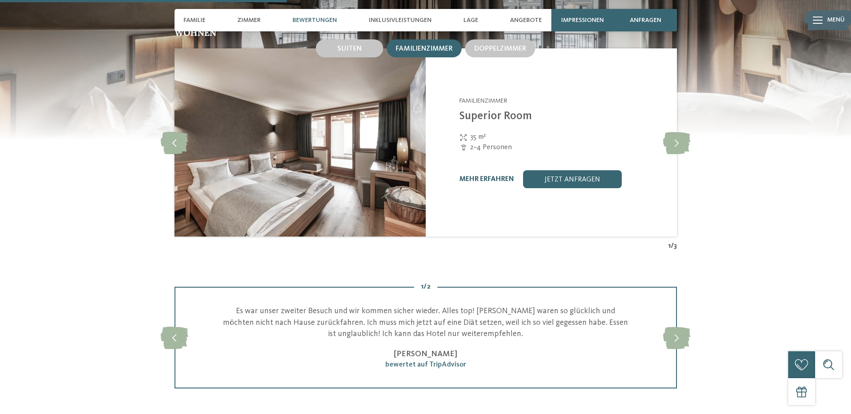
click at [500, 176] on link "mehr erfahren" at bounding box center [486, 179] width 55 height 7
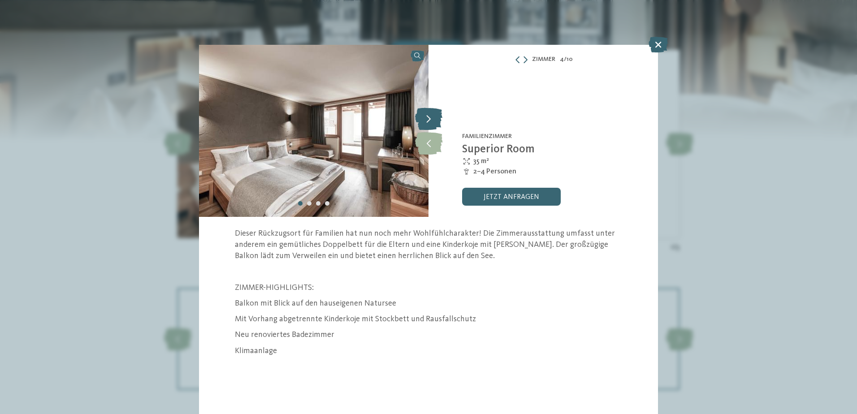
click at [442, 122] on icon at bounding box center [428, 119] width 27 height 22
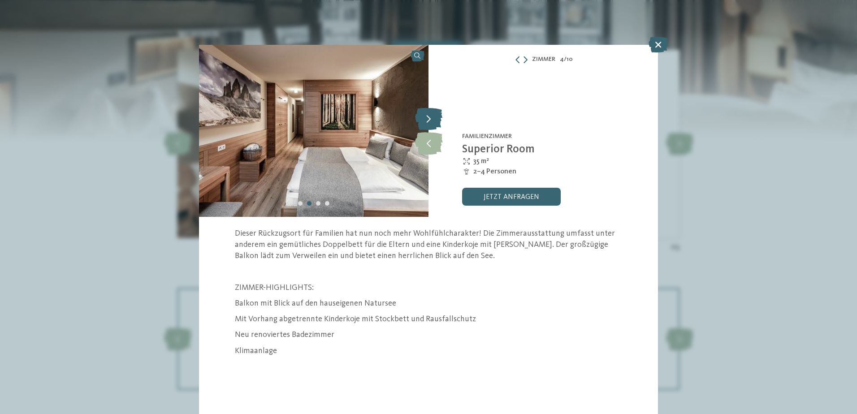
click at [442, 122] on icon at bounding box center [428, 119] width 27 height 22
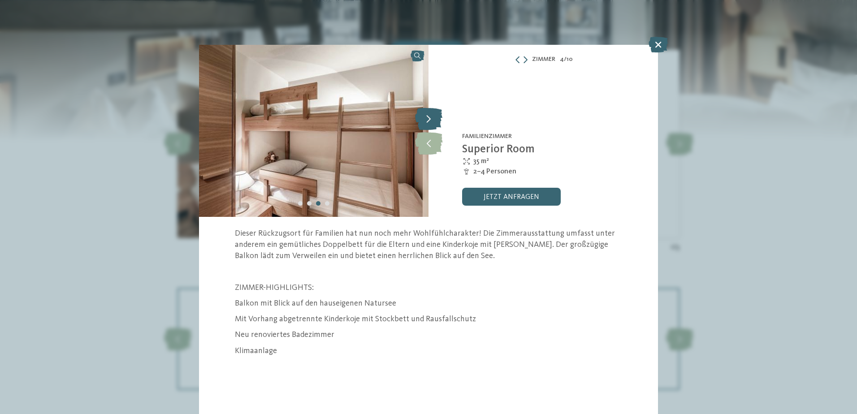
click at [442, 122] on icon at bounding box center [428, 119] width 27 height 22
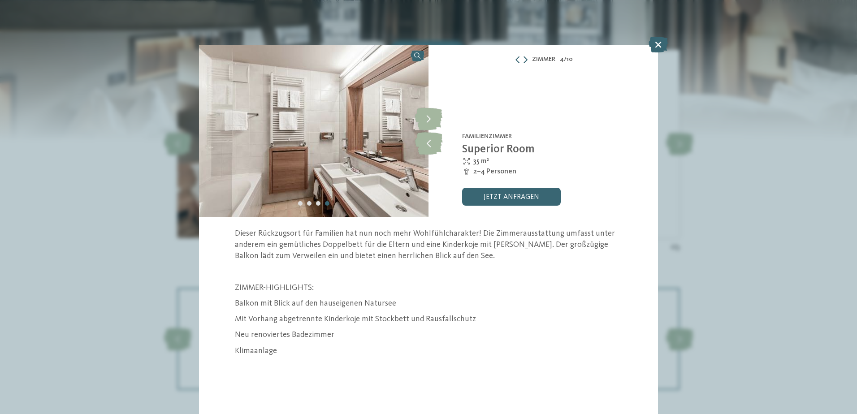
drag, startPoint x: 655, startPoint y: 45, endPoint x: 652, endPoint y: 52, distance: 7.4
click at [655, 46] on icon at bounding box center [658, 45] width 19 height 16
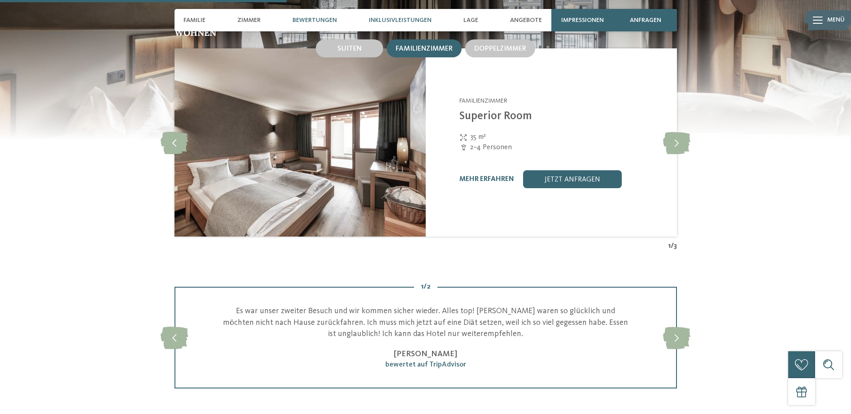
click at [384, 22] on span "Inklusivleistungen" at bounding box center [400, 21] width 63 height 8
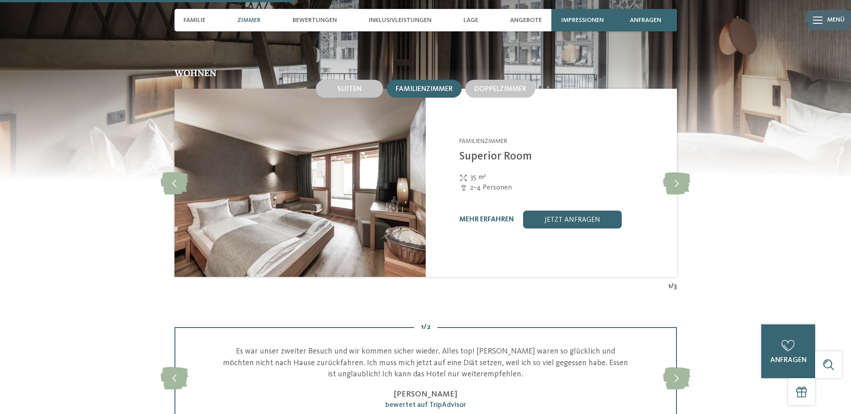
scroll to position [949, 0]
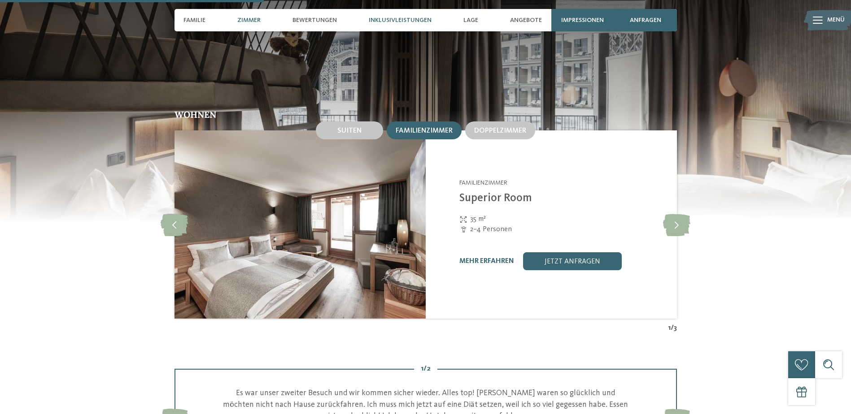
click at [400, 23] on span "Inklusivleistungen" at bounding box center [400, 21] width 63 height 8
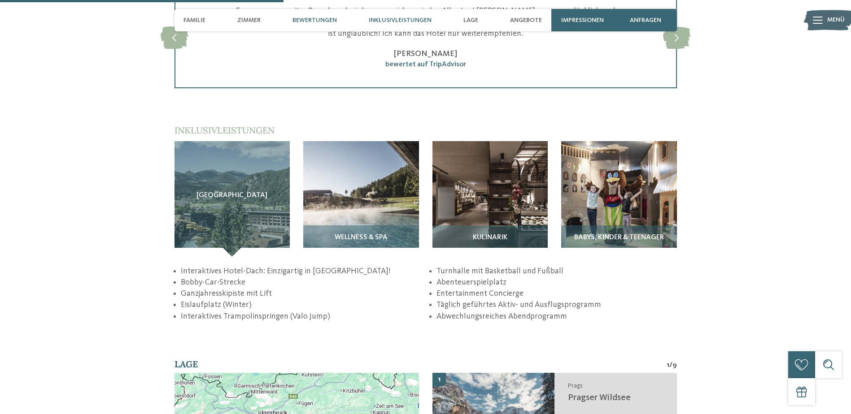
scroll to position [1398, 0]
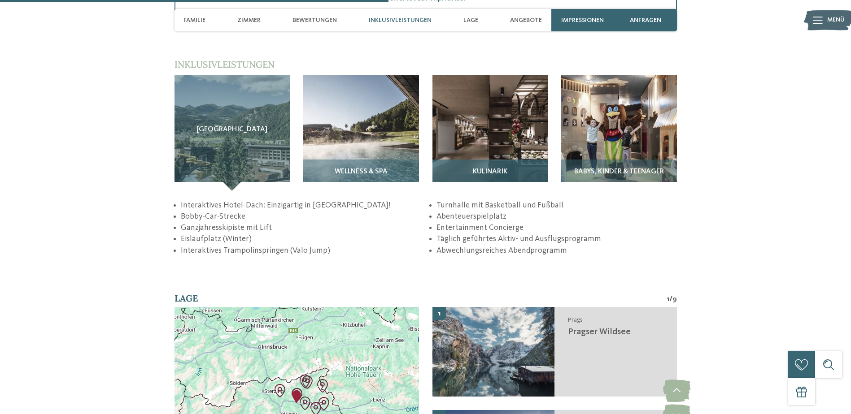
click at [490, 141] on img at bounding box center [490, 133] width 116 height 116
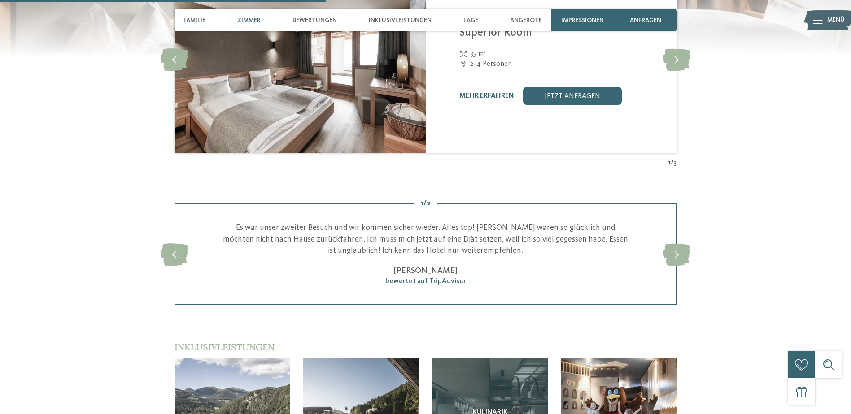
scroll to position [1039, 0]
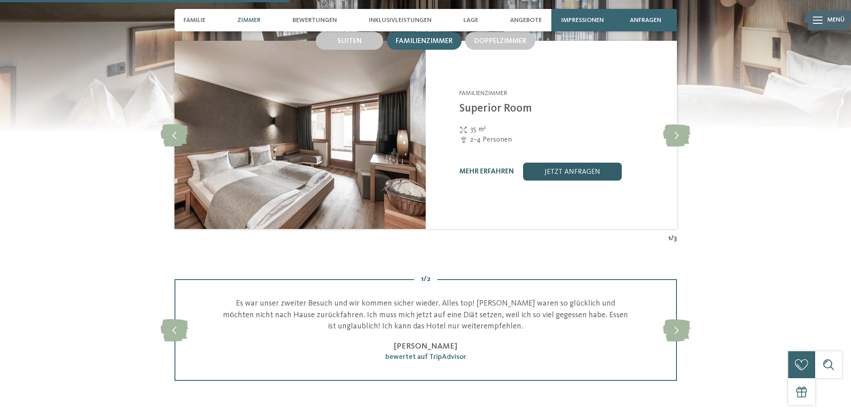
click at [587, 165] on link "jetzt anfragen" at bounding box center [572, 172] width 99 height 18
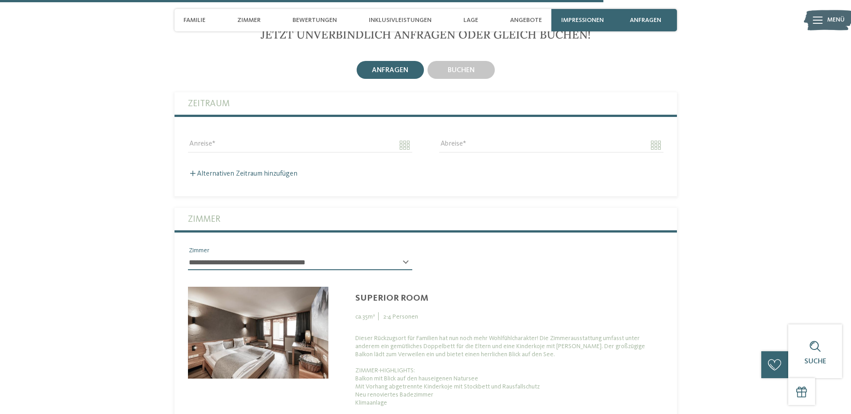
scroll to position [2285, 0]
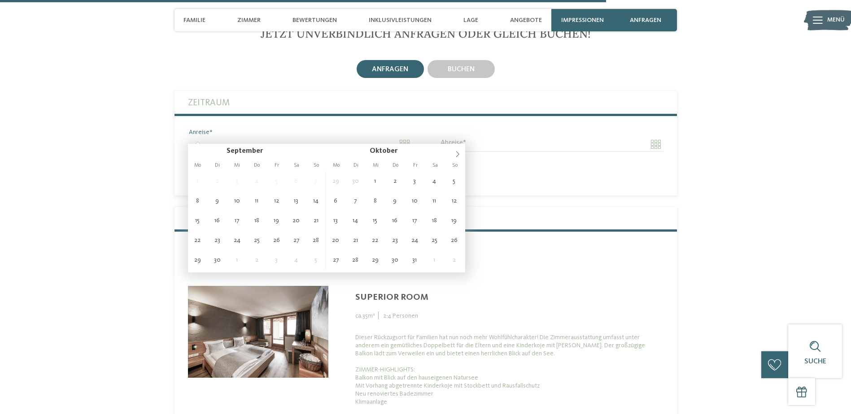
click at [287, 137] on input "Anreise" at bounding box center [300, 144] width 224 height 15
type input "**********"
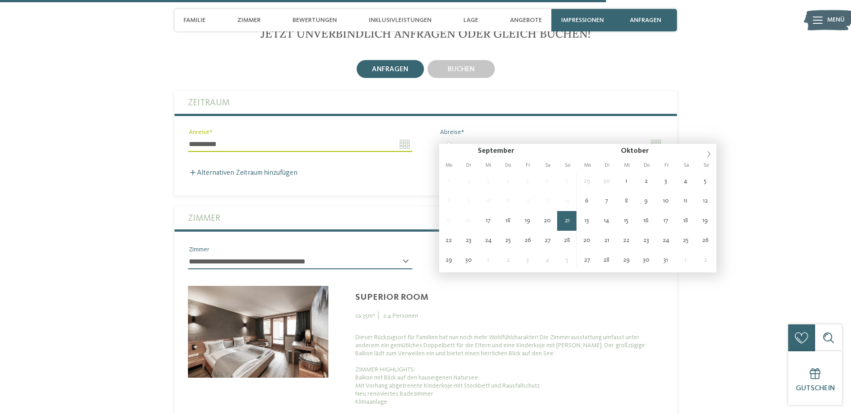
type input "**********"
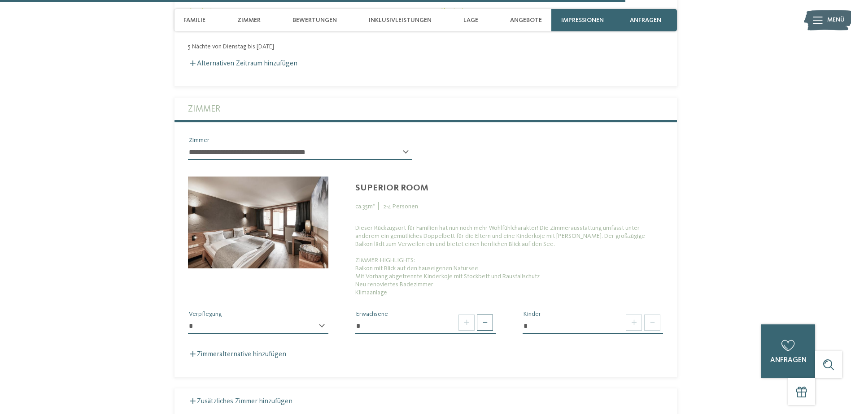
scroll to position [2420, 0]
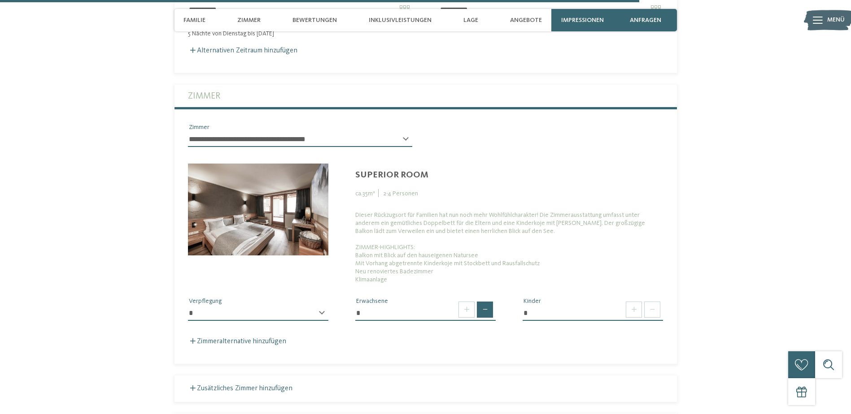
click at [484, 302] on span at bounding box center [485, 310] width 16 height 16
type input "*"
click at [635, 304] on span at bounding box center [634, 310] width 16 height 16
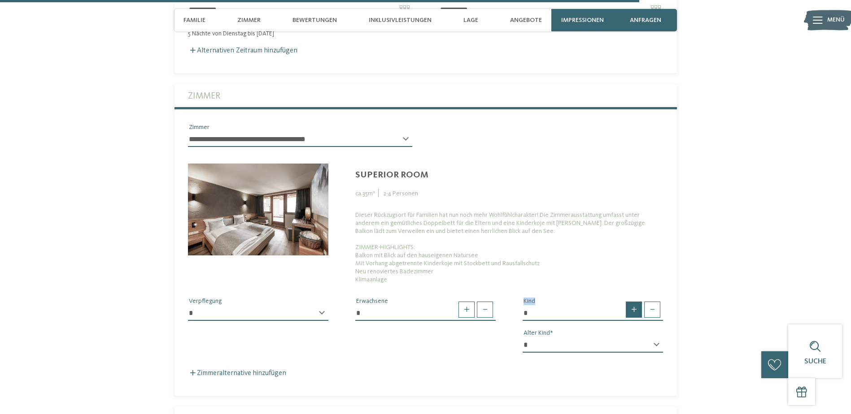
click at [635, 304] on span at bounding box center [634, 310] width 16 height 16
type input "*"
click at [590, 342] on select "* * * * * * * * * * * ** ** ** ** ** ** ** **" at bounding box center [592, 345] width 140 height 15
select select "*"
click at [522, 338] on select "* * * * * * * * * * * ** ** ** ** ** ** ** **" at bounding box center [592, 345] width 140 height 15
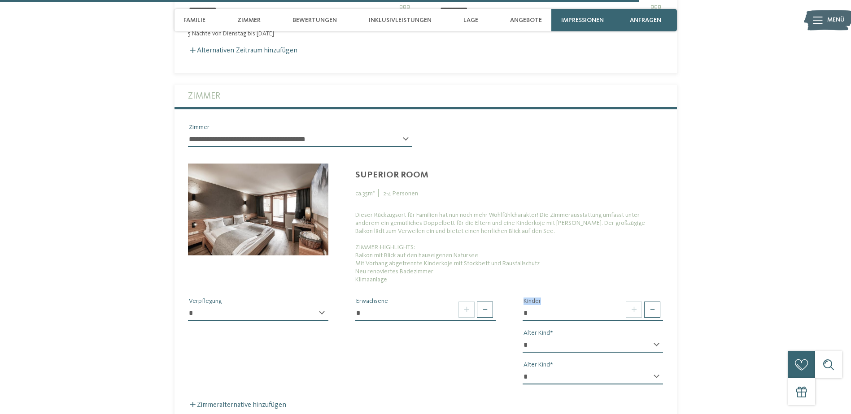
click at [657, 370] on select "* * * * * * * * * * * ** ** ** ** ** ** ** **" at bounding box center [592, 377] width 140 height 15
select select "*"
click at [522, 370] on select "* * * * * * * * * * * ** ** ** ** ** ** ** **" at bounding box center [592, 377] width 140 height 15
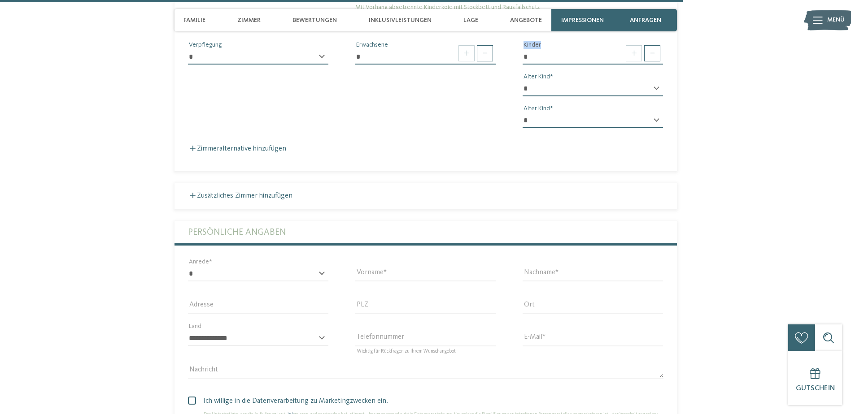
scroll to position [2689, 0]
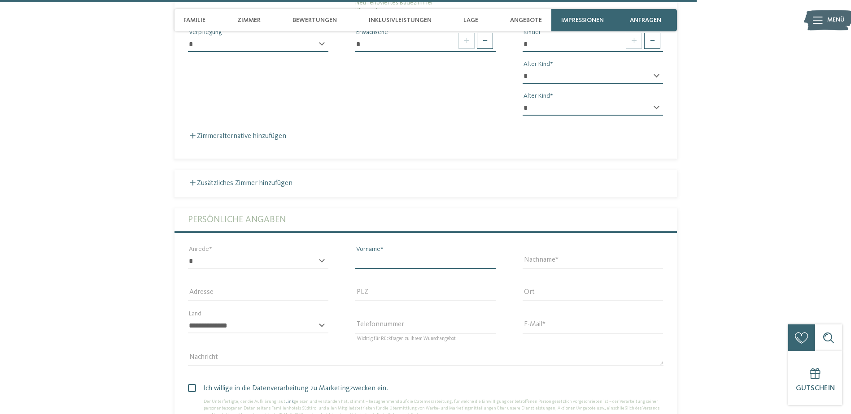
click at [390, 255] on input "Vorname" at bounding box center [425, 261] width 140 height 15
type input "******"
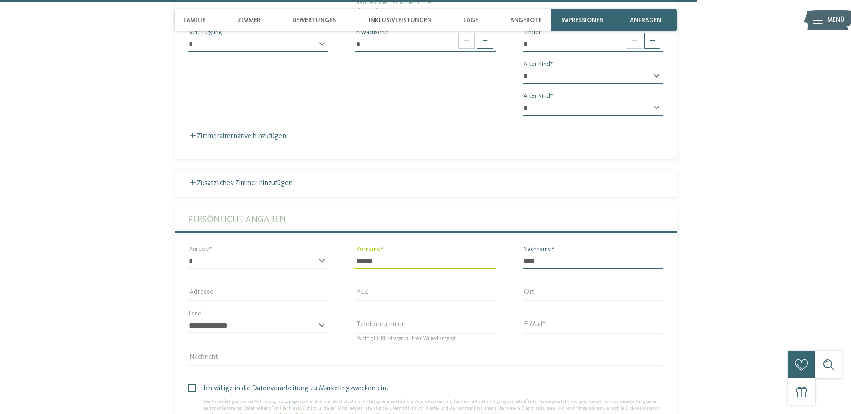
type input "****"
click at [574, 318] on input "E-Mail" at bounding box center [592, 325] width 140 height 15
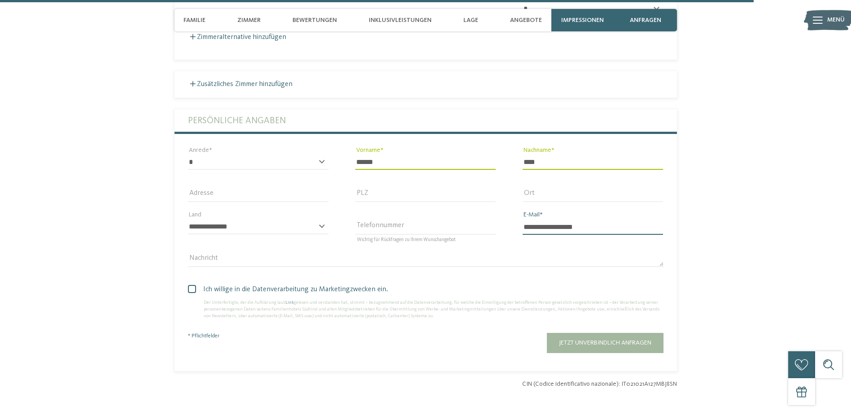
scroll to position [2913, 0]
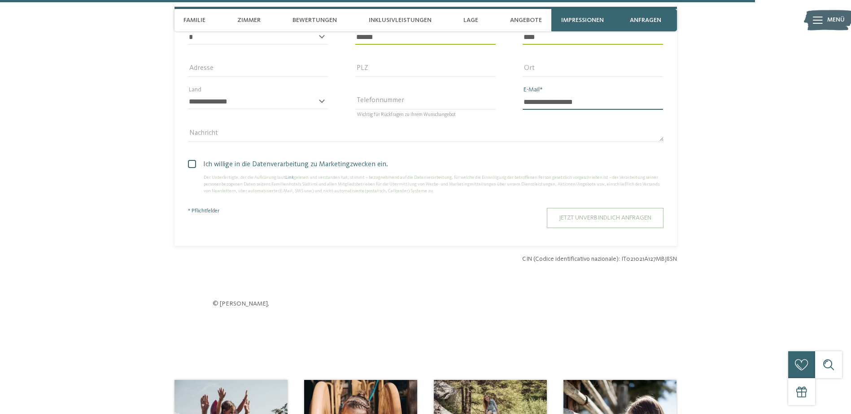
type input "**********"
click at [617, 213] on button "Jetzt unverbindlich anfragen" at bounding box center [605, 218] width 117 height 20
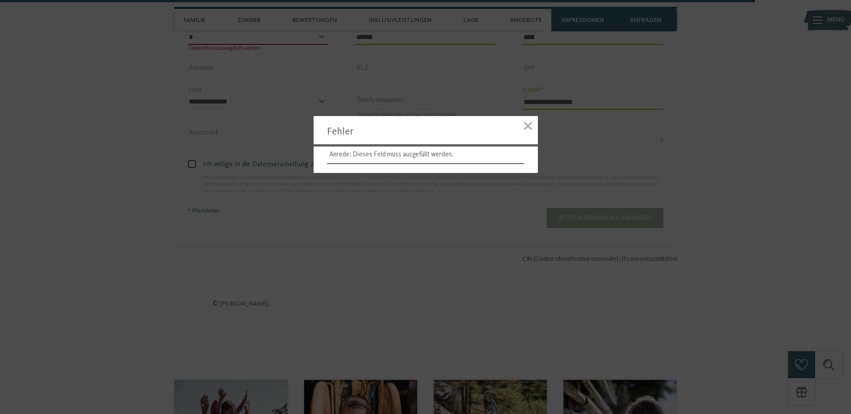
click at [525, 123] on span at bounding box center [528, 126] width 8 height 8
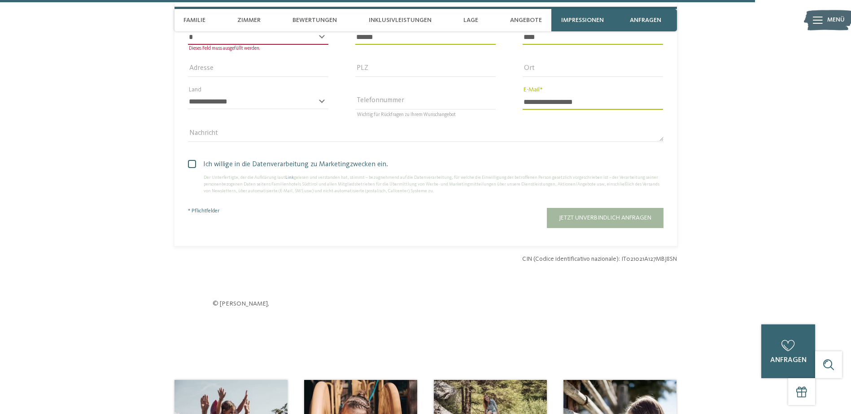
click at [191, 160] on span at bounding box center [192, 164] width 8 height 8
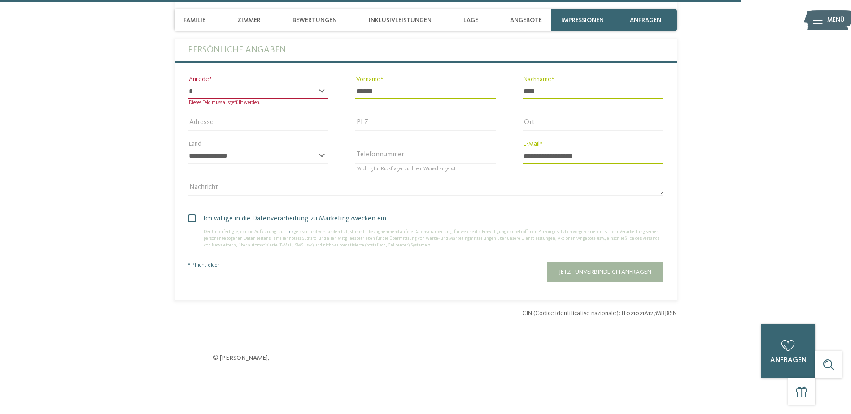
scroll to position [2778, 0]
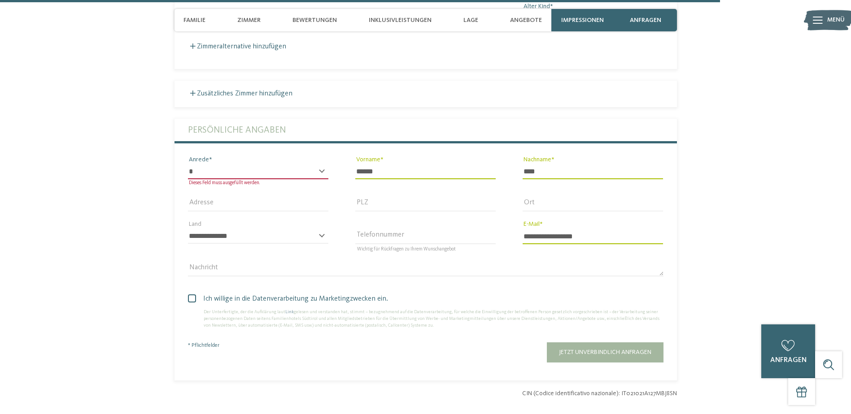
drag, startPoint x: 255, startPoint y: 162, endPoint x: 246, endPoint y: 165, distance: 9.4
click at [254, 164] on select "* **** **** ******* ******" at bounding box center [258, 171] width 140 height 15
select select "*"
click at [188, 164] on select "* **** **** ******* ******" at bounding box center [258, 171] width 140 height 15
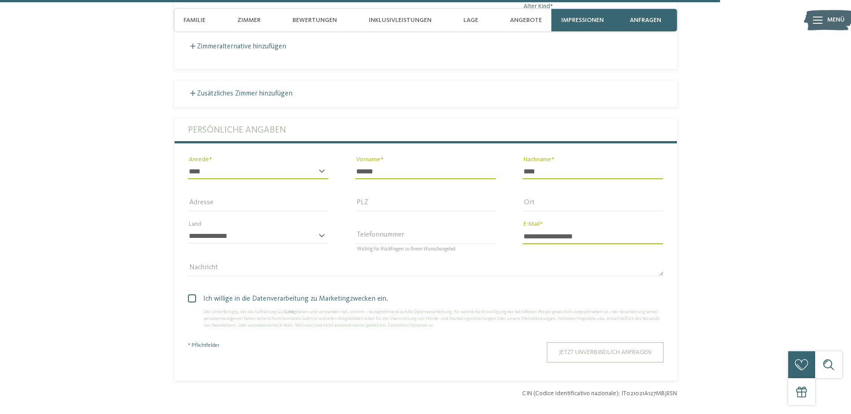
click at [570, 349] on span "Jetzt unverbindlich anfragen" at bounding box center [605, 352] width 92 height 6
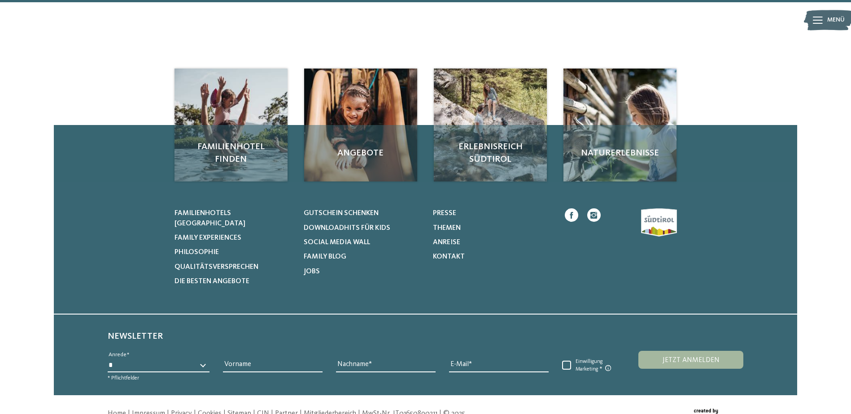
scroll to position [224, 0]
